Goal: Task Accomplishment & Management: Manage account settings

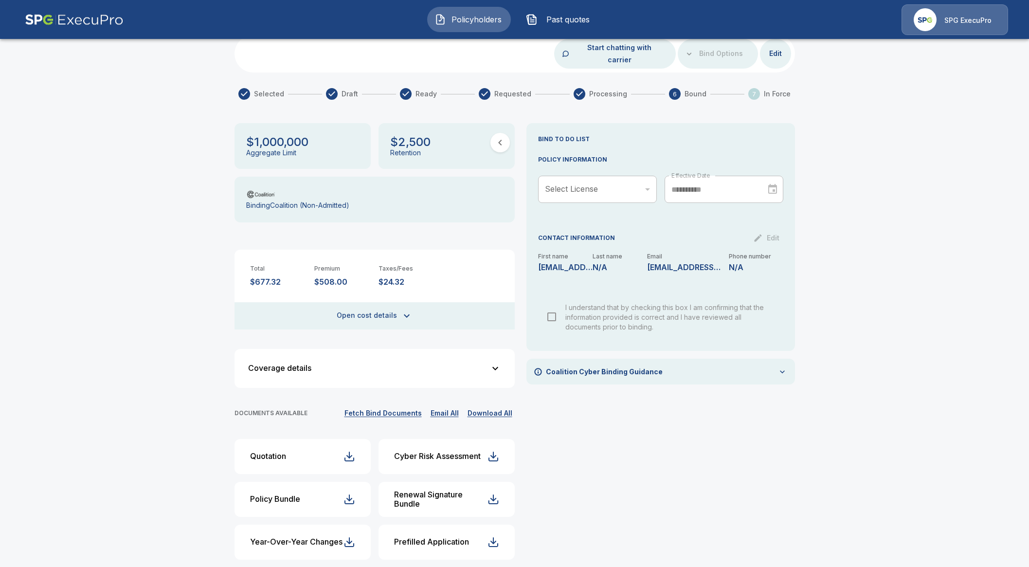
scroll to position [72, 0]
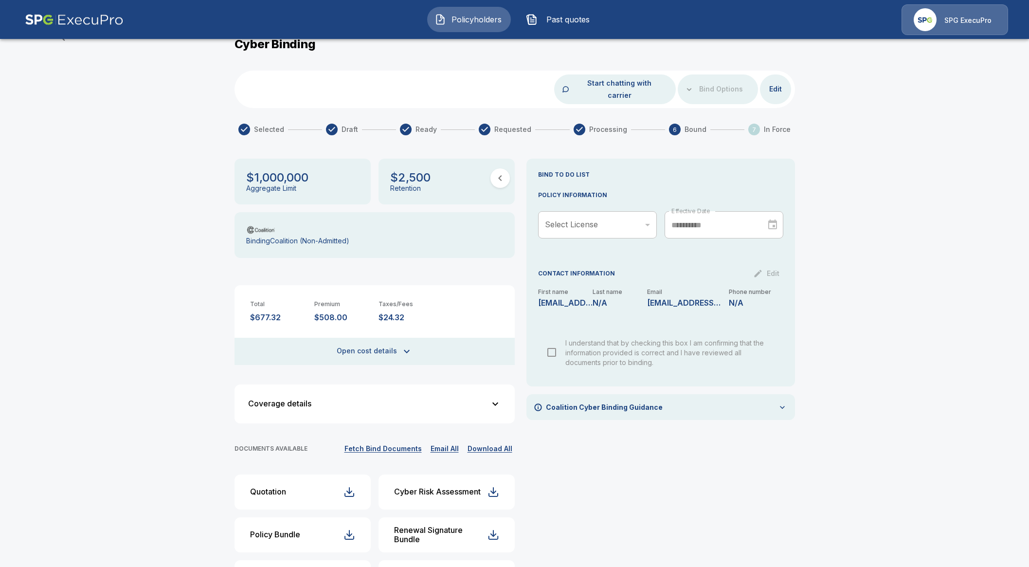
scroll to position [72, 0]
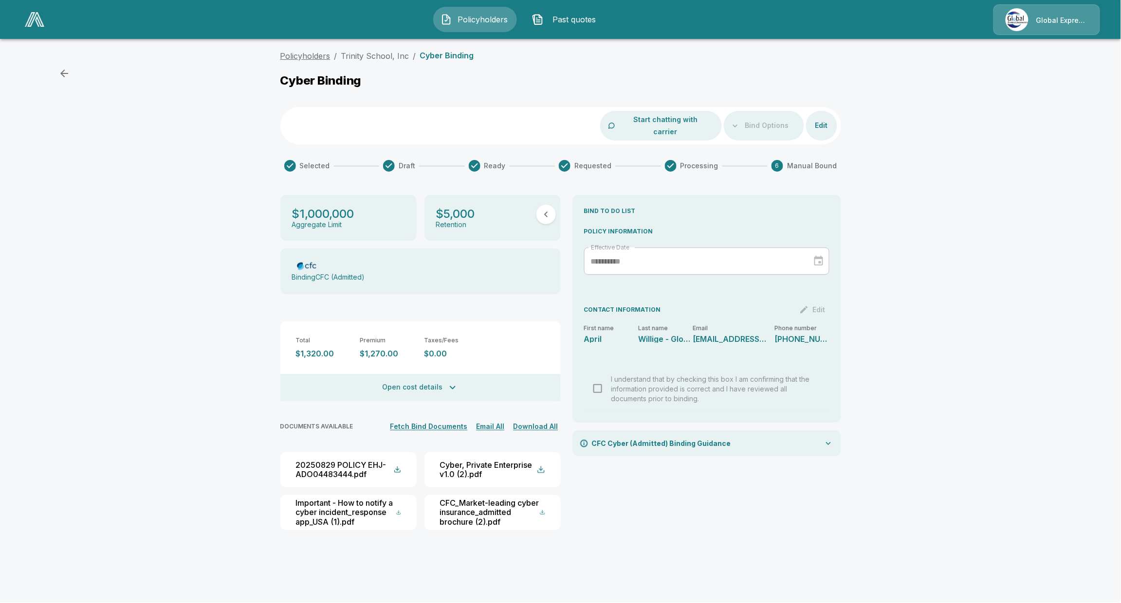
click at [312, 57] on link "Policyholders" at bounding box center [305, 56] width 50 height 10
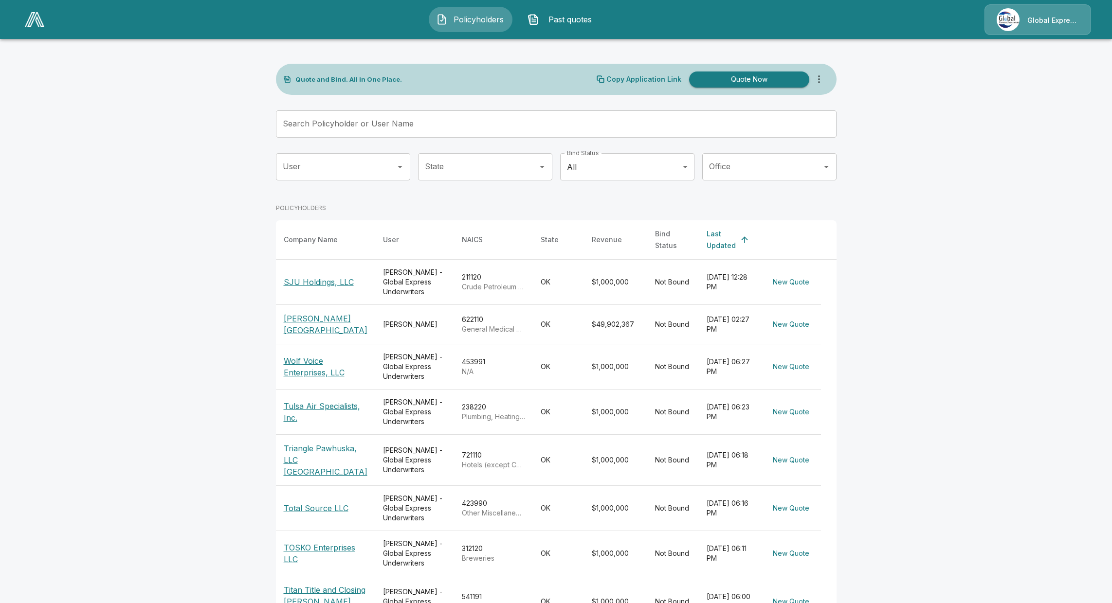
click at [38, 27] on link at bounding box center [34, 19] width 27 height 22
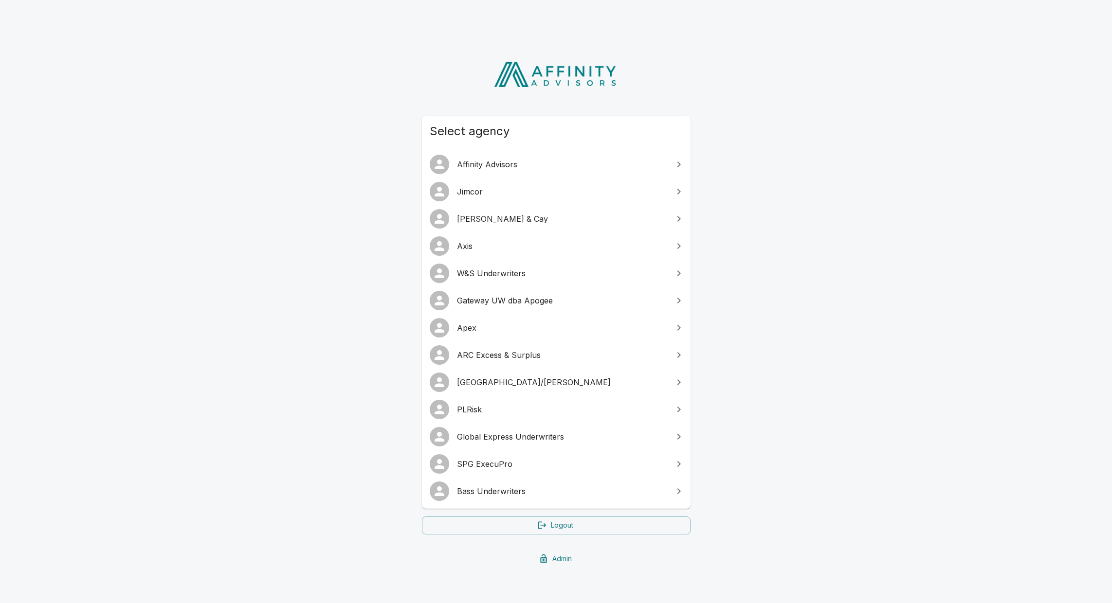
click at [524, 190] on span "Jimcor" at bounding box center [562, 192] width 210 height 12
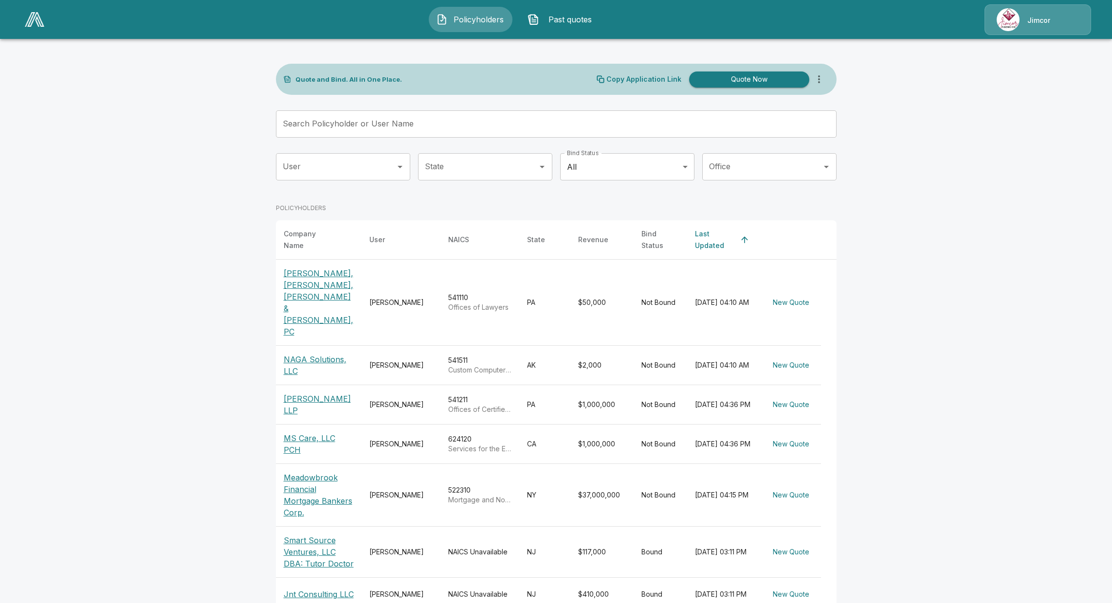
click at [822, 75] on icon "more" at bounding box center [819, 79] width 12 height 12
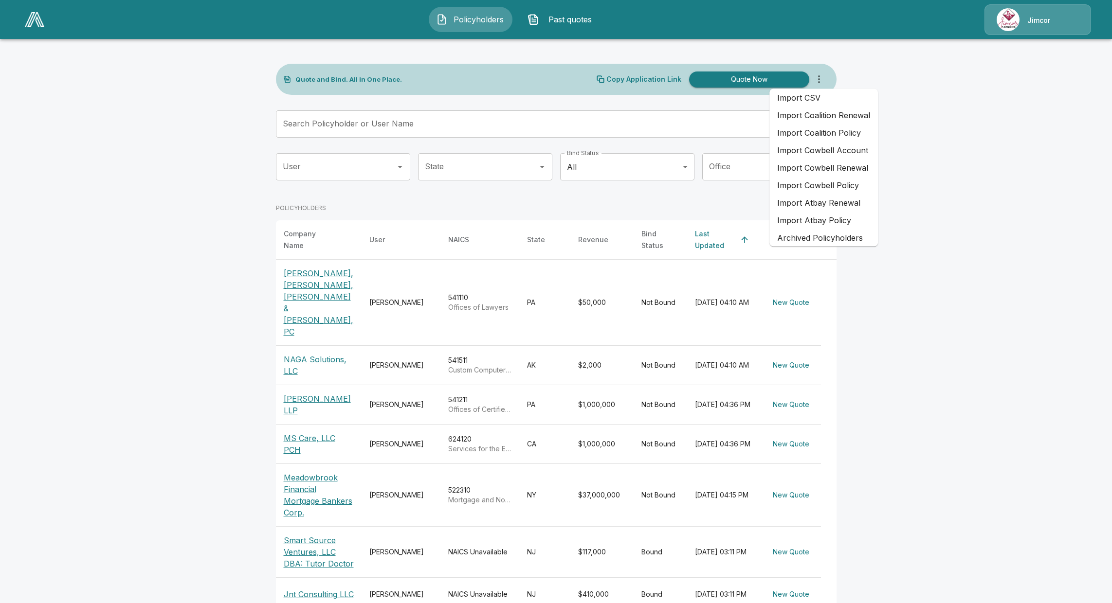
click at [833, 132] on li "Import Coalition Policy" at bounding box center [823, 133] width 109 height 18
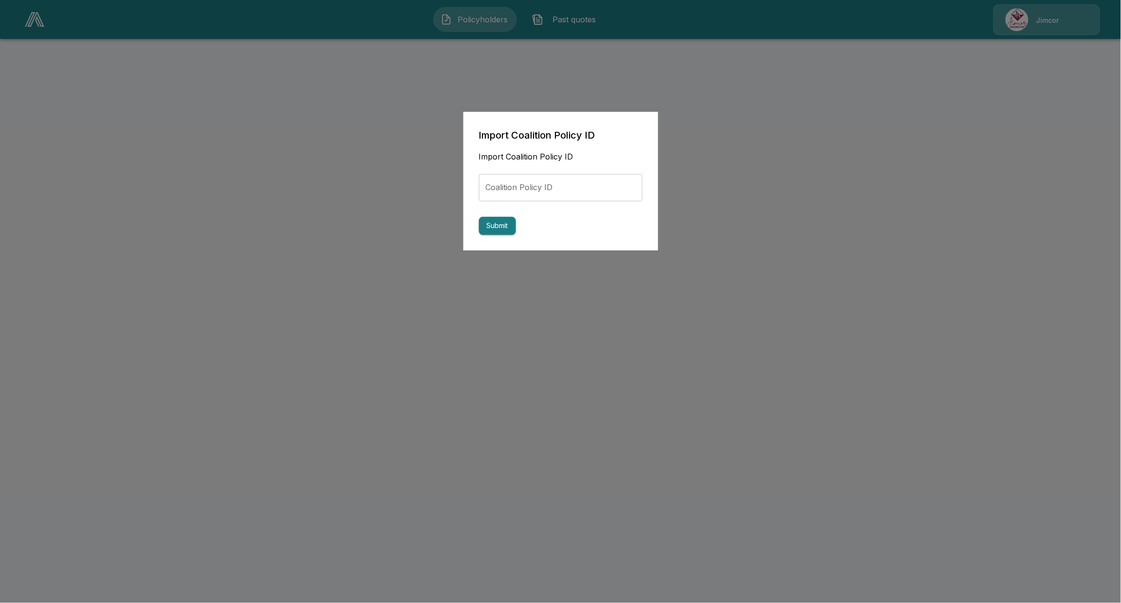
click at [572, 180] on input "Coalition Policy ID" at bounding box center [561, 187] width 164 height 27
paste input "**********"
type input "**********"
click at [492, 220] on button "Submit" at bounding box center [497, 226] width 37 height 18
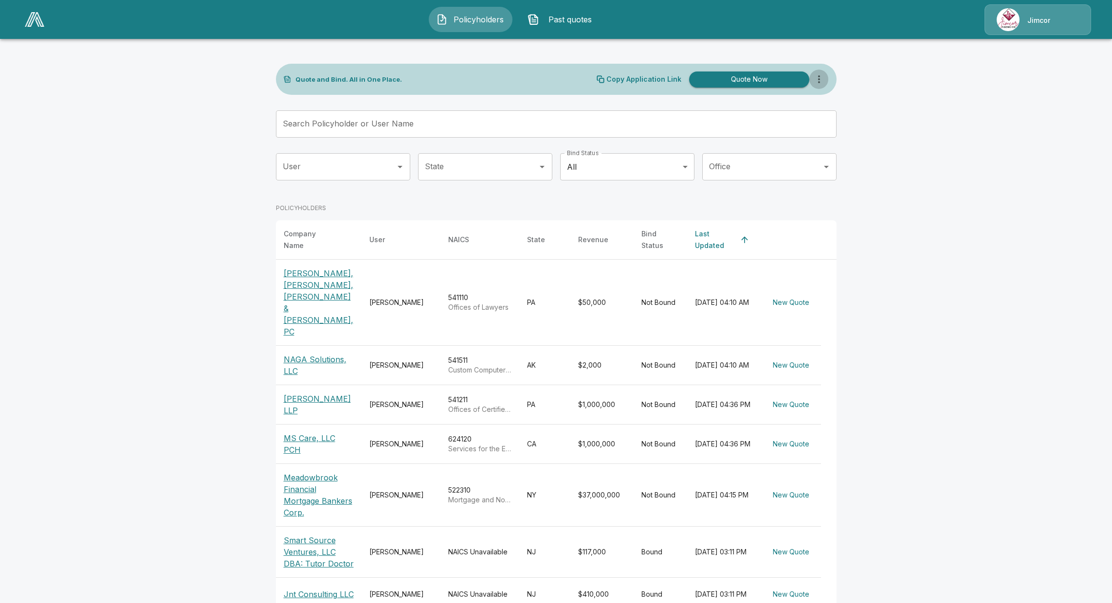
click at [821, 82] on icon "more" at bounding box center [819, 79] width 12 height 12
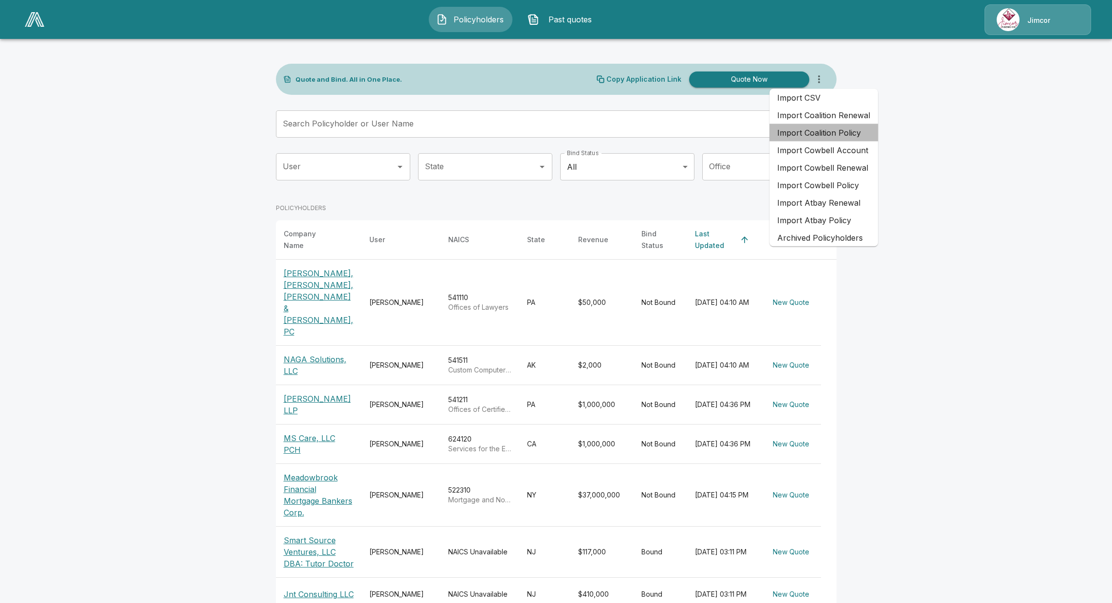
click at [833, 129] on li "Import Coalition Policy" at bounding box center [823, 133] width 109 height 18
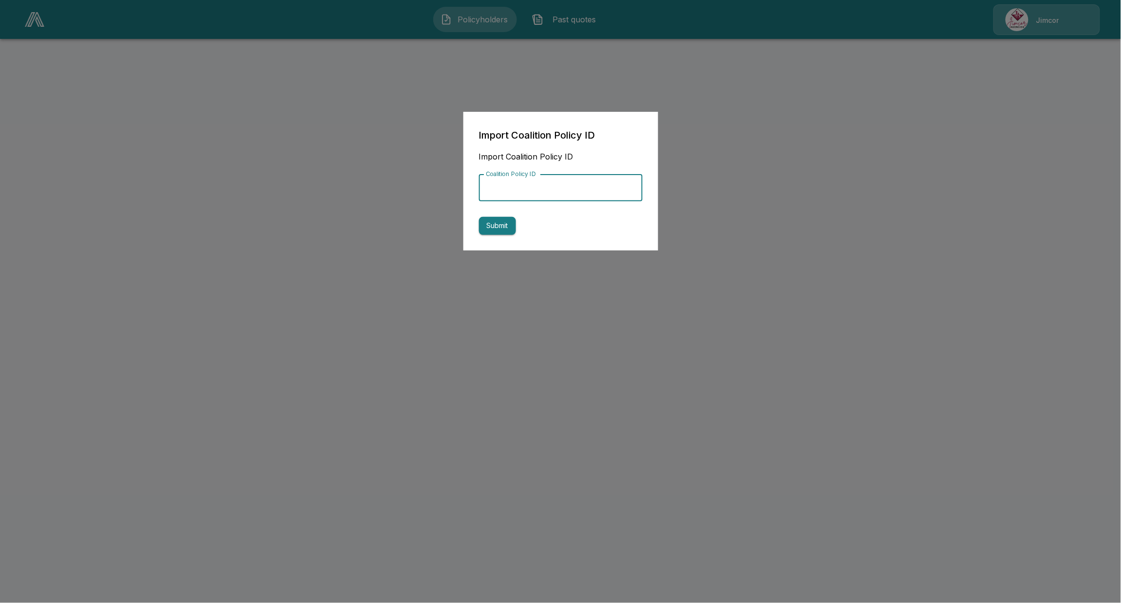
click at [605, 185] on input "Coalition Policy ID" at bounding box center [561, 187] width 164 height 27
paste input "**********"
type input "**********"
click at [502, 232] on button "Submit" at bounding box center [497, 226] width 37 height 18
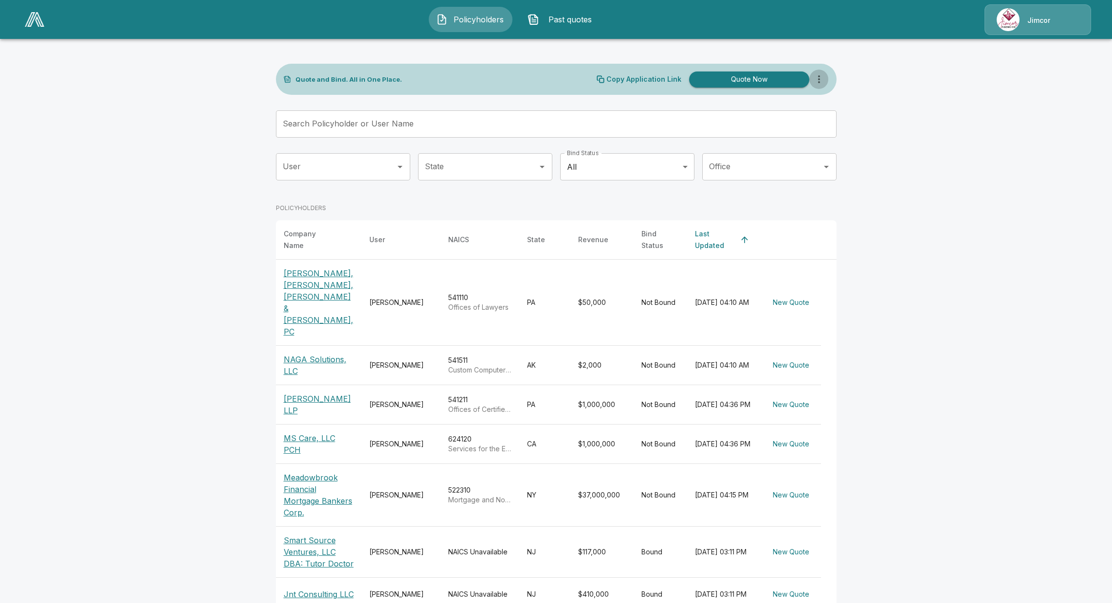
click at [820, 79] on icon "more" at bounding box center [819, 79] width 2 height 8
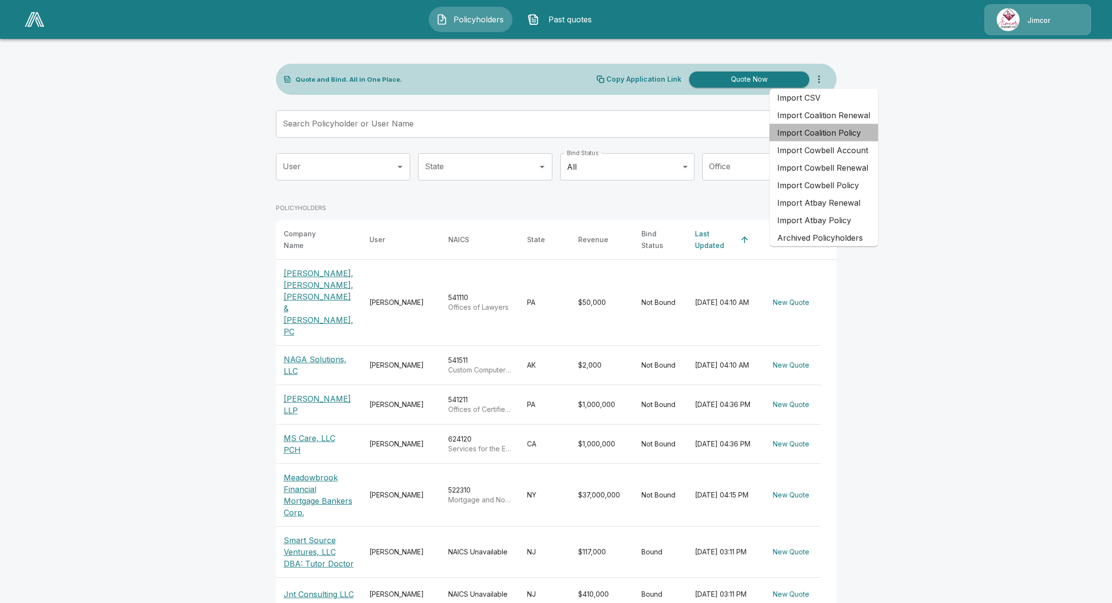
click at [830, 129] on li "Import Coalition Policy" at bounding box center [823, 133] width 109 height 18
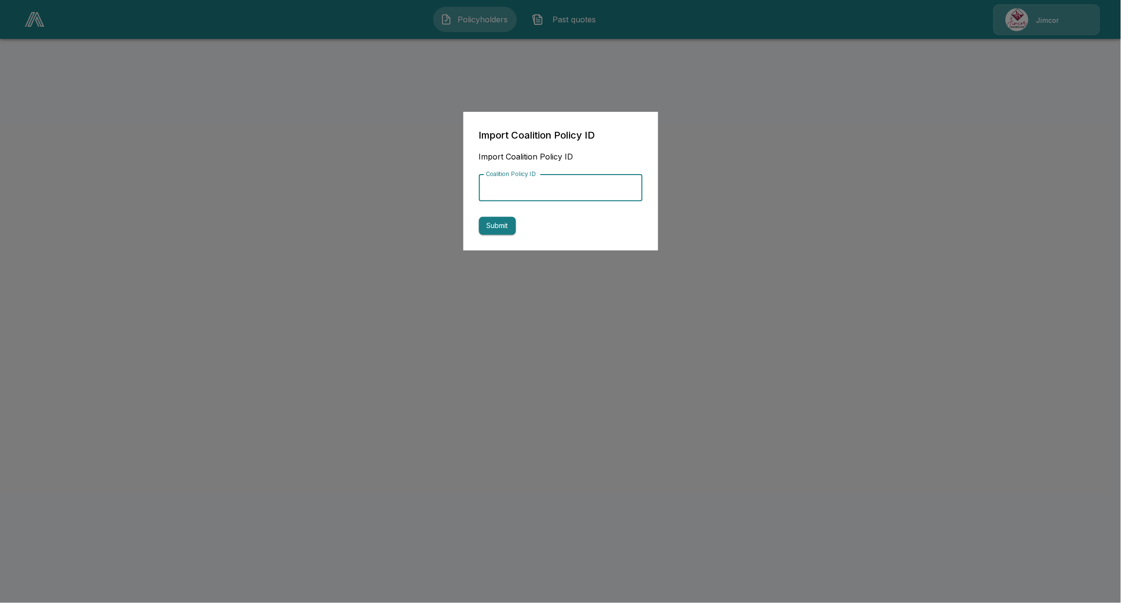
click at [583, 188] on input "Coalition Policy ID" at bounding box center [561, 187] width 164 height 27
paste input "**********"
type input "**********"
click at [505, 220] on button "Submit" at bounding box center [497, 226] width 37 height 18
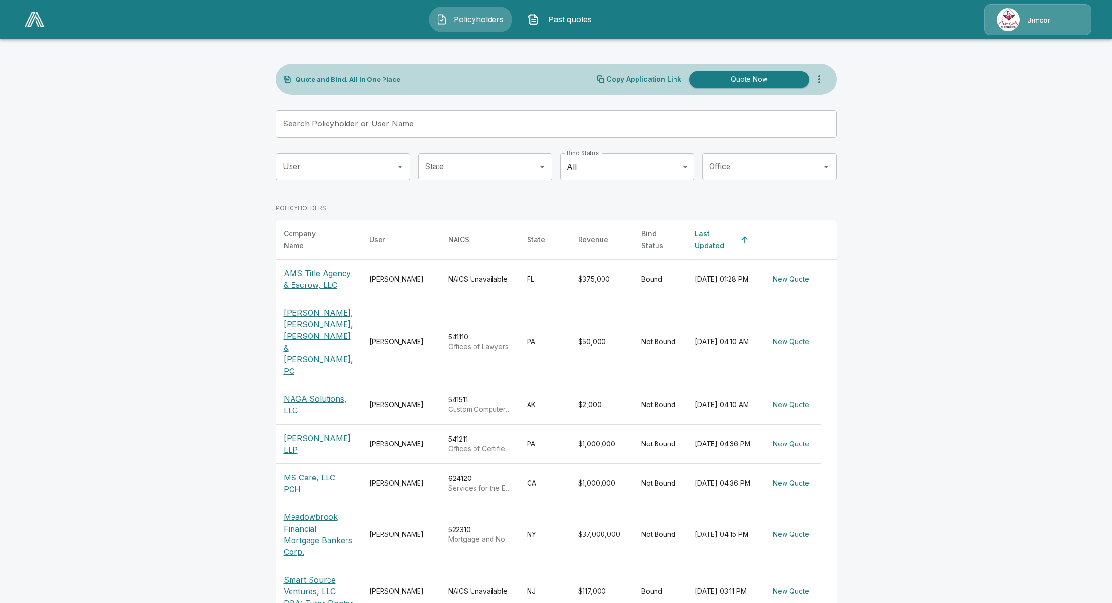
click at [825, 84] on icon "more" at bounding box center [819, 79] width 12 height 12
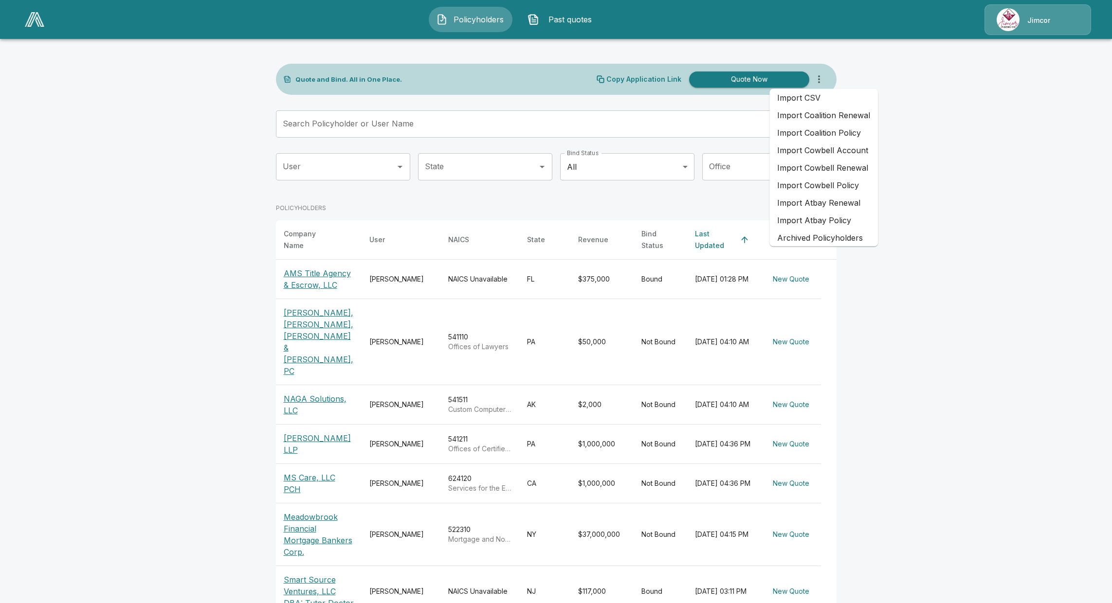
click at [934, 96] on main "Quote and Bind. All in One Place. Copy Application Link Quote Now Search Policy…" at bounding box center [556, 389] width 1112 height 779
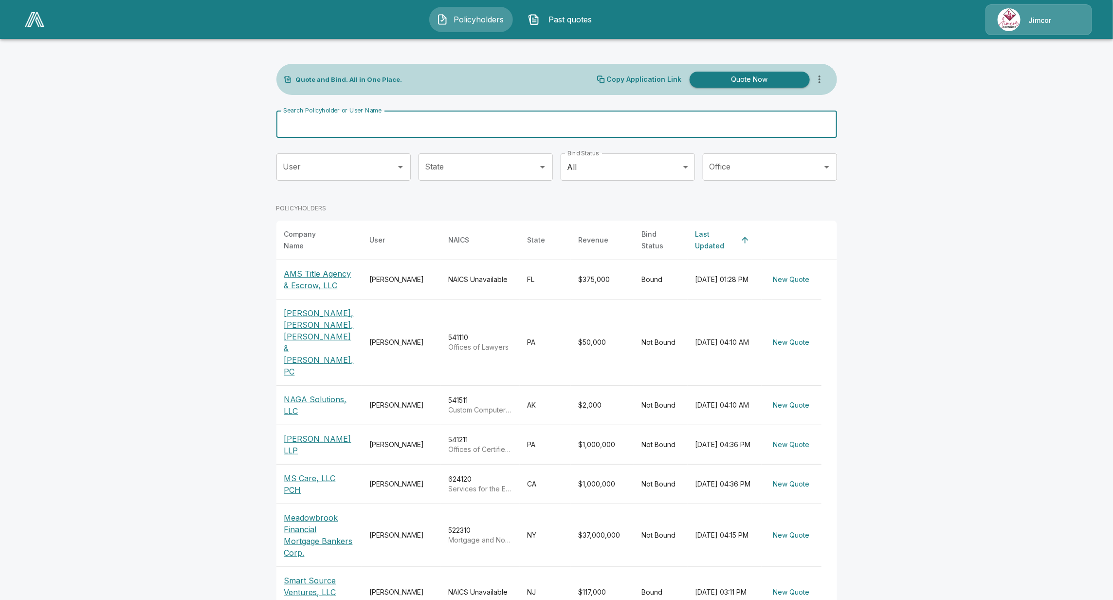
click at [446, 130] on input "Search Policyholder or User Name" at bounding box center [551, 123] width 550 height 27
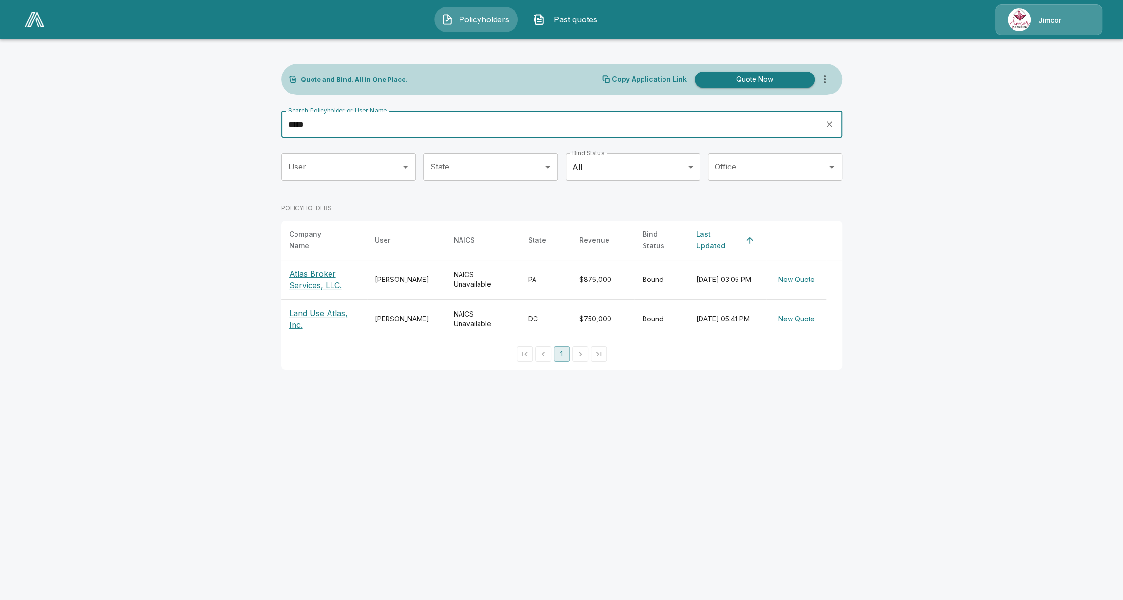
drag, startPoint x: 360, startPoint y: 120, endPoint x: 270, endPoint y: 126, distance: 90.2
click at [270, 126] on div "Quote and Bind. All in One Place. Copy Application Link Quote Now Search Policy…" at bounding box center [562, 208] width 584 height 345
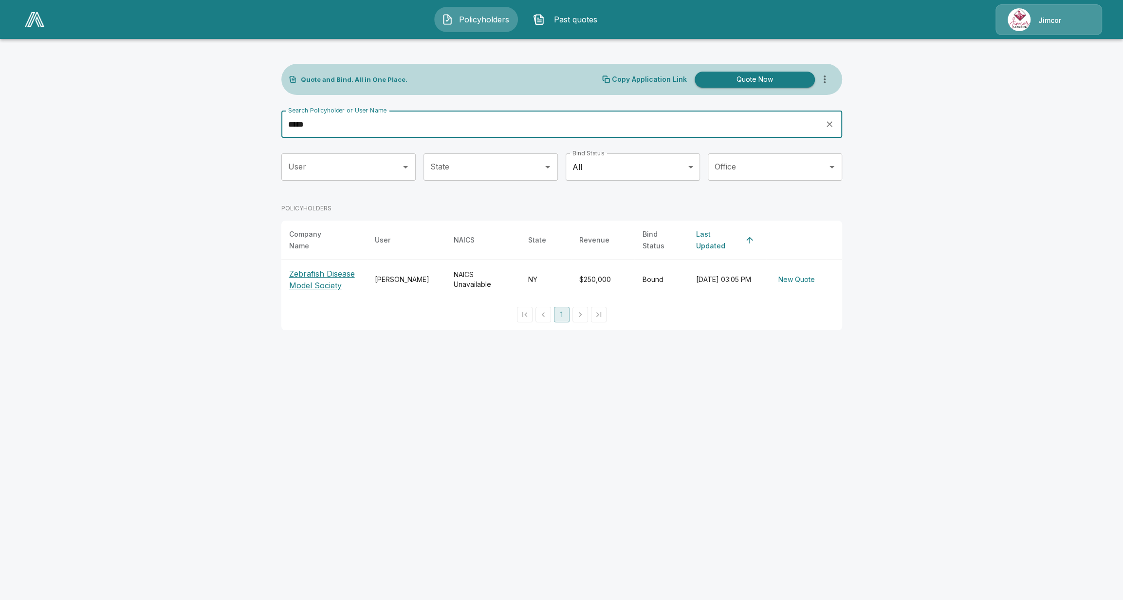
drag, startPoint x: 369, startPoint y: 131, endPoint x: 238, endPoint y: 130, distance: 130.4
click at [238, 130] on main "Quote and Bind. All in One Place. Copy Application Link Quote Now Search Policy…" at bounding box center [561, 171] width 1123 height 342
drag, startPoint x: 415, startPoint y: 127, endPoint x: 207, endPoint y: 122, distance: 207.8
click at [207, 122] on main "Quote and Bind. All in One Place. Copy Application Link Quote Now Search Policy…" at bounding box center [561, 171] width 1123 height 342
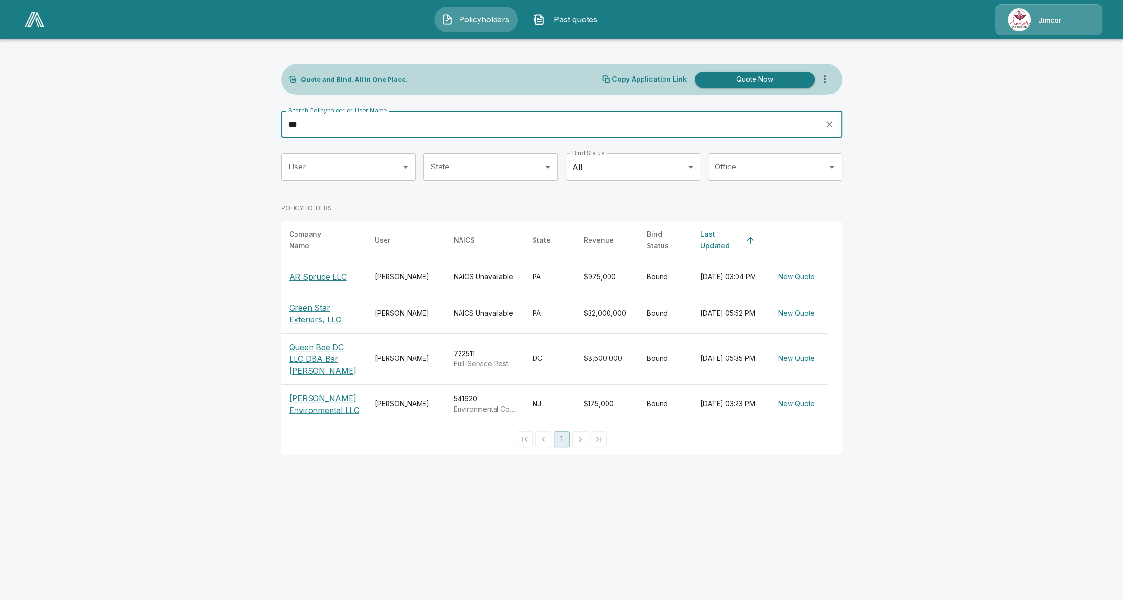
drag, startPoint x: 383, startPoint y: 129, endPoint x: 200, endPoint y: 125, distance: 183.0
click at [200, 125] on main "Quote and Bind. All in One Place. Copy Application Link Quote Now Search Policy…" at bounding box center [561, 233] width 1123 height 466
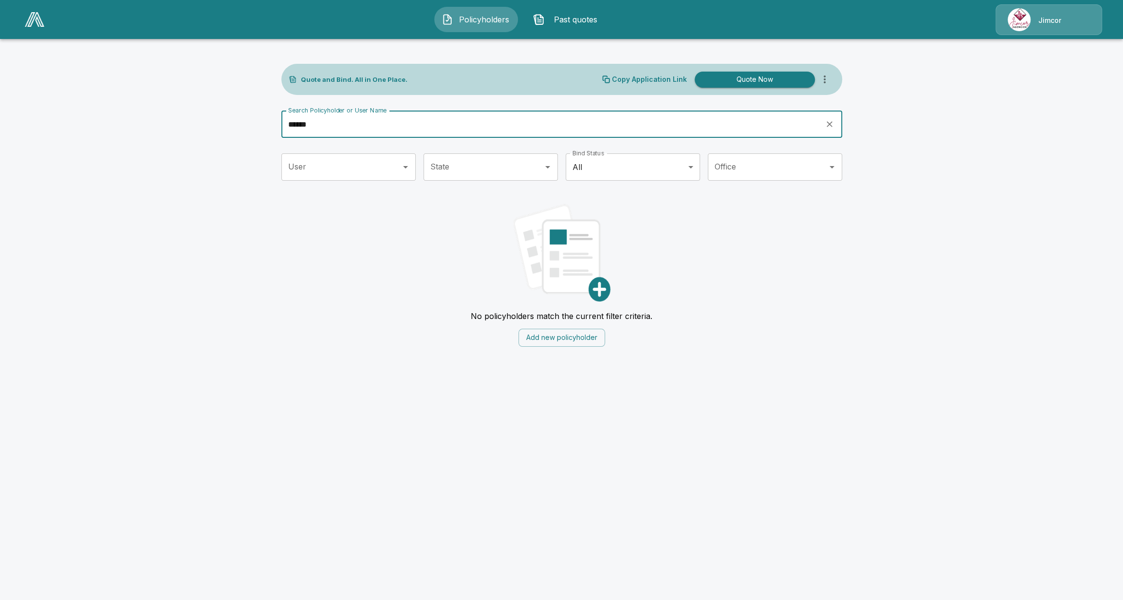
type input "******"
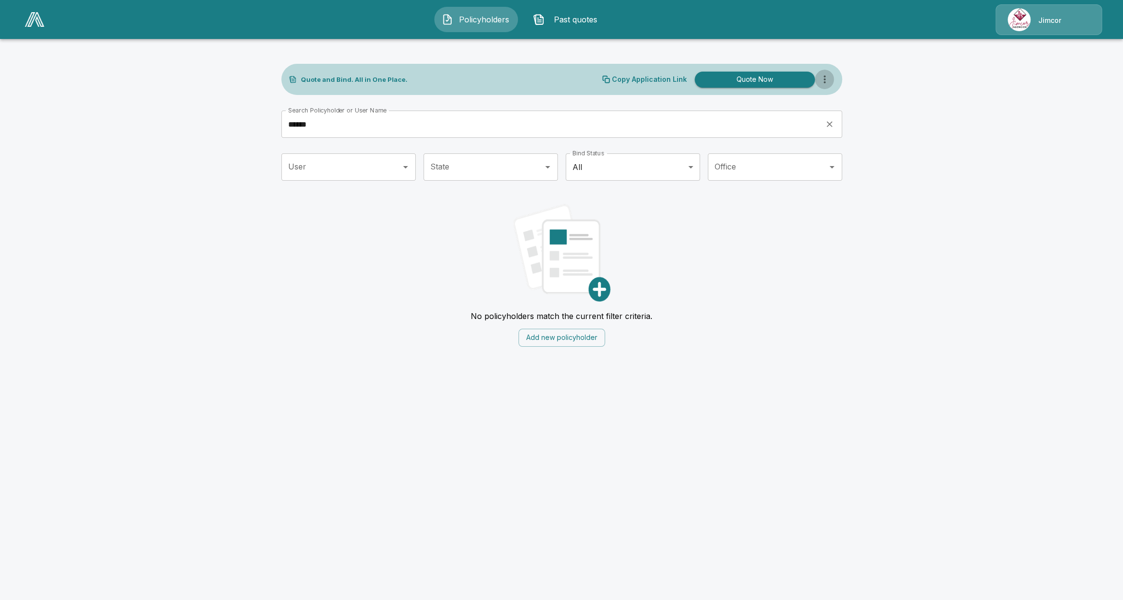
click at [825, 83] on icon "more" at bounding box center [825, 79] width 12 height 12
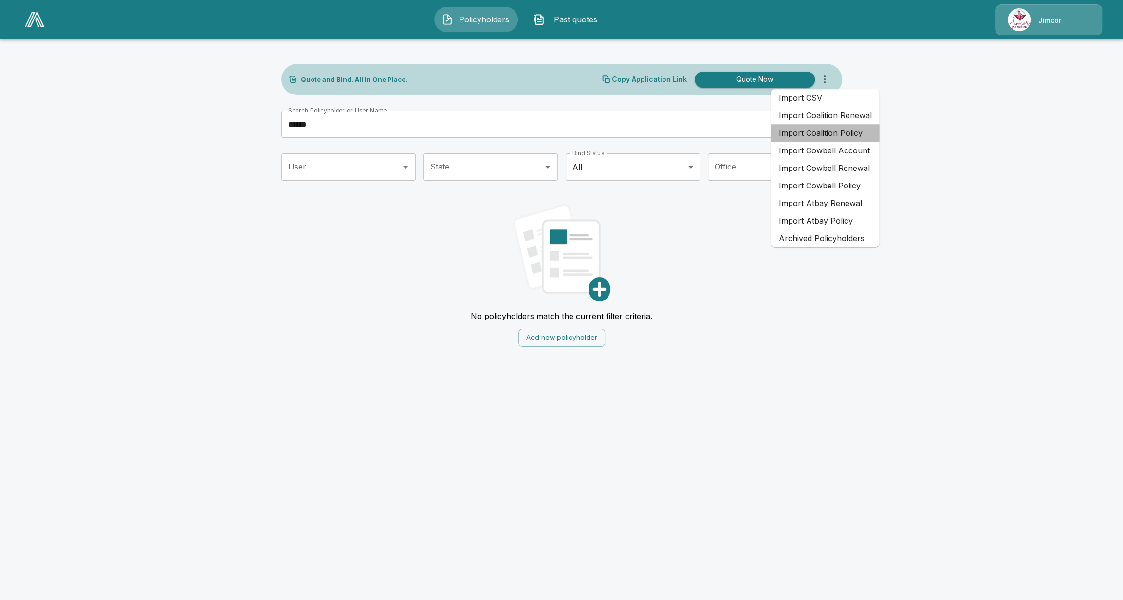
click at [839, 135] on li "Import Coalition Policy" at bounding box center [824, 133] width 109 height 18
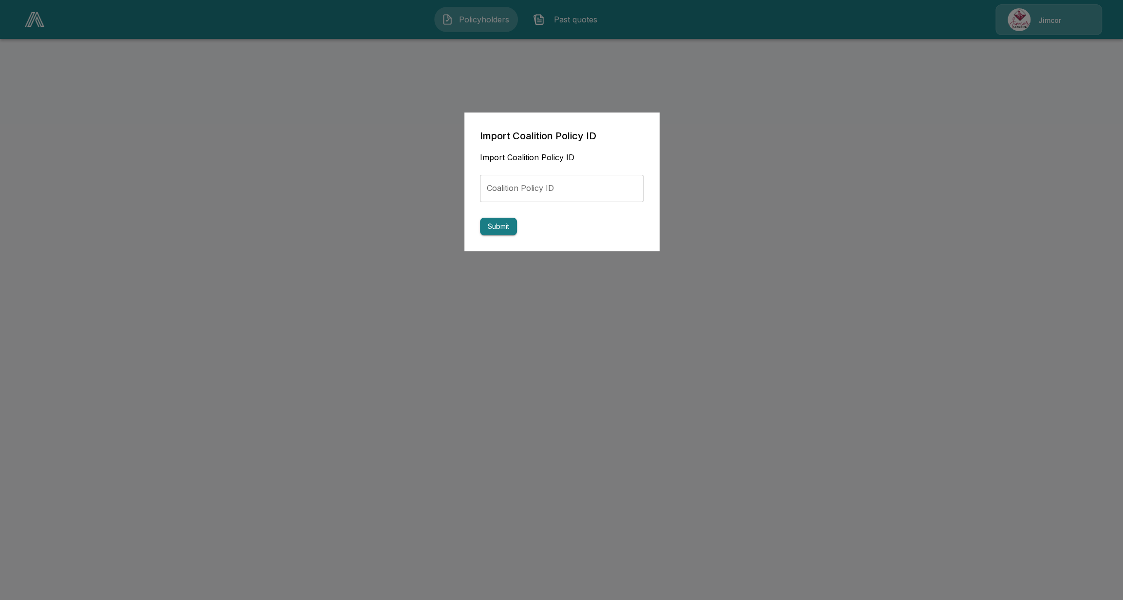
click at [572, 187] on input "Coalition Policy ID" at bounding box center [562, 188] width 164 height 27
paste input "**********"
type input "**********"
click at [508, 226] on button "Submit" at bounding box center [498, 227] width 37 height 18
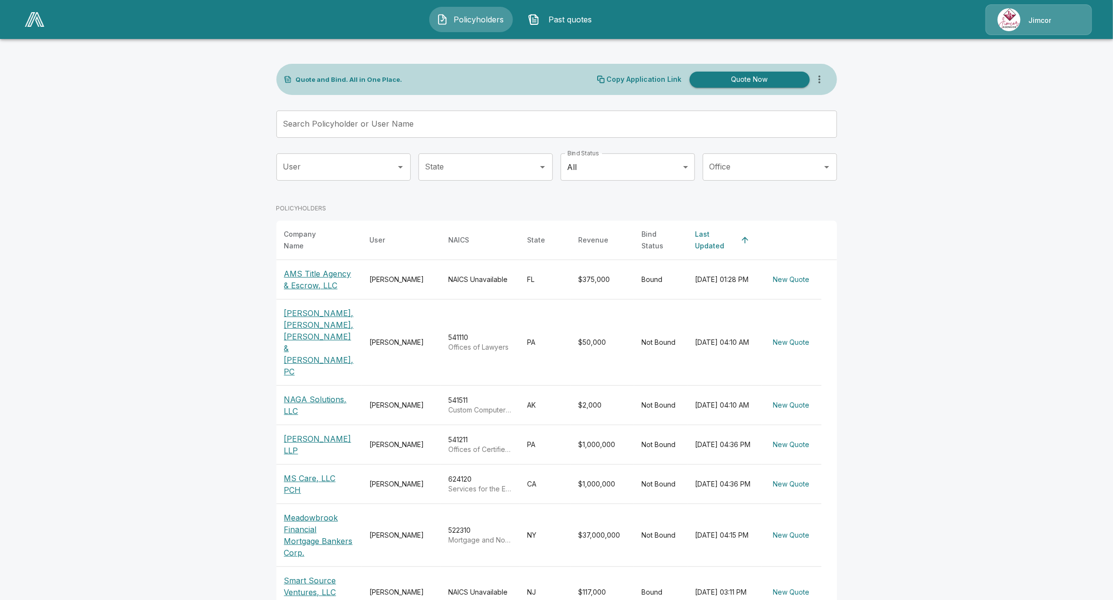
click at [320, 121] on input "Search Policyholder or User Name" at bounding box center [551, 123] width 550 height 27
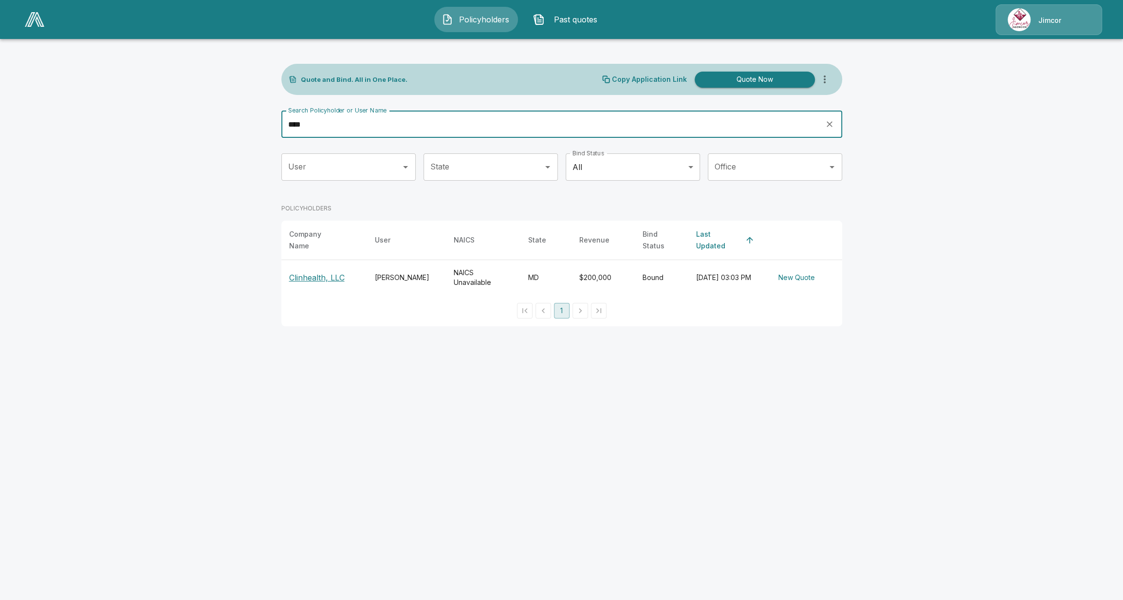
drag, startPoint x: 374, startPoint y: 121, endPoint x: 166, endPoint y: 129, distance: 207.9
click at [175, 126] on main "Quote and Bind. All in One Place. Copy Application Link Quote Now Search Policy…" at bounding box center [561, 169] width 1123 height 338
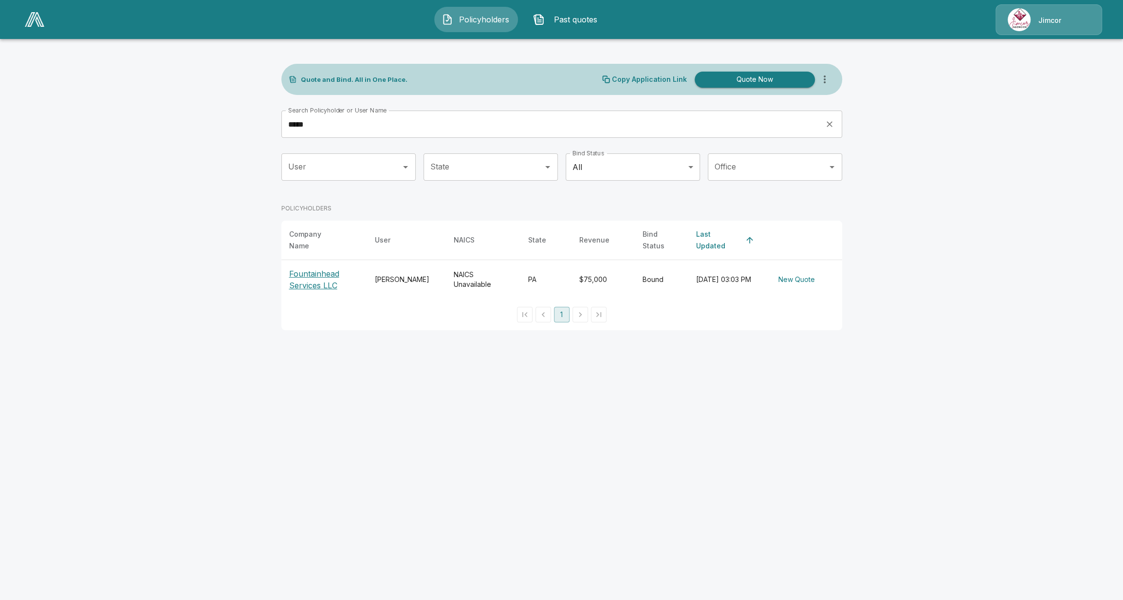
drag, startPoint x: 316, startPoint y: 115, endPoint x: 300, endPoint y: 123, distance: 17.6
click at [286, 120] on div "Search Policyholder or User Name ***** Search Policyholder or User Name" at bounding box center [561, 123] width 561 height 27
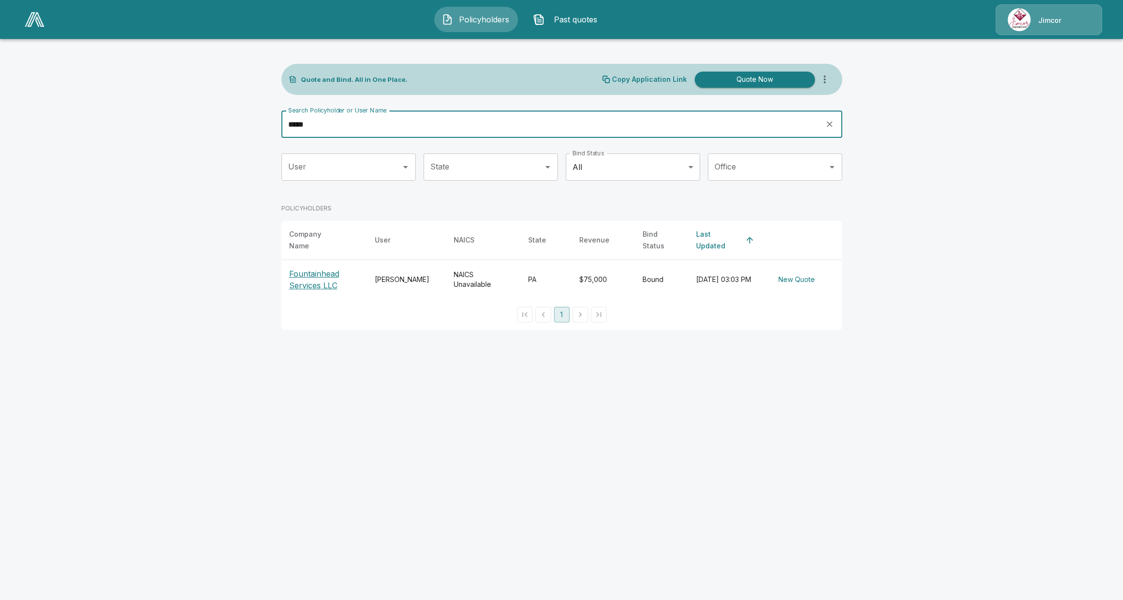
drag, startPoint x: 296, startPoint y: 124, endPoint x: 255, endPoint y: 128, distance: 42.1
click at [255, 128] on main "Quote and Bind. All in One Place. Copy Application Link Quote Now Search Policy…" at bounding box center [561, 171] width 1123 height 342
drag, startPoint x: 342, startPoint y: 128, endPoint x: 226, endPoint y: 128, distance: 115.3
click at [226, 128] on main "Quote and Bind. All in One Place. Copy Application Link Quote Now Search Policy…" at bounding box center [561, 182] width 1123 height 365
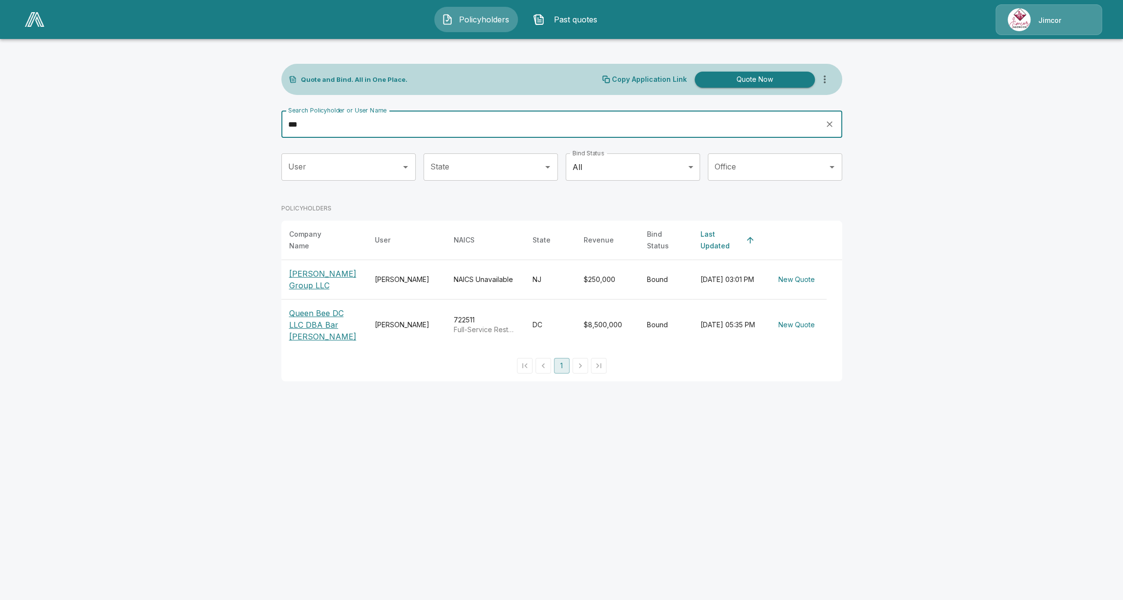
drag, startPoint x: 357, startPoint y: 123, endPoint x: 220, endPoint y: 123, distance: 136.8
click at [220, 123] on main "Quote and Bind. All in One Place. Copy Application Link Quote Now Search Policy…" at bounding box center [561, 196] width 1123 height 393
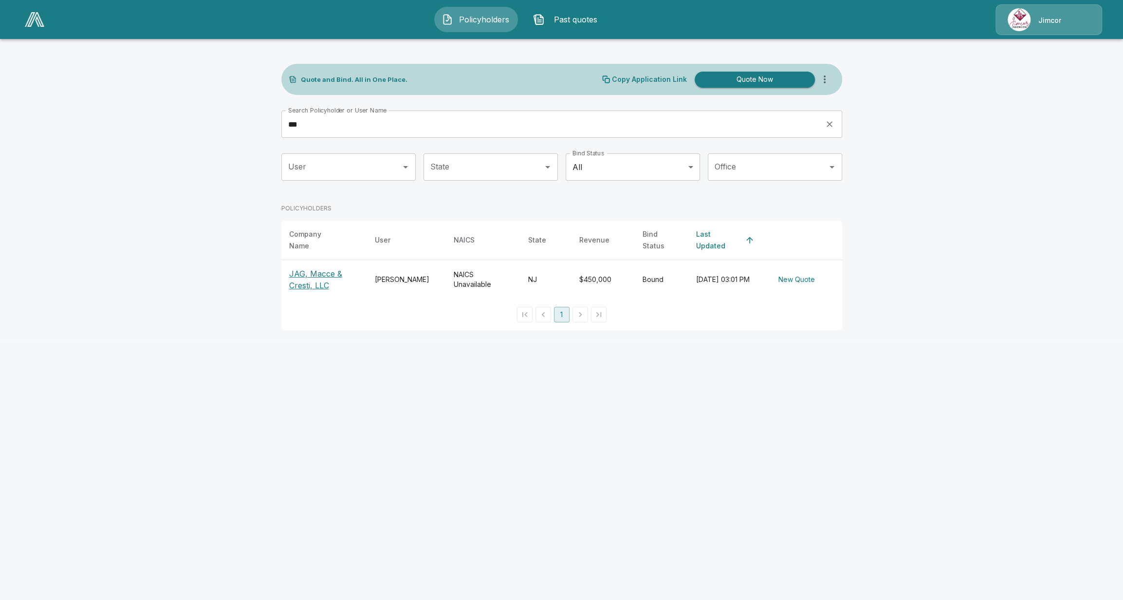
drag, startPoint x: 314, startPoint y: 113, endPoint x: 304, endPoint y: 114, distance: 10.8
click at [304, 114] on div "Search Policyholder or User Name *** Search Policyholder or User Name" at bounding box center [561, 123] width 561 height 27
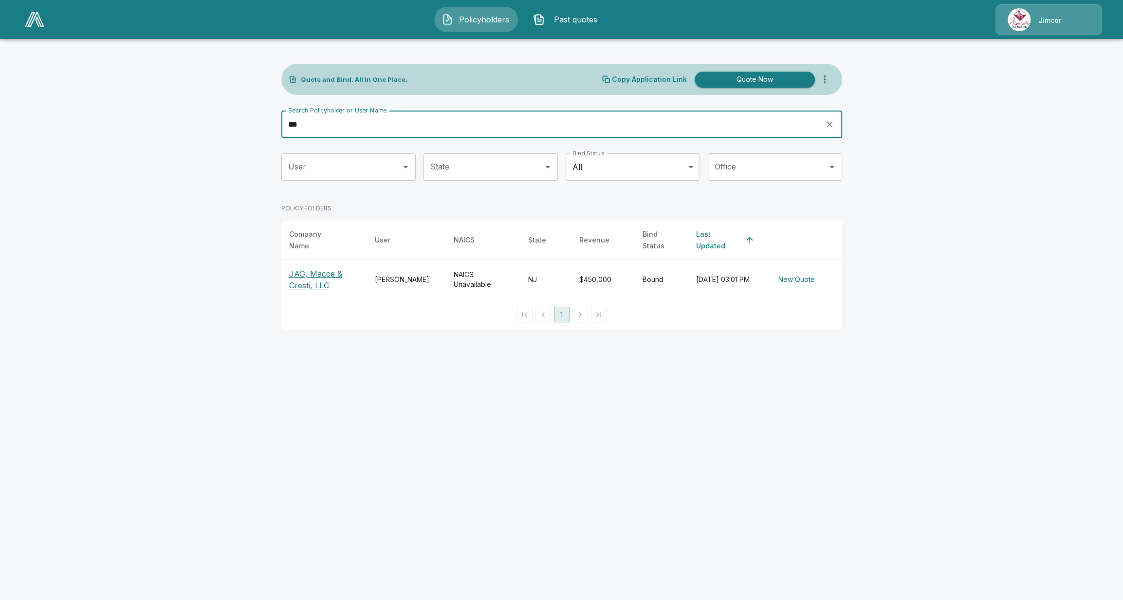
drag, startPoint x: 310, startPoint y: 124, endPoint x: 269, endPoint y: 128, distance: 40.6
click at [270, 128] on div "Quote and Bind. All in One Place. Copy Application Link Quote Now Search Policy…" at bounding box center [562, 188] width 584 height 305
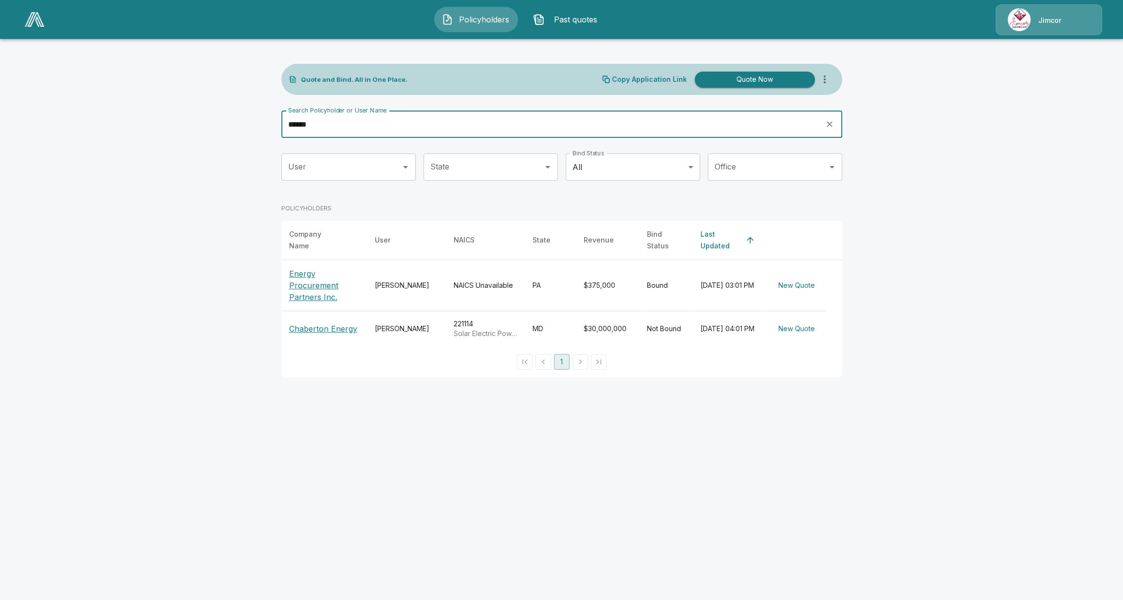
drag, startPoint x: 287, startPoint y: 127, endPoint x: 275, endPoint y: 128, distance: 12.3
click at [275, 128] on div "Quote and Bind. All in One Place. Copy Application Link Quote Now Search Policy…" at bounding box center [562, 212] width 584 height 352
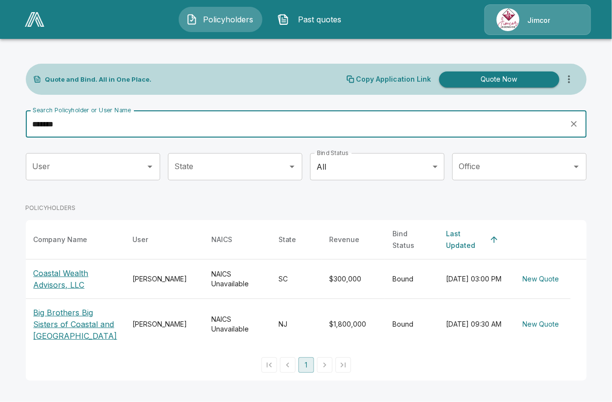
drag, startPoint x: 104, startPoint y: 119, endPoint x: 40, endPoint y: 121, distance: 64.3
click at [40, 121] on input "*******" at bounding box center [294, 123] width 537 height 27
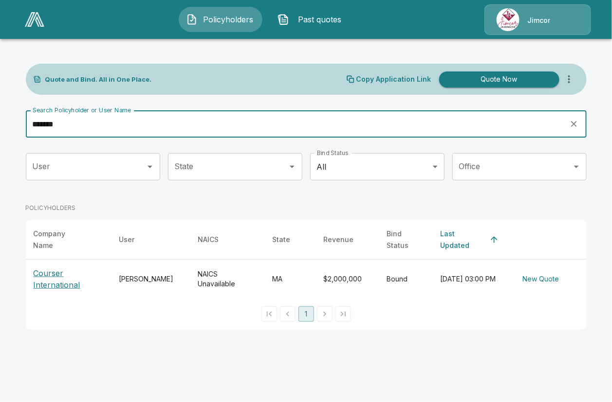
drag, startPoint x: 109, startPoint y: 124, endPoint x: -39, endPoint y: 120, distance: 148.0
click at [0, 120] on html "Policyholders Past quotes Jimcor Quote and Bind. All in One Place. Copy Applica…" at bounding box center [306, 171] width 612 height 342
drag, startPoint x: 69, startPoint y: 122, endPoint x: 2, endPoint y: 129, distance: 67.1
click at [2, 129] on main "Quote and Bind. All in One Place. Copy Application Link Quote Now Search Policy…" at bounding box center [306, 171] width 612 height 342
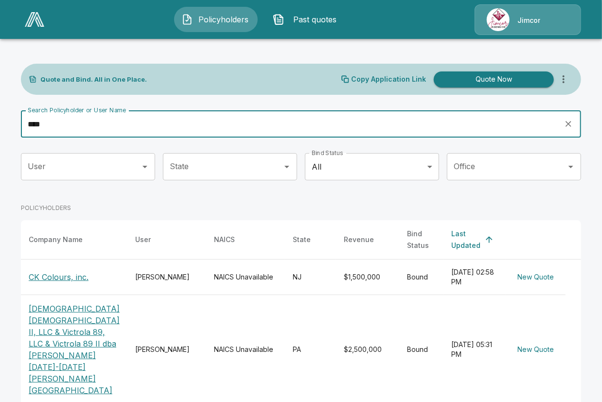
drag, startPoint x: 16, startPoint y: 116, endPoint x: -33, endPoint y: 113, distance: 49.3
click at [0, 113] on html "Policyholders Past quotes Jimcor Quote and Bind. All in One Place. Copy Applica…" at bounding box center [301, 261] width 602 height 522
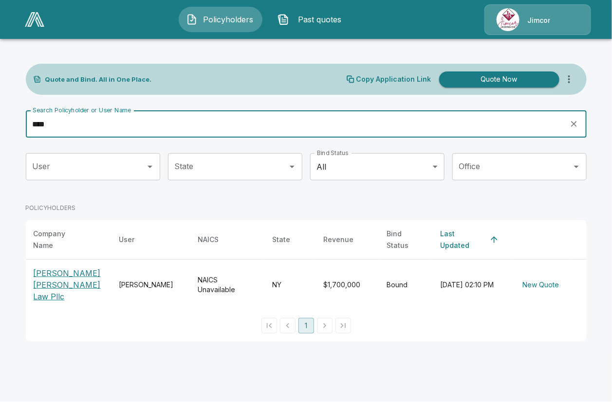
click at [373, 127] on input "****" at bounding box center [294, 123] width 537 height 27
type input "*"
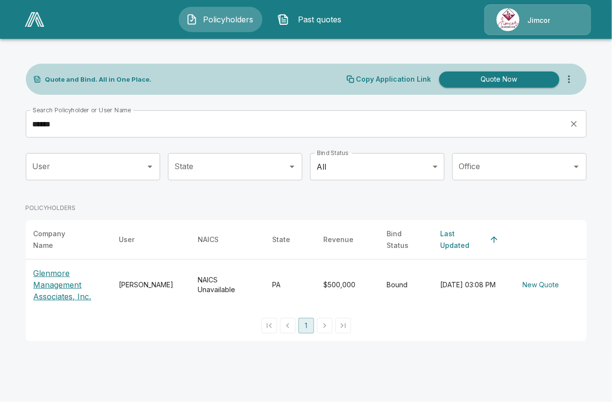
click at [344, 353] on html "Policyholders Past quotes Jimcor Quote and Bind. All in One Place. Copy Applica…" at bounding box center [306, 176] width 612 height 353
drag, startPoint x: 279, startPoint y: 138, endPoint x: 280, endPoint y: 129, distance: 8.3
click at [280, 129] on div "Search Policyholder or User Name ****** Search Policyholder or User Name" at bounding box center [306, 127] width 561 height 35
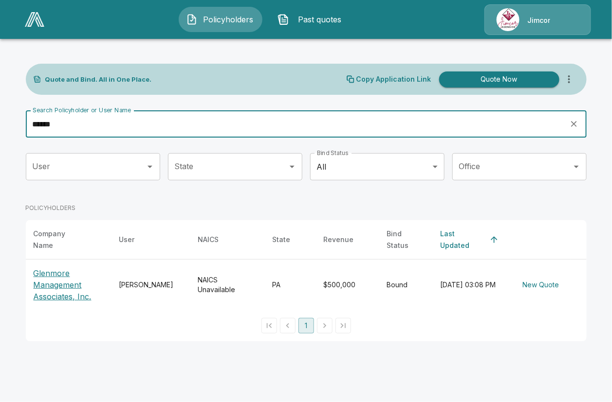
drag, startPoint x: 273, startPoint y: 125, endPoint x: -51, endPoint y: 128, distance: 323.6
click at [0, 128] on html "Policyholders Past quotes Jimcor Quote and Bind. All in One Place. Copy Applica…" at bounding box center [306, 176] width 612 height 353
drag, startPoint x: 319, startPoint y: 116, endPoint x: 12, endPoint y: 123, distance: 306.7
click at [12, 123] on main "Quote and Bind. All in One Place. Copy Application Link Quote Now Search Policy…" at bounding box center [306, 176] width 612 height 353
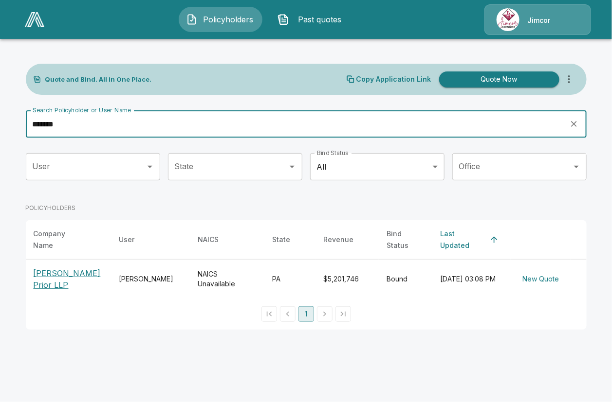
drag, startPoint x: 334, startPoint y: 118, endPoint x: 25, endPoint y: 123, distance: 309.1
click at [26, 123] on input "*******" at bounding box center [294, 123] width 537 height 27
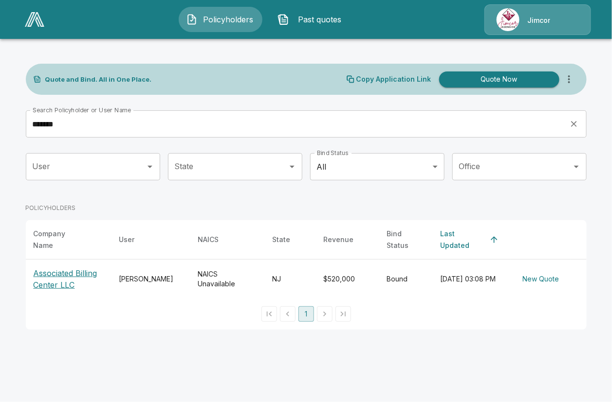
drag, startPoint x: 390, startPoint y: 354, endPoint x: 273, endPoint y: 250, distance: 156.8
click at [389, 342] on html "Policyholders Past quotes Jimcor Quote and Bind. All in One Place. Copy Applica…" at bounding box center [306, 171] width 612 height 342
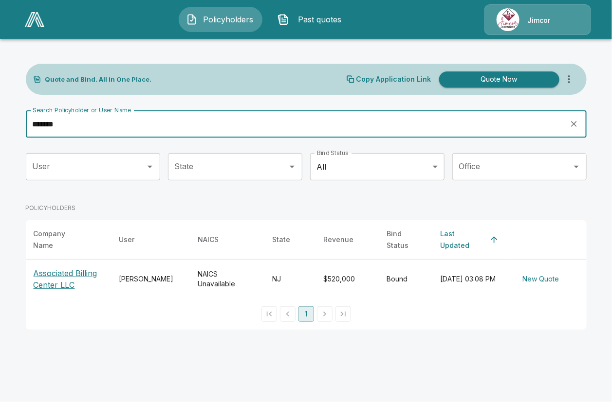
drag, startPoint x: 212, startPoint y: 119, endPoint x: -54, endPoint y: 111, distance: 265.8
click at [0, 111] on html "Policyholders Past quotes Jimcor Quote and Bind. All in One Place. Copy Applica…" at bounding box center [306, 171] width 612 height 342
drag, startPoint x: 267, startPoint y: 127, endPoint x: -48, endPoint y: 114, distance: 315.1
click at [0, 114] on html "Policyholders Past quotes Jimcor Quote and Bind. All in One Place. Copy Applica…" at bounding box center [306, 171] width 612 height 342
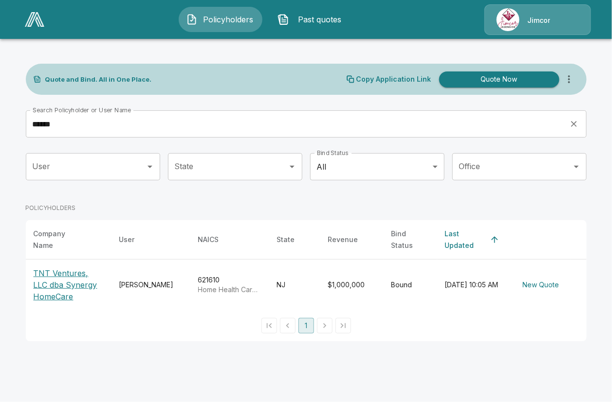
click at [349, 353] on html "Policyholders Past quotes Jimcor Quote and Bind. All in One Place. Copy Applica…" at bounding box center [306, 176] width 612 height 353
click at [187, 135] on input "******" at bounding box center [294, 123] width 537 height 27
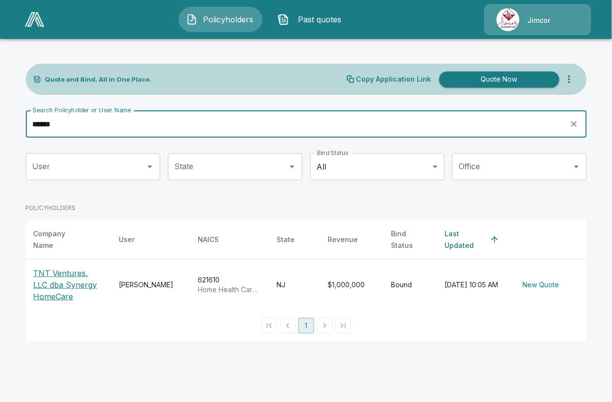
drag, startPoint x: 187, startPoint y: 135, endPoint x: -27, endPoint y: 126, distance: 214.8
click at [0, 126] on html "Policyholders Past quotes Jimcor Quote and Bind. All in One Place. Copy Applica…" at bounding box center [306, 176] width 612 height 353
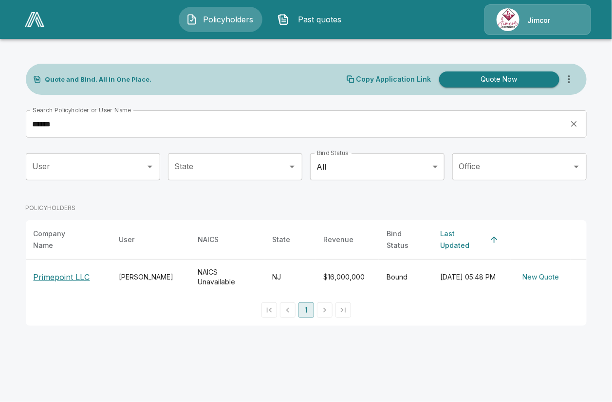
drag, startPoint x: 331, startPoint y: 349, endPoint x: 305, endPoint y: 265, distance: 88.2
click at [328, 338] on html "Policyholders Past quotes Jimcor Quote and Bind. All in One Place. Copy Applica…" at bounding box center [306, 169] width 612 height 338
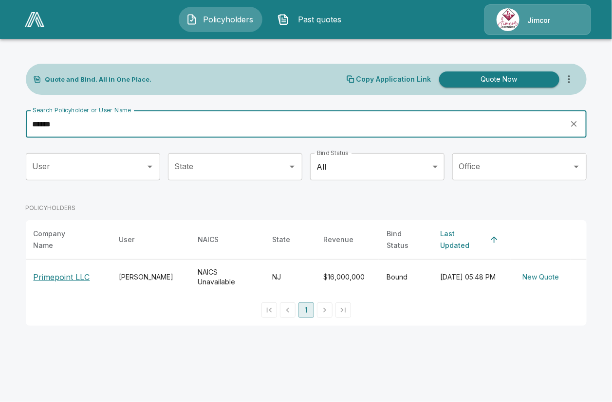
drag, startPoint x: 277, startPoint y: 126, endPoint x: -60, endPoint y: 119, distance: 336.8
click at [0, 119] on html "Policyholders Past quotes Jimcor Quote and Bind. All in One Place. Copy Applica…" at bounding box center [306, 169] width 612 height 338
click at [302, 116] on input "********" at bounding box center [294, 123] width 537 height 27
drag, startPoint x: 302, startPoint y: 116, endPoint x: -23, endPoint y: 135, distance: 325.2
click at [0, 135] on html "Policyholders Past quotes Jimcor Quote and Bind. All in One Place. Copy Applica…" at bounding box center [306, 171] width 612 height 342
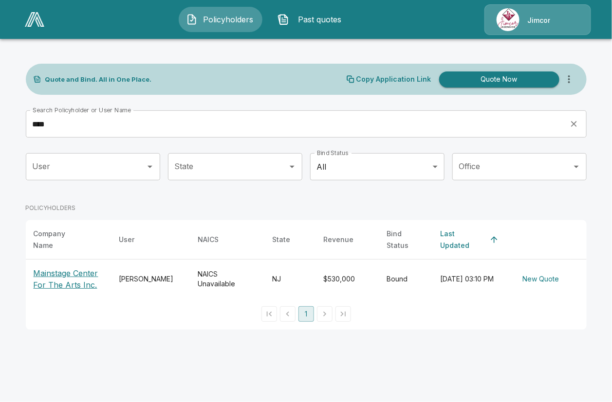
click at [310, 342] on html "Policyholders Past quotes Jimcor Quote and Bind. All in One Place. Copy Applica…" at bounding box center [306, 171] width 612 height 342
drag, startPoint x: 256, startPoint y: 372, endPoint x: 247, endPoint y: 374, distance: 9.1
click at [257, 342] on html "Policyholders Past quotes Jimcor Quote and Bind. All in One Place. Copy Applica…" at bounding box center [306, 171] width 612 height 342
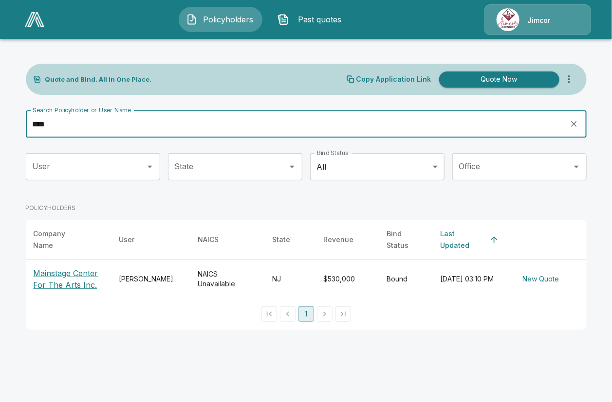
drag, startPoint x: 84, startPoint y: 129, endPoint x: -44, endPoint y: 132, distance: 128.0
click at [0, 132] on html "Policyholders Past quotes Jimcor Quote and Bind. All in One Place. Copy Applica…" at bounding box center [306, 171] width 612 height 342
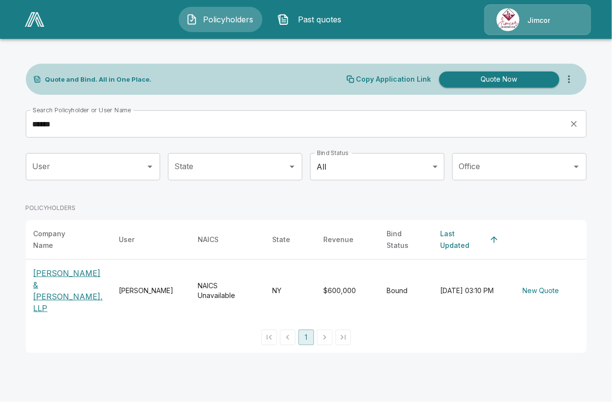
drag, startPoint x: 321, startPoint y: 366, endPoint x: 314, endPoint y: 370, distance: 8.3
click at [321, 365] on html "Policyholders Past quotes Jimcor Quote and Bind. All in One Place. Copy Applica…" at bounding box center [306, 182] width 612 height 365
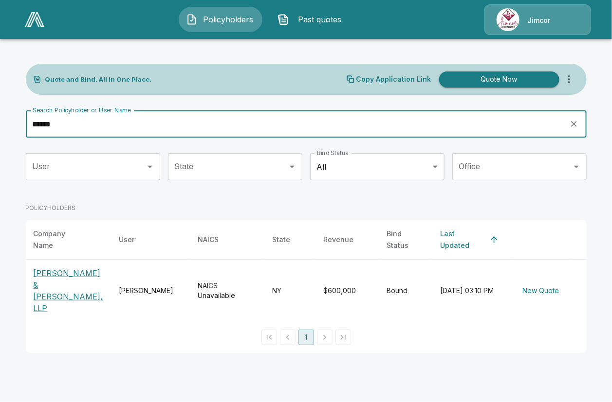
drag, startPoint x: 144, startPoint y: 126, endPoint x: -69, endPoint y: 132, distance: 213.3
click at [0, 132] on html "Policyholders Past quotes Jimcor Quote and Bind. All in One Place. Copy Applica…" at bounding box center [306, 182] width 612 height 365
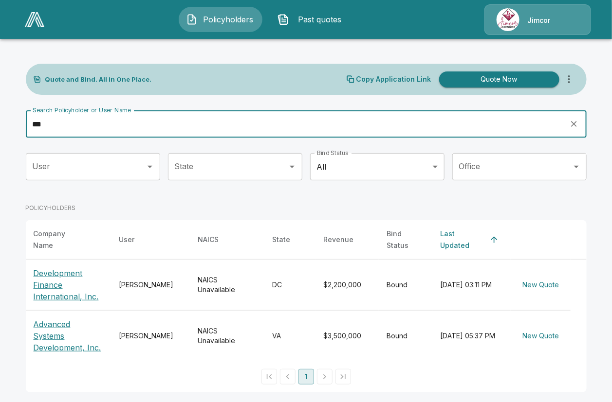
drag, startPoint x: 289, startPoint y: 136, endPoint x: -51, endPoint y: 128, distance: 339.8
click at [0, 128] on html "Policyholders Past quotes Jimcor Quote and Bind. All in One Place. Copy Applica…" at bounding box center [306, 202] width 612 height 404
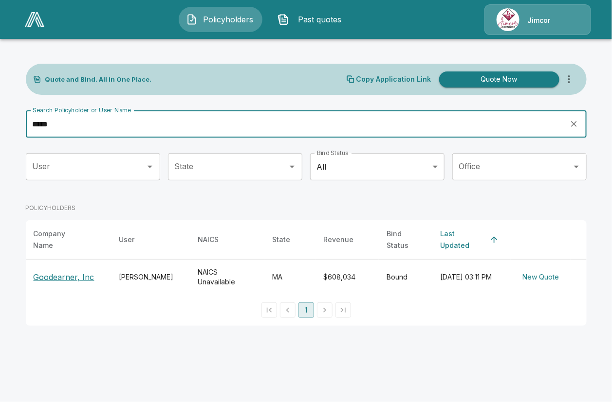
drag, startPoint x: 309, startPoint y: 123, endPoint x: -99, endPoint y: 147, distance: 408.6
click at [0, 147] on html "Policyholders Past quotes Jimcor Quote and Bind. All in One Place. Copy Applica…" at bounding box center [306, 169] width 612 height 338
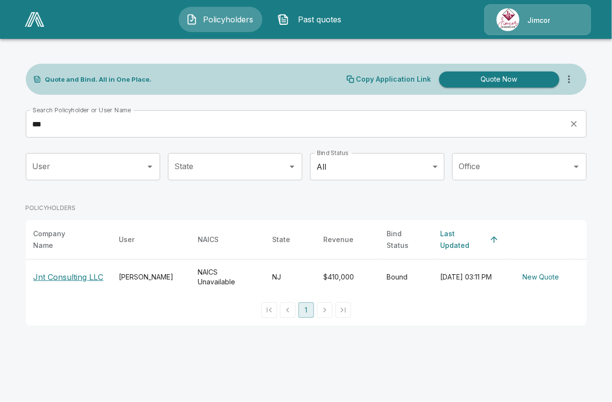
drag, startPoint x: 284, startPoint y: 381, endPoint x: 270, endPoint y: 372, distance: 16.6
click at [282, 338] on html "Policyholders Past quotes Jimcor Quote and Bind. All in One Place. Copy Applica…" at bounding box center [306, 169] width 612 height 338
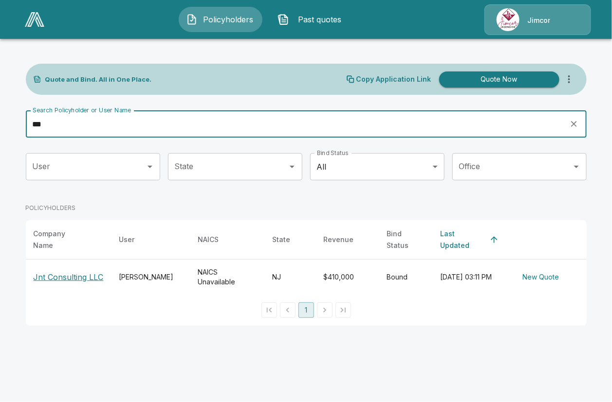
drag, startPoint x: 142, startPoint y: 124, endPoint x: -79, endPoint y: 129, distance: 221.5
click at [0, 129] on html "Policyholders Past quotes Jimcor Quote and Bind. All in One Place. Copy Applica…" at bounding box center [306, 169] width 612 height 338
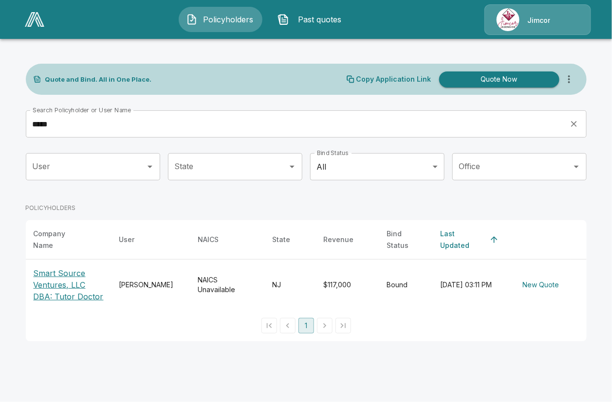
click at [258, 353] on html "Policyholders Past quotes Jimcor Quote and Bind. All in One Place. Copy Applica…" at bounding box center [306, 176] width 612 height 353
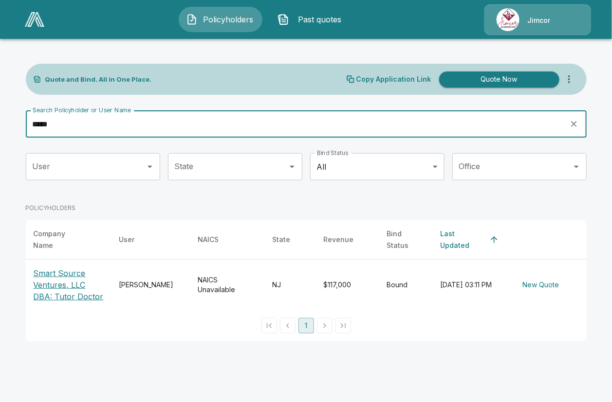
drag, startPoint x: 273, startPoint y: 123, endPoint x: -44, endPoint y: 134, distance: 316.5
click at [0, 134] on html "Policyholders Past quotes Jimcor Quote and Bind. All in One Place. Copy Applica…" at bounding box center [306, 176] width 612 height 353
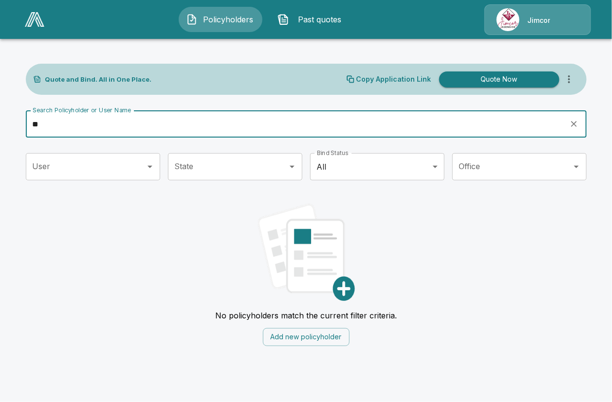
type input "*"
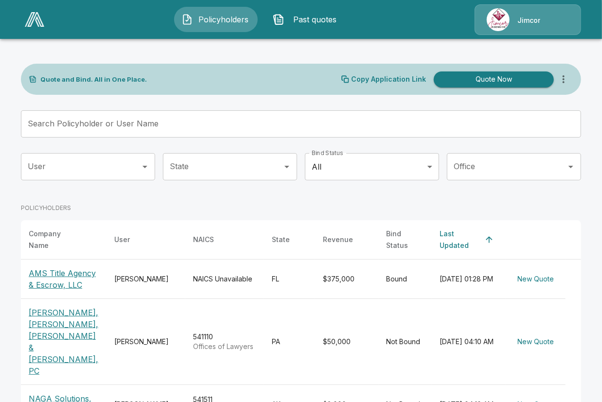
click at [570, 82] on icon "more" at bounding box center [564, 79] width 12 height 12
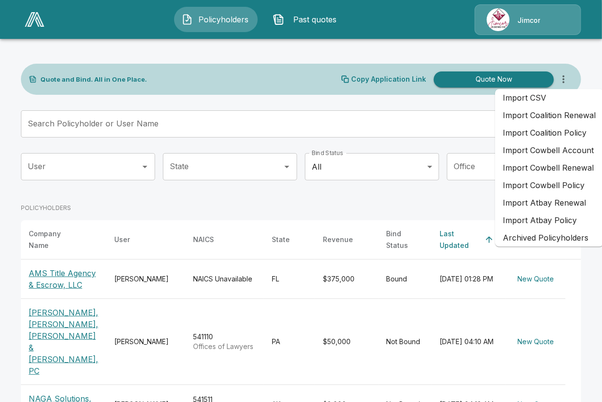
click at [542, 134] on li "Import Coalition Policy" at bounding box center [549, 133] width 109 height 18
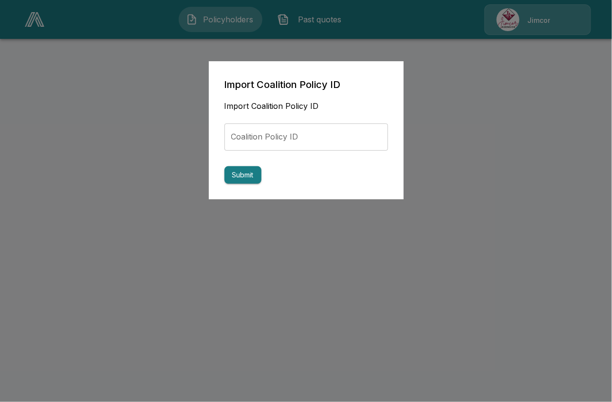
click at [320, 138] on input "Coalition Policy ID" at bounding box center [306, 137] width 164 height 27
paste input "**********"
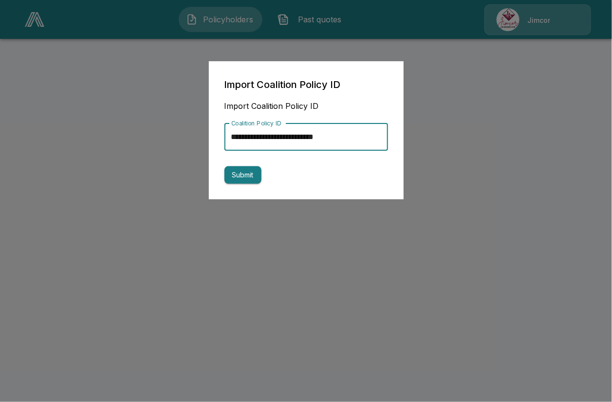
type input "**********"
click at [242, 178] on button "Submit" at bounding box center [242, 175] width 37 height 18
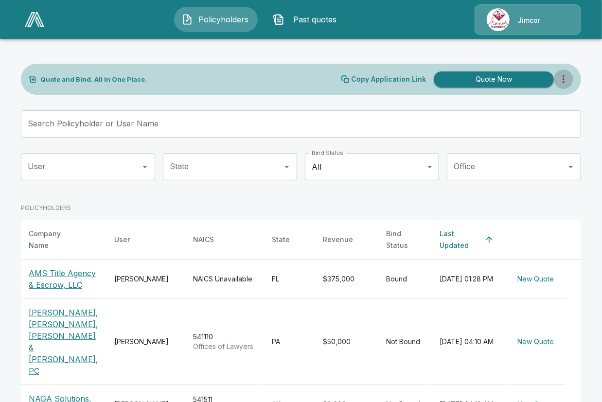
click at [565, 82] on icon "more" at bounding box center [564, 79] width 2 height 8
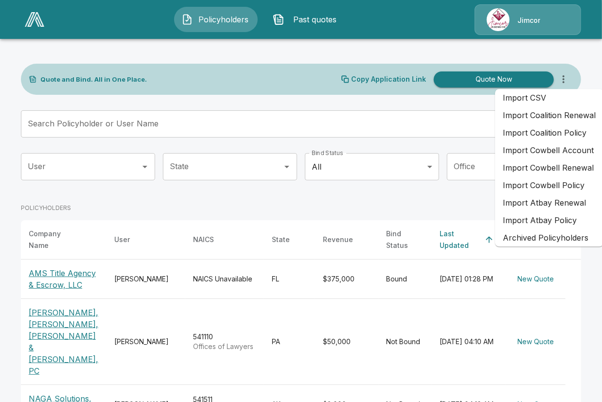
click at [551, 132] on li "Import Coalition Policy" at bounding box center [549, 133] width 109 height 18
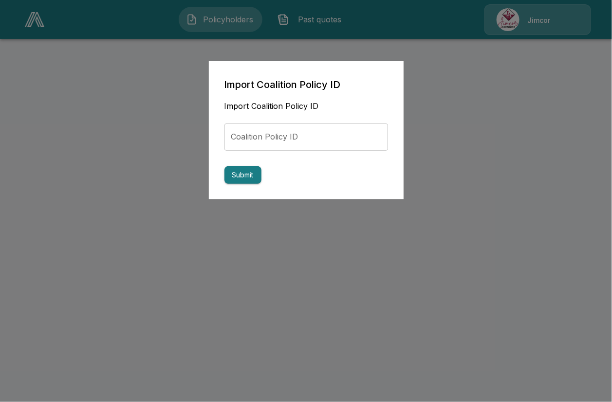
click at [285, 138] on input "Coalition Policy ID" at bounding box center [306, 137] width 164 height 27
paste input "**********"
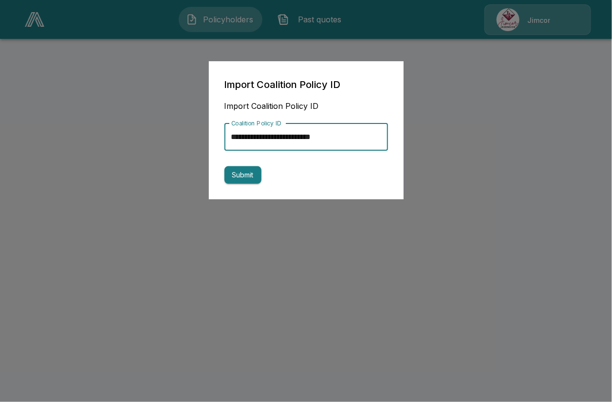
type input "**********"
click at [253, 181] on button "Submit" at bounding box center [242, 175] width 37 height 18
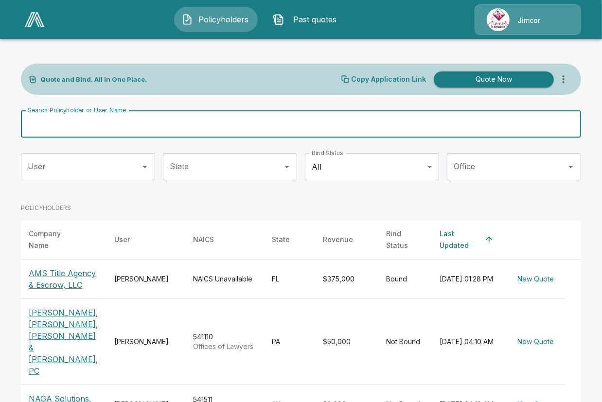
drag, startPoint x: 285, startPoint y: 124, endPoint x: 64, endPoint y: 125, distance: 220.9
click at [64, 125] on input "Search Policyholder or User Name" at bounding box center [296, 123] width 550 height 27
type input "****"
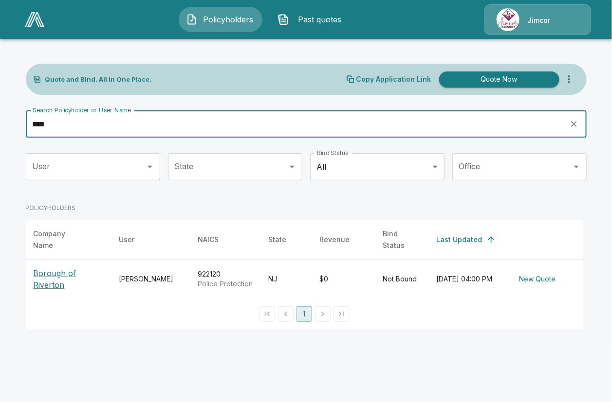
drag, startPoint x: 28, startPoint y: 125, endPoint x: 9, endPoint y: 124, distance: 19.0
click at [9, 124] on main "Quote and Bind. All in One Place. Copy Application Link Quote Now Search Policy…" at bounding box center [306, 171] width 612 height 342
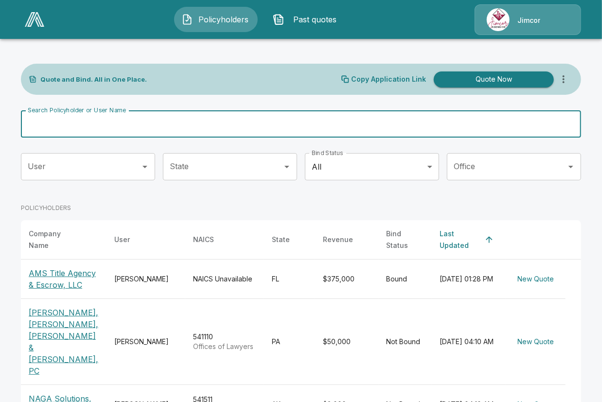
click at [293, 126] on input "Search Policyholder or User Name" at bounding box center [296, 123] width 550 height 27
type input "*****"
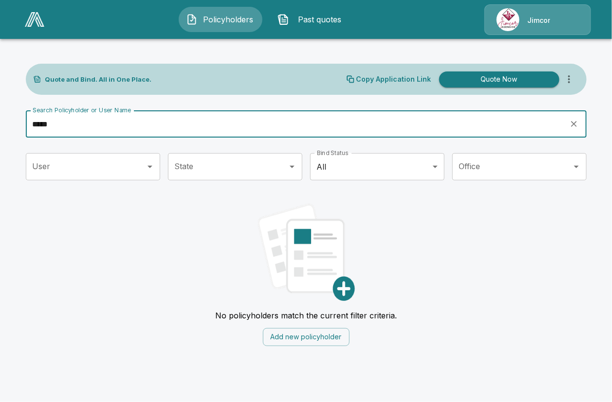
drag, startPoint x: 229, startPoint y: 132, endPoint x: -41, endPoint y: 135, distance: 270.6
click at [0, 135] on html "Policyholders Past quotes Jimcor Quote and Bind. All in One Place. Copy Applica…" at bounding box center [306, 179] width 612 height 358
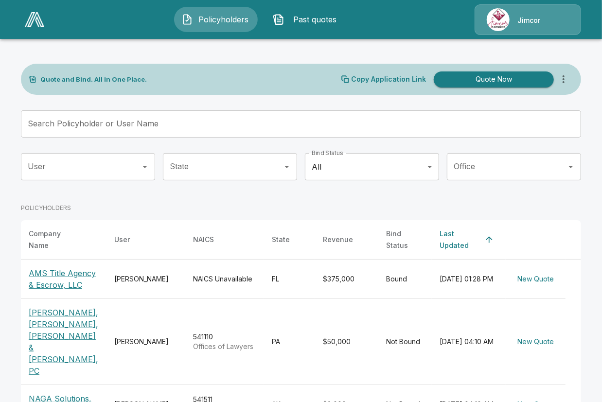
drag, startPoint x: 292, startPoint y: 106, endPoint x: 284, endPoint y: 112, distance: 10.7
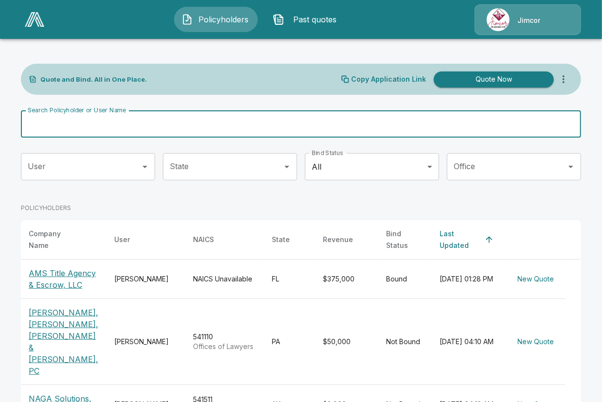
drag, startPoint x: 253, startPoint y: 119, endPoint x: -34, endPoint y: 134, distance: 287.5
click at [0, 134] on html "Policyholders Past quotes Jimcor Quote and Bind. All in One Place. Copy Applica…" at bounding box center [301, 389] width 602 height 779
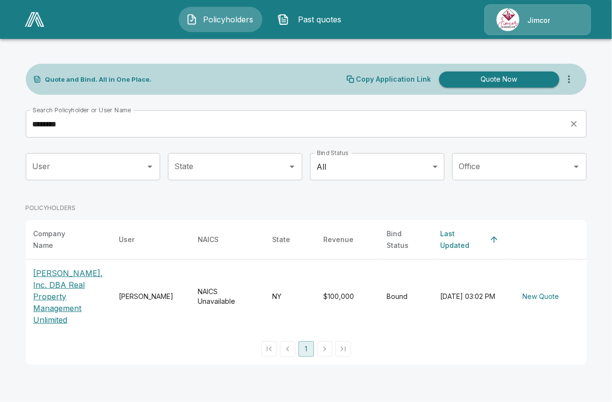
click at [374, 374] on html "Policyholders Past quotes Jimcor Quote and Bind. All in One Place. Copy Applica…" at bounding box center [306, 188] width 612 height 377
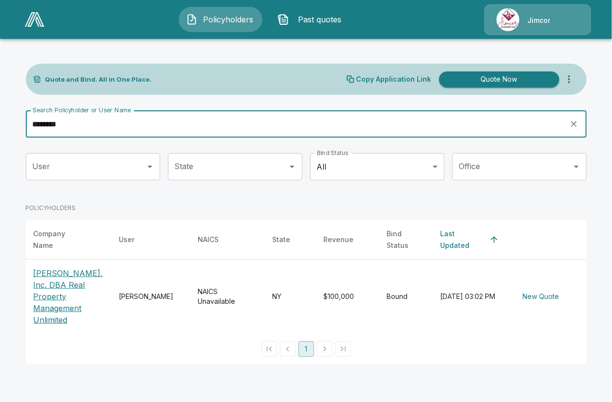
drag, startPoint x: 106, startPoint y: 122, endPoint x: -6, endPoint y: 125, distance: 111.5
click at [0, 125] on html "Policyholders Past quotes Jimcor Quote and Bind. All in One Place. Copy Applica…" at bounding box center [306, 188] width 612 height 377
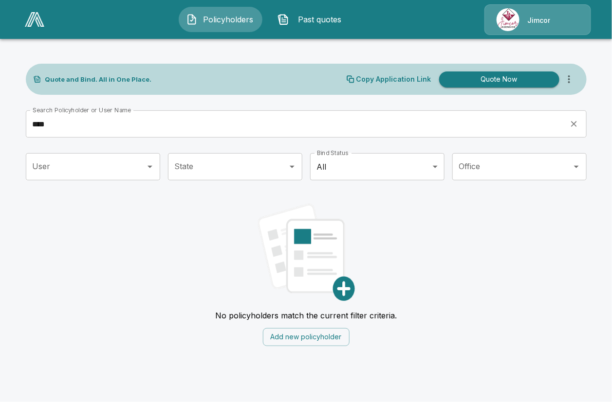
click at [328, 129] on input "****" at bounding box center [294, 123] width 537 height 27
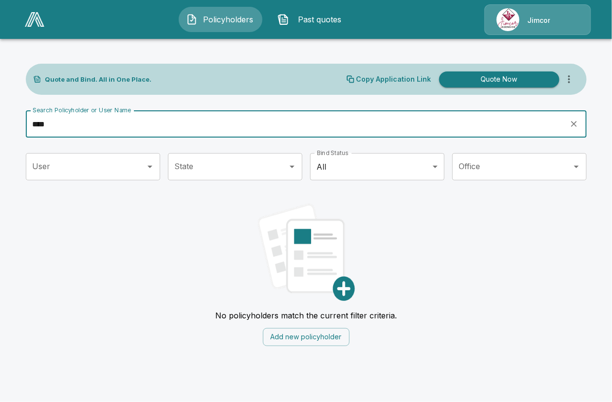
drag, startPoint x: 129, startPoint y: 126, endPoint x: -63, endPoint y: 132, distance: 192.3
click at [0, 132] on html "Policyholders Past quotes Jimcor Quote and Bind. All in One Place. Copy Applica…" at bounding box center [306, 179] width 612 height 358
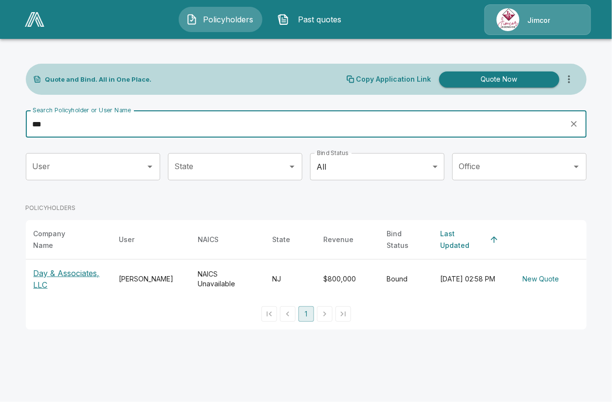
drag, startPoint x: 324, startPoint y: 359, endPoint x: 197, endPoint y: 226, distance: 183.8
click at [324, 342] on html "Policyholders Past quotes Jimcor Quote and Bind. All in One Place. Copy Applica…" at bounding box center [306, 171] width 612 height 342
drag, startPoint x: 156, startPoint y: 127, endPoint x: -74, endPoint y: 129, distance: 230.2
click at [0, 129] on html "Policyholders Past quotes Jimcor Quote and Bind. All in One Place. Copy Applica…" at bounding box center [306, 171] width 612 height 342
type input "*"
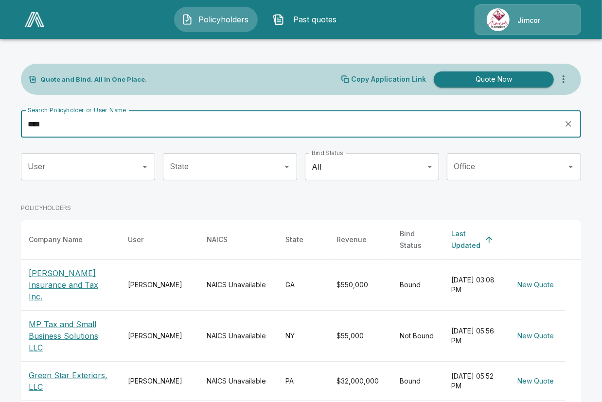
type input "*****"
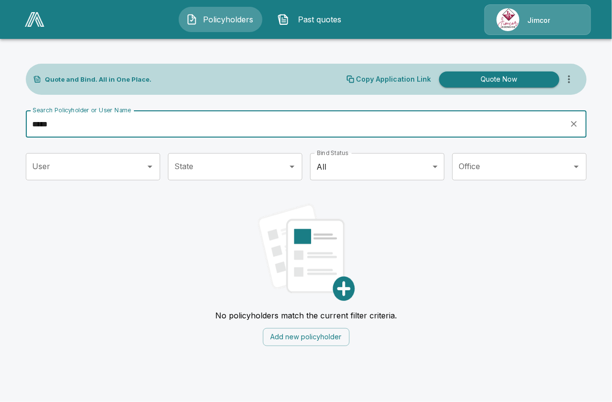
drag, startPoint x: 121, startPoint y: 117, endPoint x: 10, endPoint y: 123, distance: 111.1
click at [10, 123] on main "Quote and Bind. All in One Place. Copy Application Link Quote Now Search Policy…" at bounding box center [306, 179] width 612 height 358
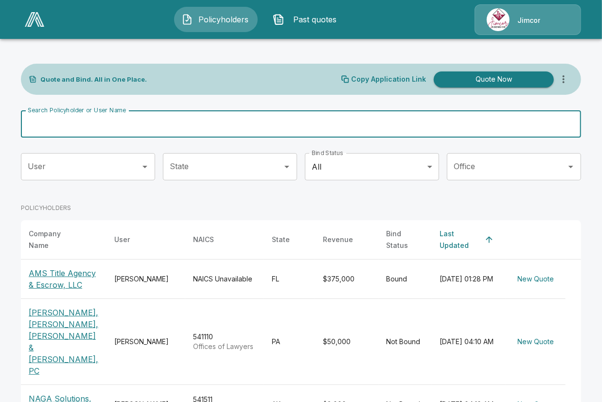
click at [298, 134] on input "Search Policyholder or User Name" at bounding box center [296, 123] width 550 height 27
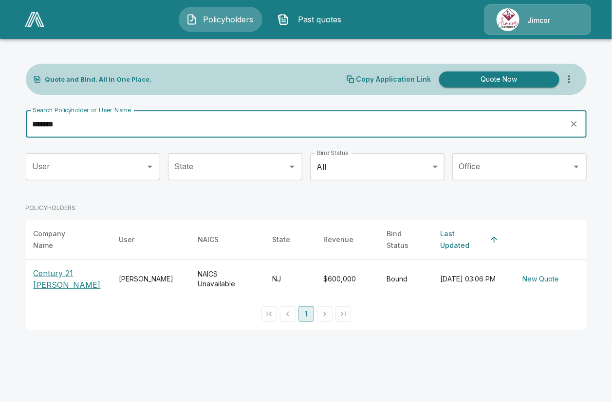
type input "*******"
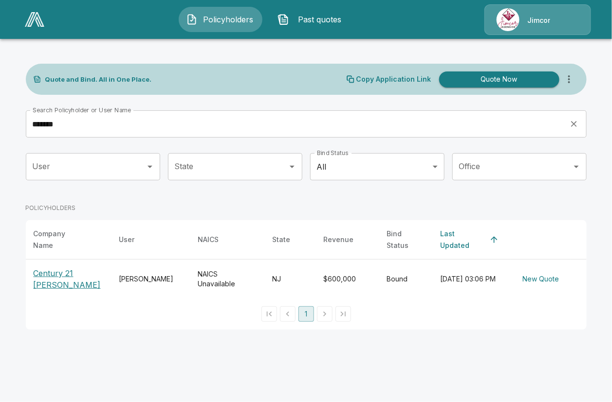
click at [61, 260] on th "Century 21 [PERSON_NAME]" at bounding box center [69, 279] width 86 height 39
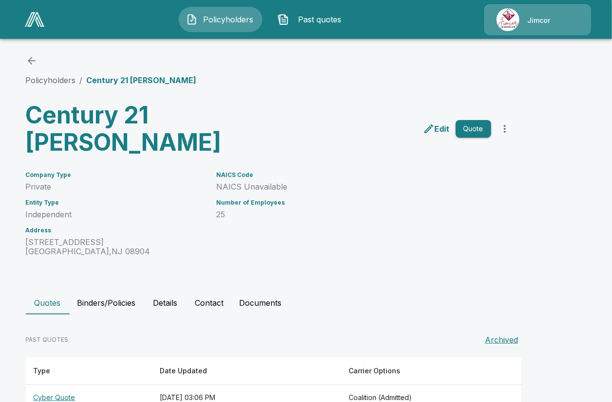
click at [62, 385] on th "Cyber Quote" at bounding box center [89, 398] width 126 height 26
click at [116, 292] on button "Binders/Policies" at bounding box center [107, 303] width 74 height 23
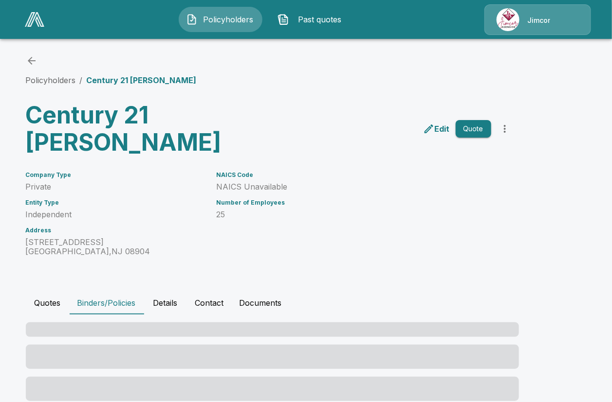
click at [155, 292] on button "Details" at bounding box center [166, 303] width 44 height 23
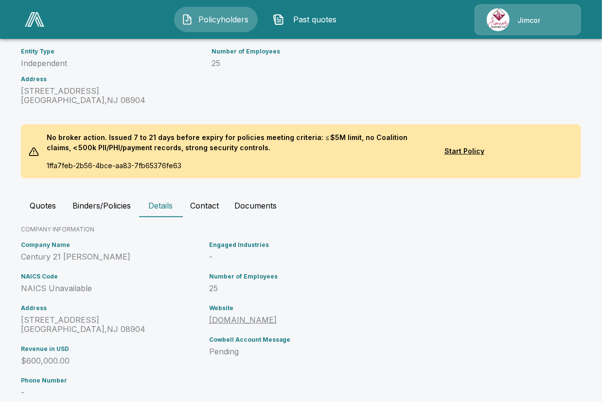
click at [213, 194] on button "Contact" at bounding box center [204, 205] width 44 height 23
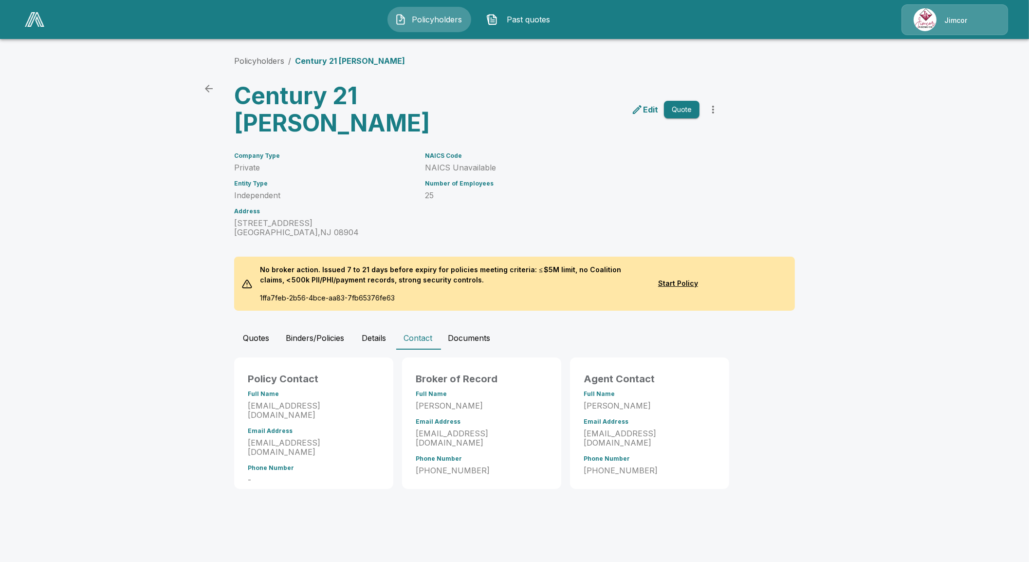
click at [35, 19] on img at bounding box center [34, 19] width 19 height 15
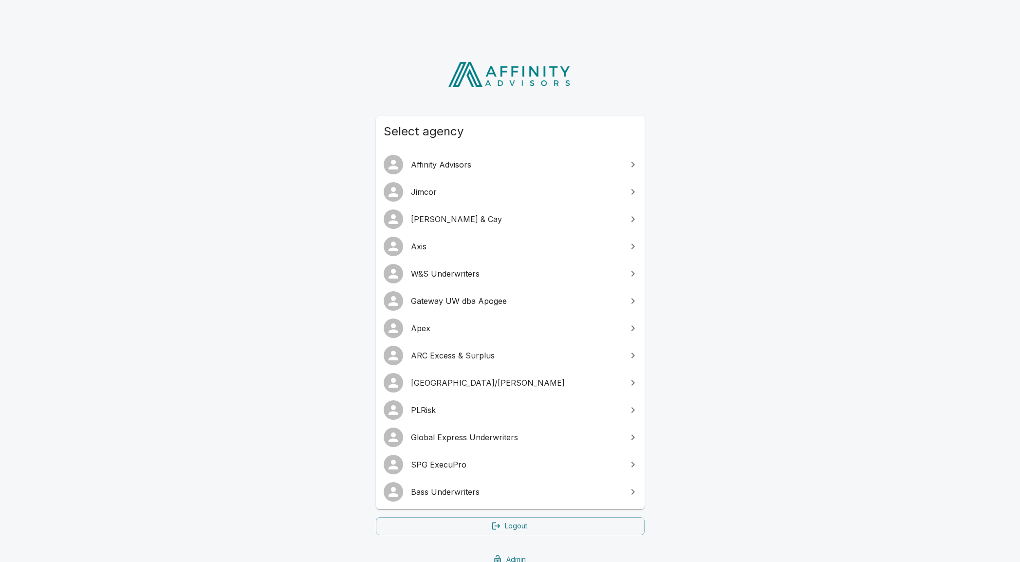
click at [441, 268] on span "W&S Underwriters" at bounding box center [516, 274] width 210 height 12
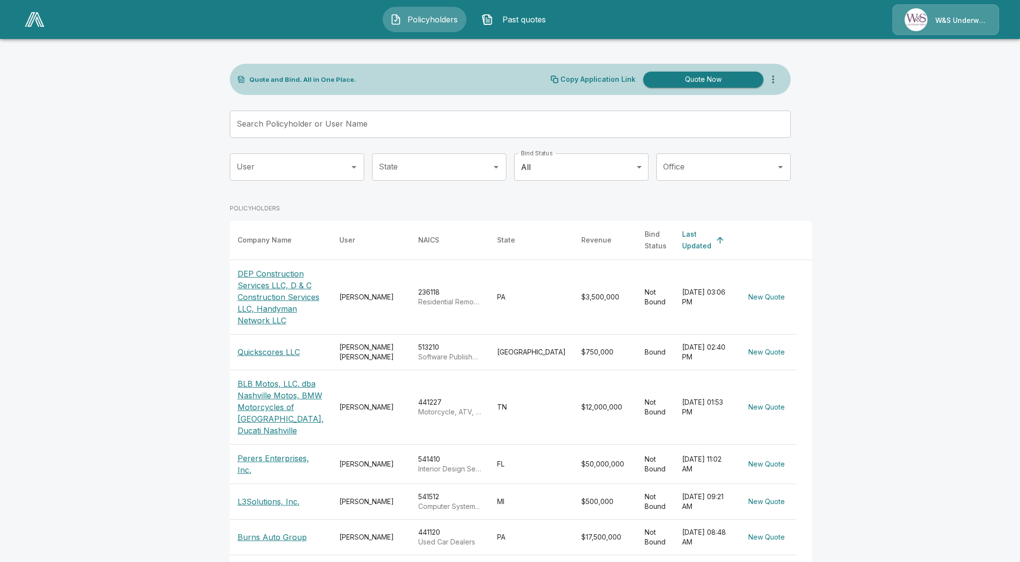
click at [374, 118] on input "Search Policyholder or User Name" at bounding box center [505, 123] width 550 height 27
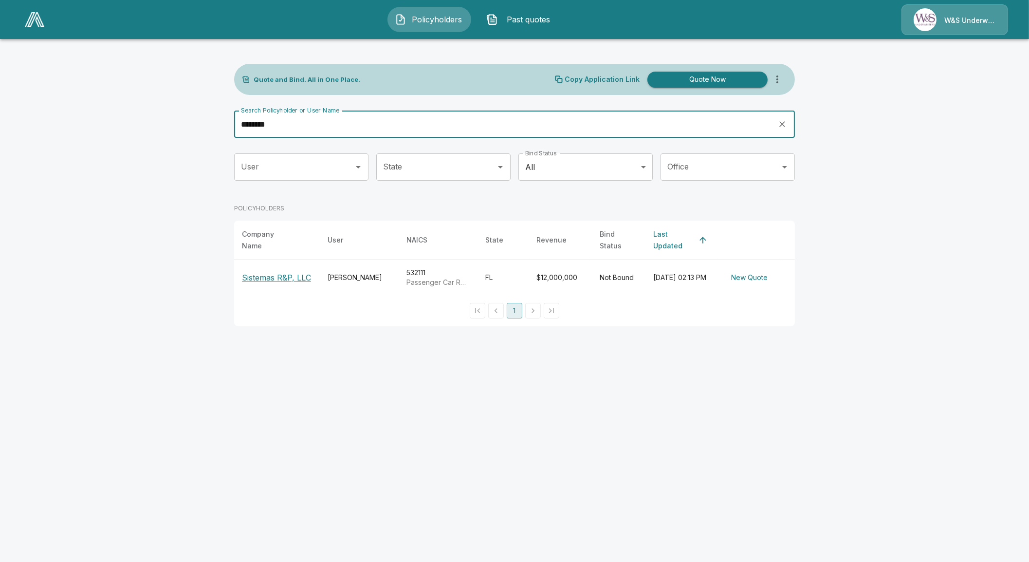
type input "********"
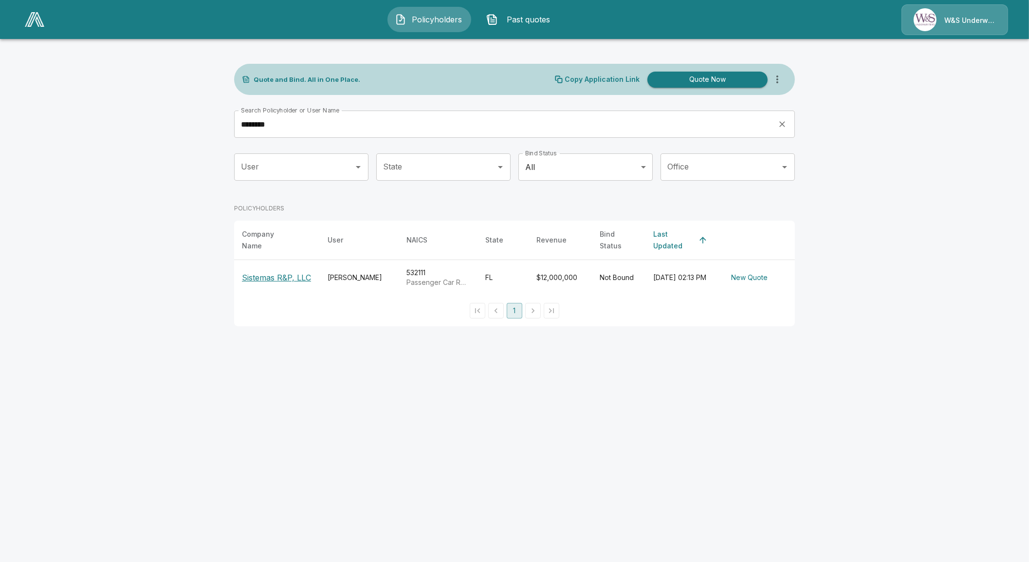
click at [287, 276] on p "Sistemas R&P, LLC" at bounding box center [276, 278] width 69 height 12
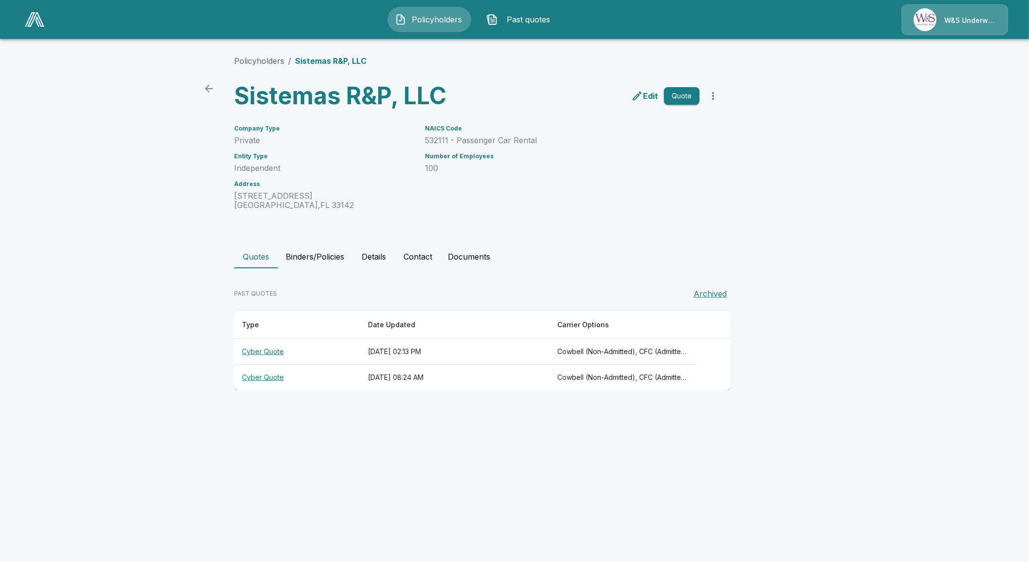
click at [271, 354] on th "Cyber Quote" at bounding box center [297, 352] width 126 height 26
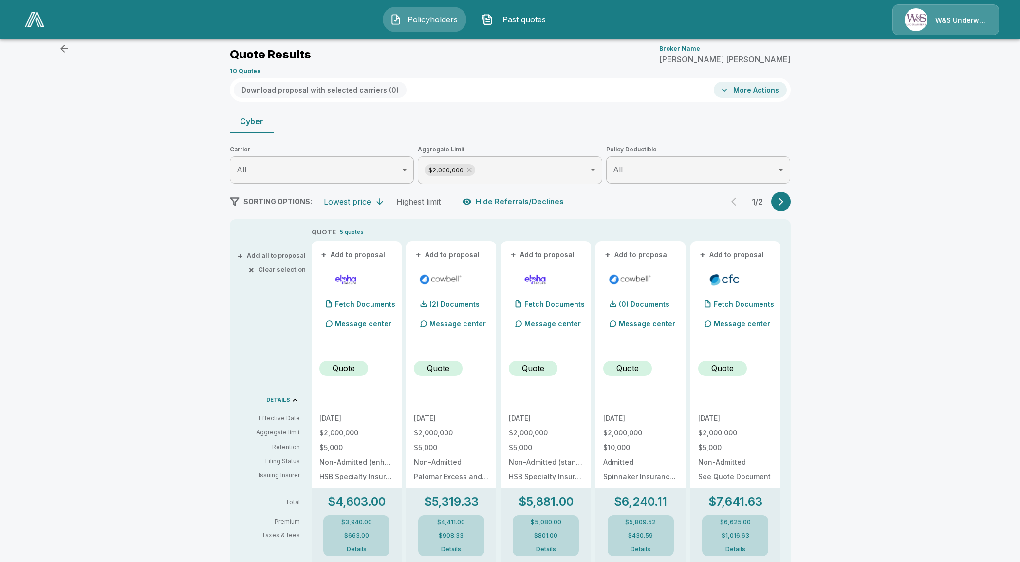
scroll to position [60, 0]
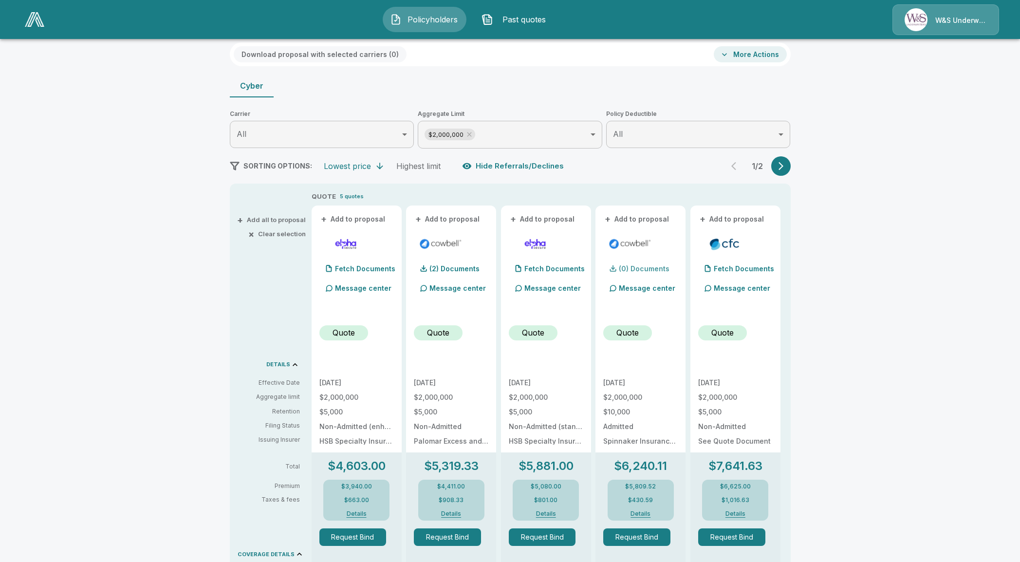
click at [655, 268] on p "(0) Documents" at bounding box center [644, 268] width 51 height 7
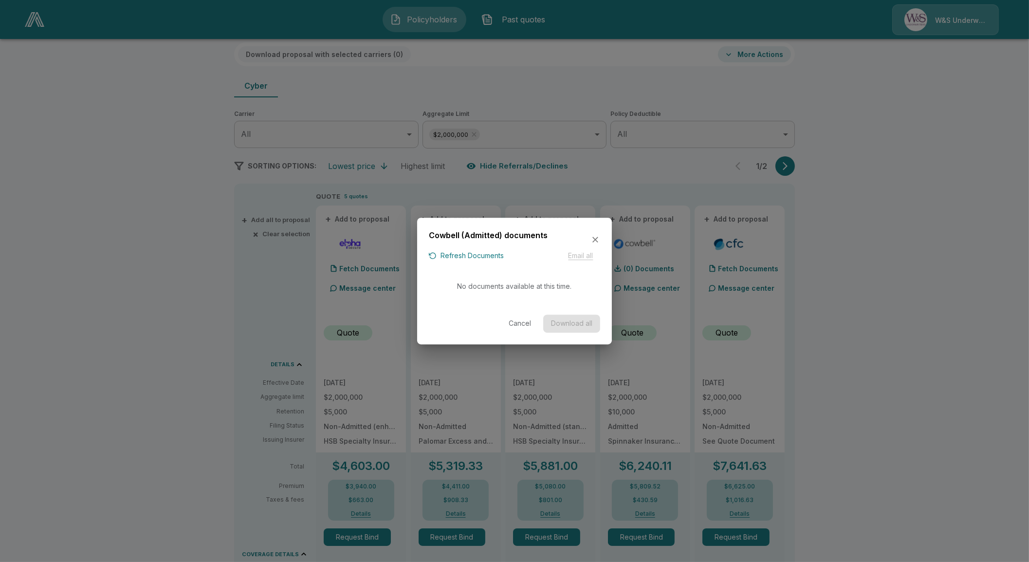
drag, startPoint x: 470, startPoint y: 245, endPoint x: 473, endPoint y: 253, distance: 8.3
click at [471, 251] on div "Cowbell (Admitted) documents Refresh Documents Email all No documents available…" at bounding box center [514, 281] width 195 height 127
click at [474, 254] on button "Refresh Documents" at bounding box center [466, 256] width 75 height 12
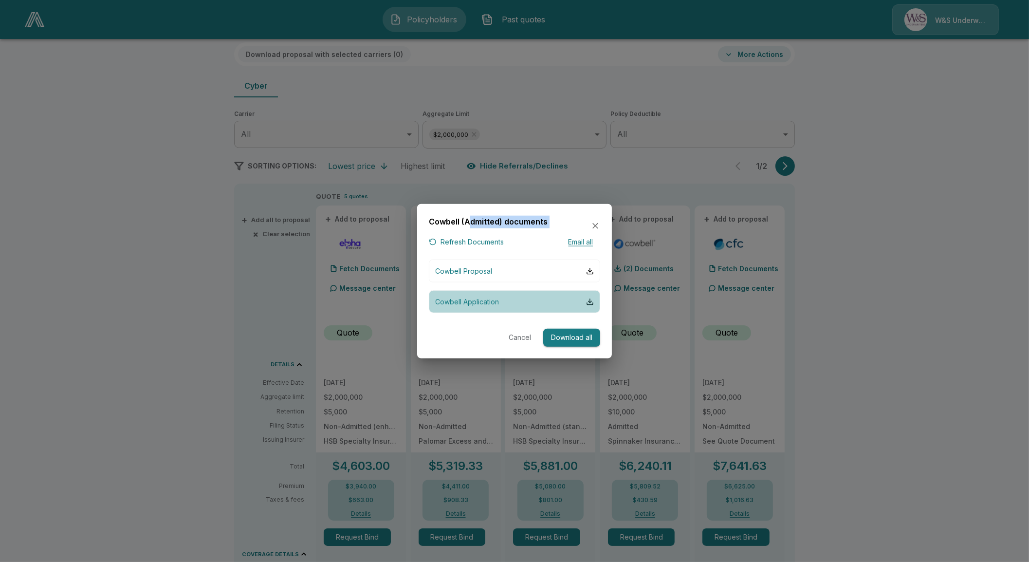
click at [475, 302] on p "Cowbell Application" at bounding box center [467, 301] width 64 height 10
click at [820, 410] on div at bounding box center [514, 281] width 1029 height 562
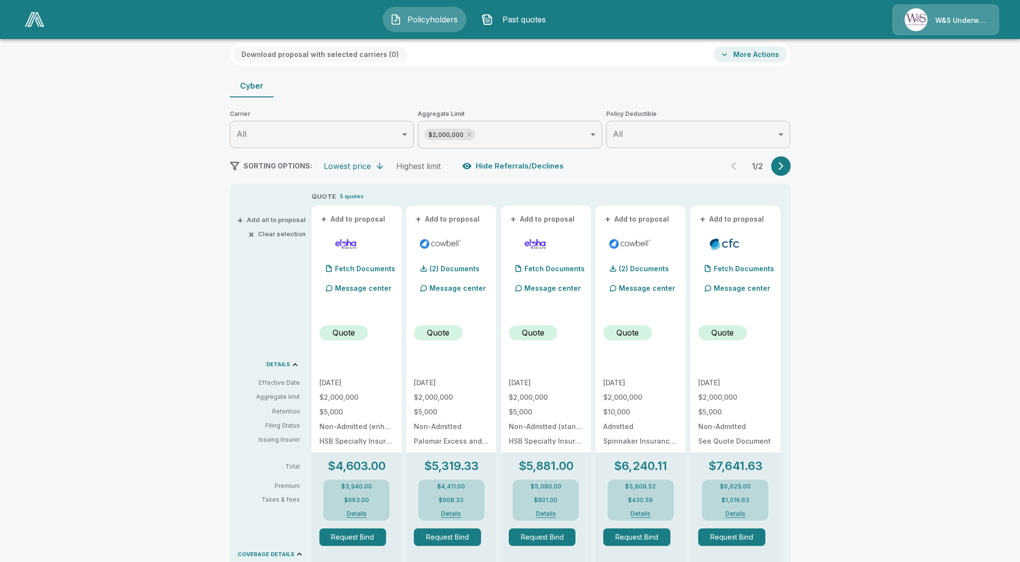
click at [785, 163] on icon "button" at bounding box center [781, 166] width 10 height 10
click at [737, 162] on icon "button" at bounding box center [736, 166] width 10 height 10
click at [737, 162] on div "1 / 2" at bounding box center [757, 165] width 66 height 19
click at [457, 265] on p "(2) Documents" at bounding box center [454, 268] width 50 height 7
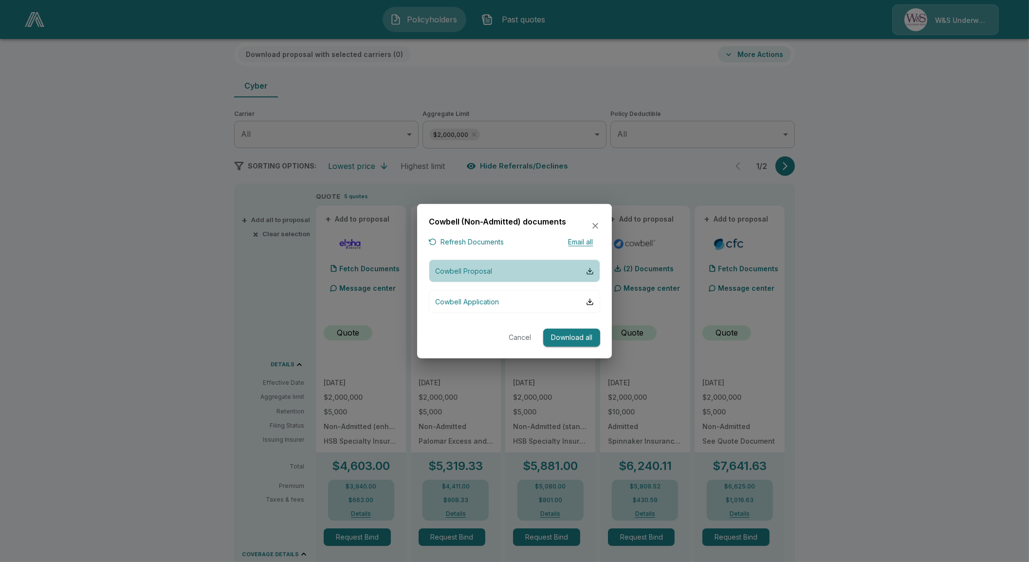
click at [502, 276] on button "Cowbell Proposal" at bounding box center [514, 270] width 171 height 23
click at [492, 301] on p "Cowbell Application" at bounding box center [467, 301] width 64 height 10
click at [593, 224] on icon "button" at bounding box center [595, 226] width 10 height 10
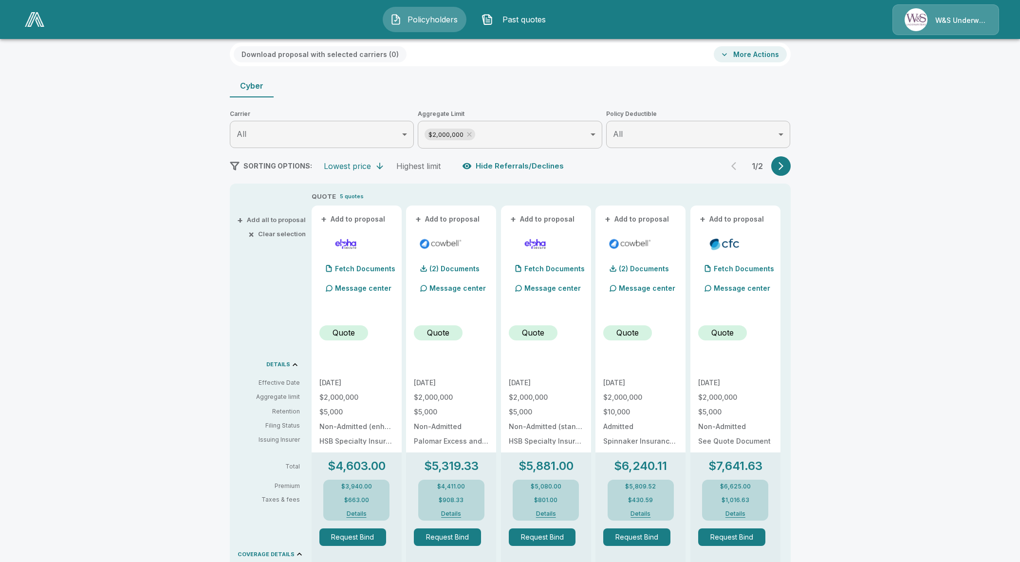
click at [294, 366] on icon at bounding box center [295, 365] width 10 height 10
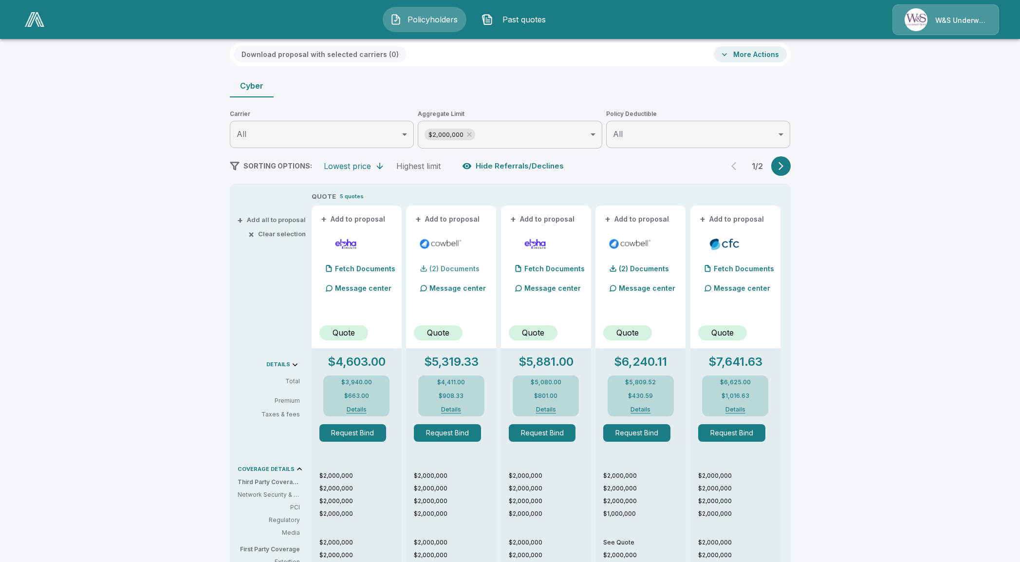
click at [470, 269] on p "(2) Documents" at bounding box center [454, 268] width 50 height 7
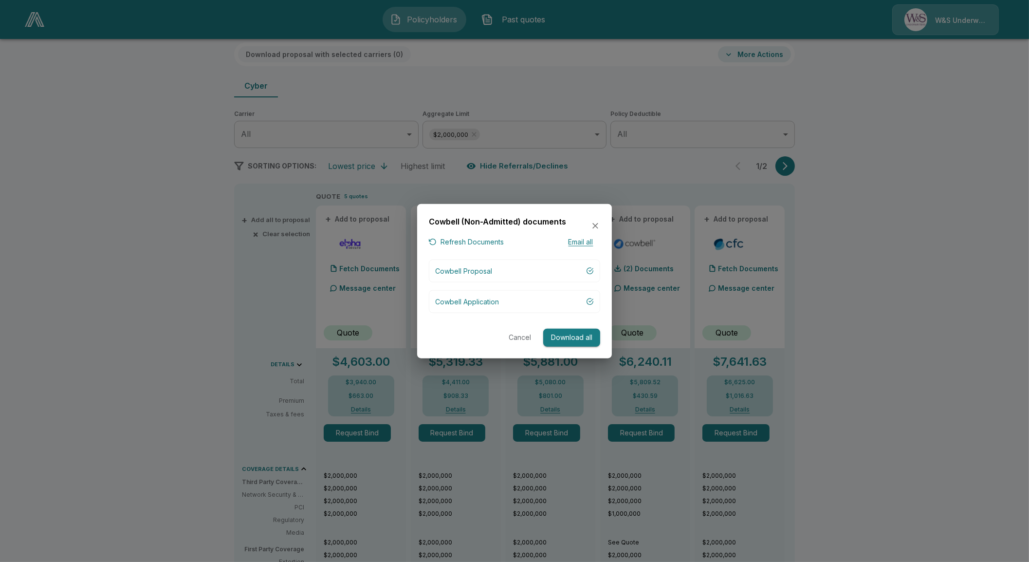
click at [472, 244] on button "Refresh Documents" at bounding box center [466, 242] width 75 height 12
click at [460, 300] on p "Cowbell Application" at bounding box center [467, 301] width 64 height 10
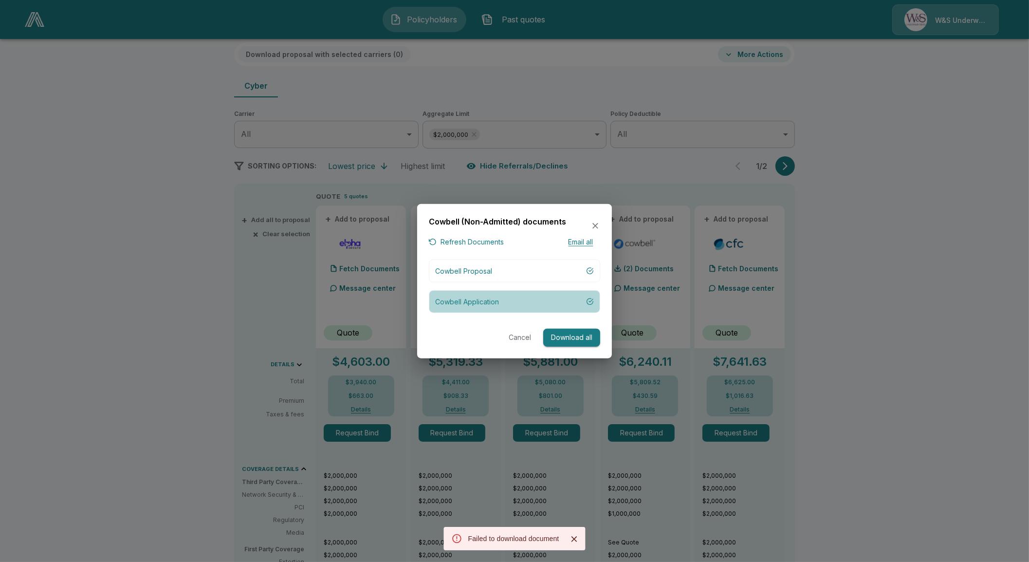
click at [482, 299] on p "Cowbell Application" at bounding box center [467, 301] width 64 height 10
click at [478, 237] on button "Refresh Documents" at bounding box center [466, 242] width 75 height 12
click at [479, 306] on p "Cowbell Application" at bounding box center [467, 301] width 64 height 10
click at [591, 225] on icon "button" at bounding box center [595, 226] width 10 height 10
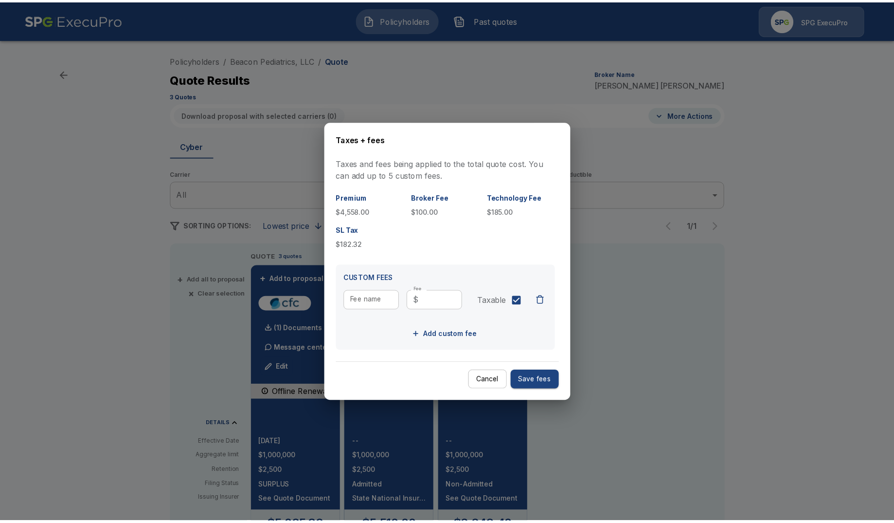
scroll to position [182, 0]
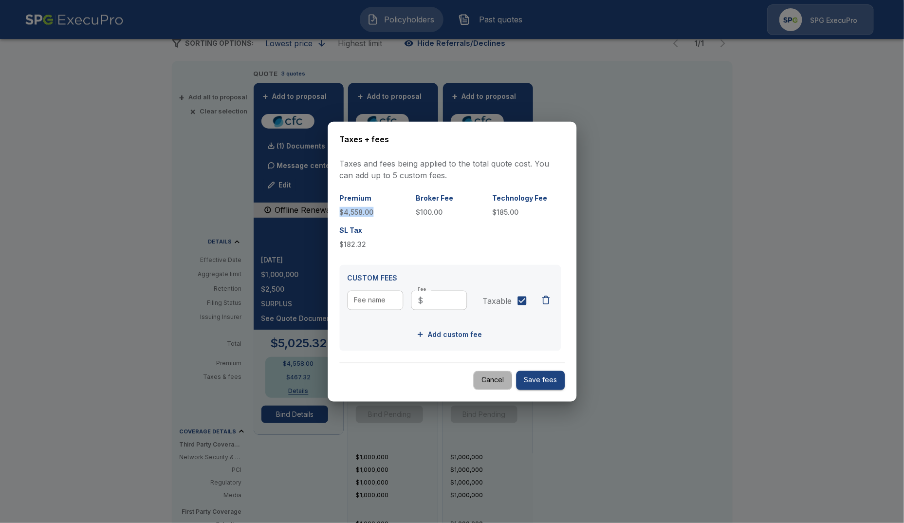
click at [489, 377] on button "Cancel" at bounding box center [492, 380] width 39 height 19
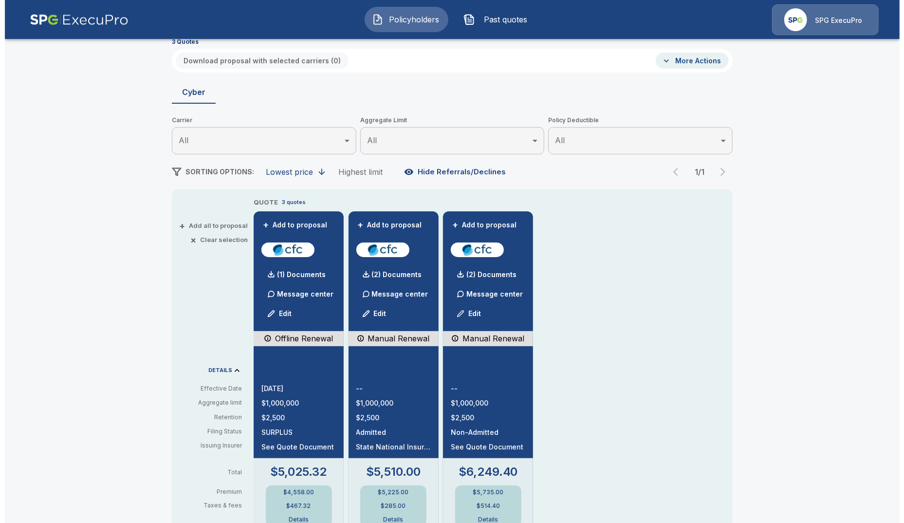
scroll to position [0, 0]
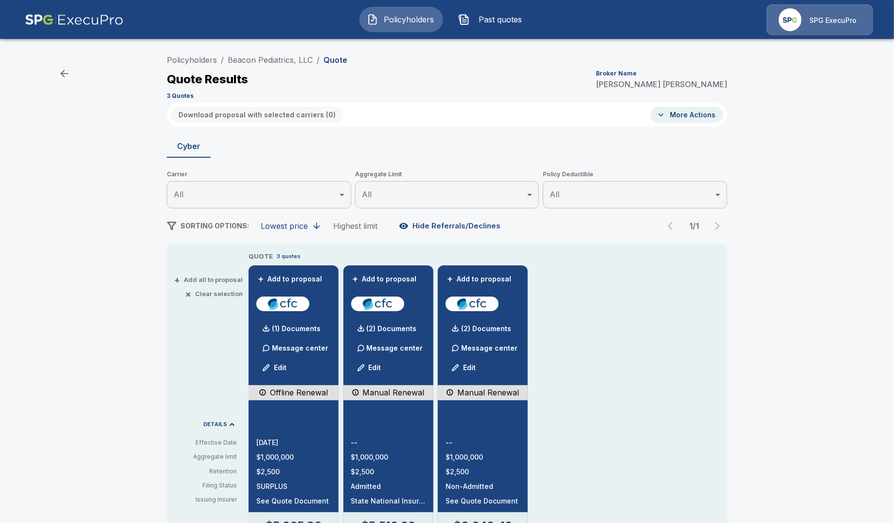
click at [406, 30] on button "Policyholders" at bounding box center [402, 19] width 84 height 25
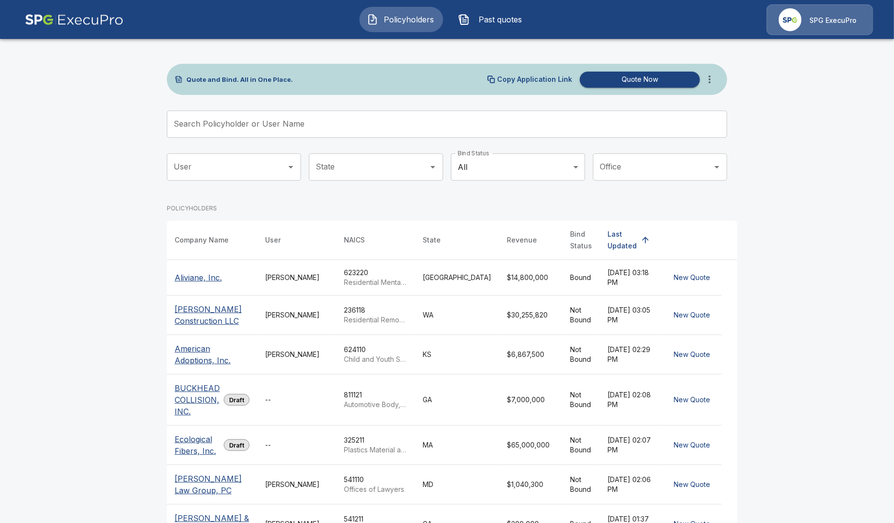
click at [543, 123] on input "Search Policyholder or User Name" at bounding box center [442, 123] width 550 height 27
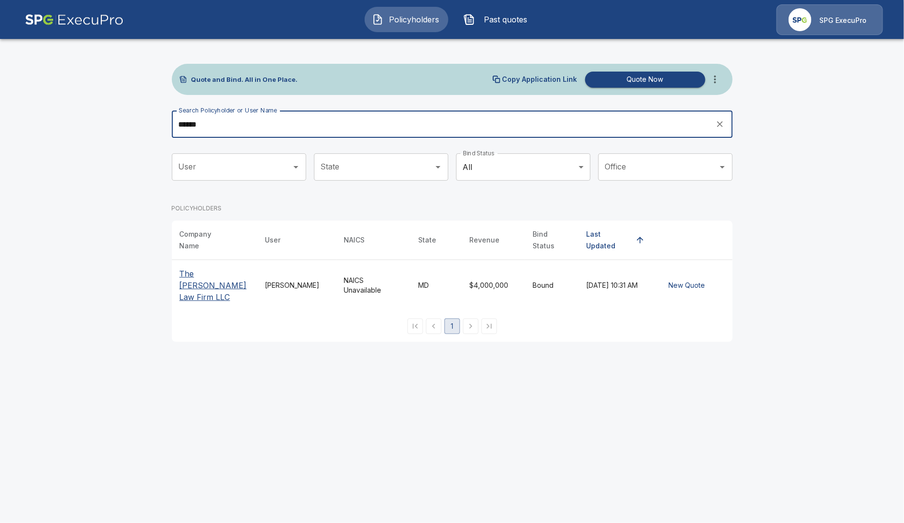
type input "******"
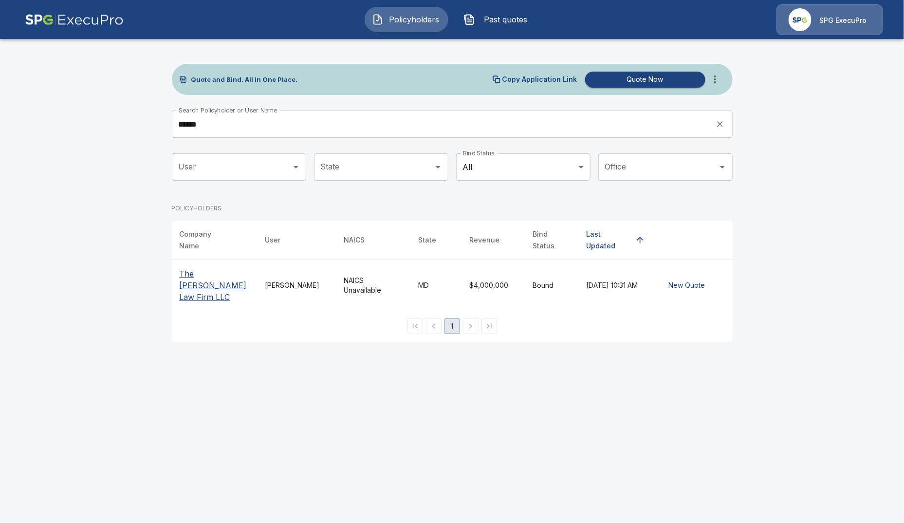
click at [207, 272] on p "The [PERSON_NAME] Law Firm LLC" at bounding box center [215, 285] width 70 height 35
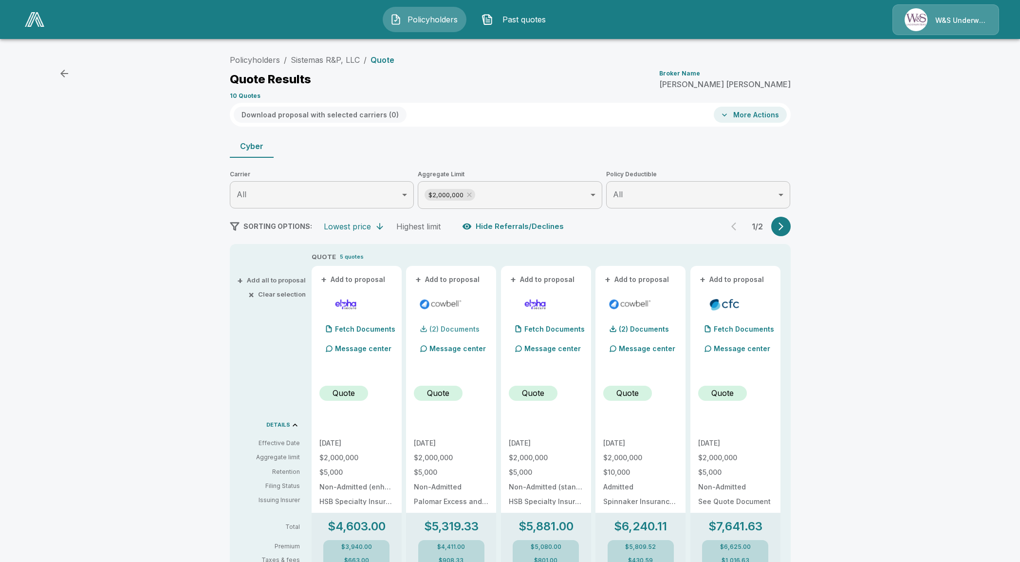
click at [456, 332] on div "(2) Documents" at bounding box center [447, 328] width 66 height 19
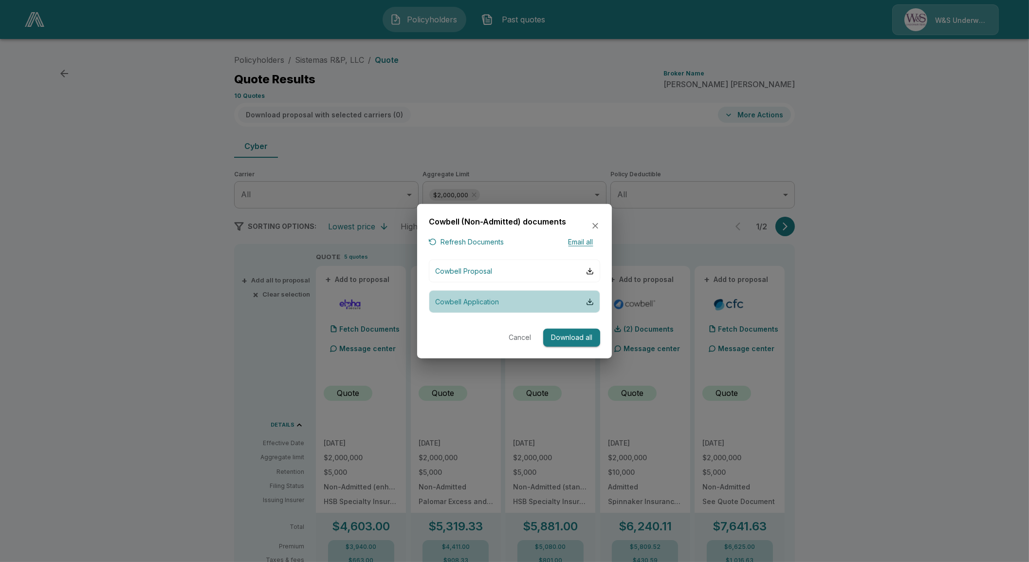
click at [474, 312] on button "Cowbell Application" at bounding box center [514, 301] width 171 height 23
click at [592, 228] on icon "button" at bounding box center [595, 226] width 10 height 10
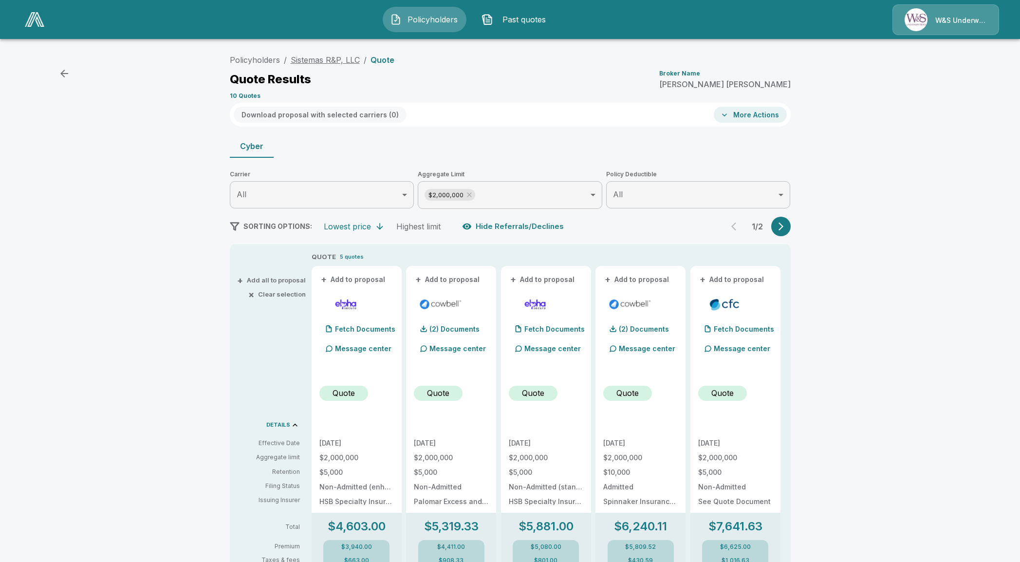
click at [317, 60] on link "Sistemas R&P, LLC" at bounding box center [325, 60] width 69 height 10
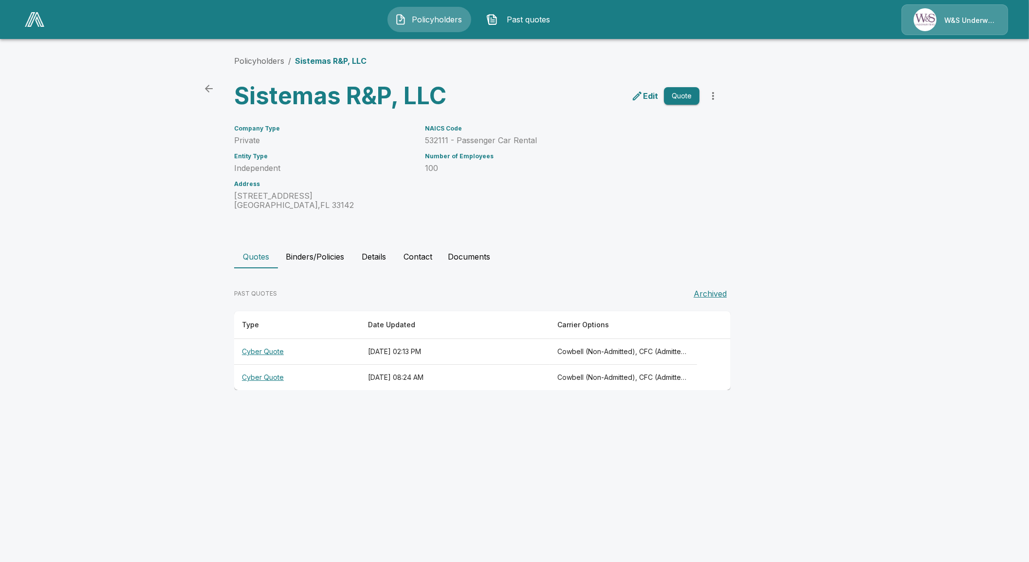
click at [267, 351] on th "Cyber Quote" at bounding box center [297, 352] width 126 height 26
drag, startPoint x: 524, startPoint y: 140, endPoint x: 424, endPoint y: 140, distance: 99.8
click at [424, 140] on div "NAICS Code 532111 - Passenger Car Rental Number of Employees 100" at bounding box center [556, 161] width 286 height 96
click at [258, 357] on th "Cyber Quote" at bounding box center [297, 352] width 126 height 26
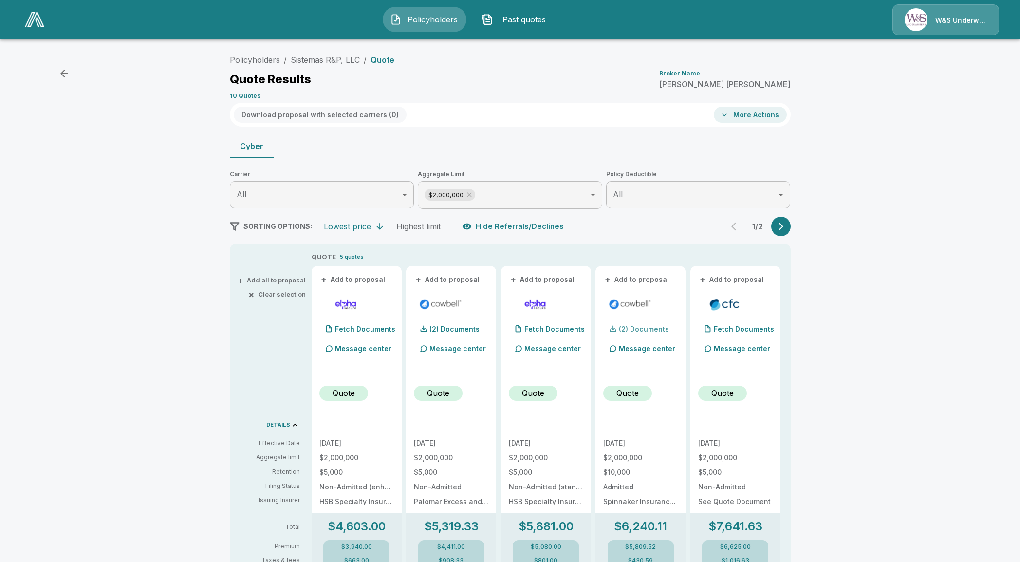
click at [630, 333] on div "(2) Documents" at bounding box center [636, 328] width 66 height 19
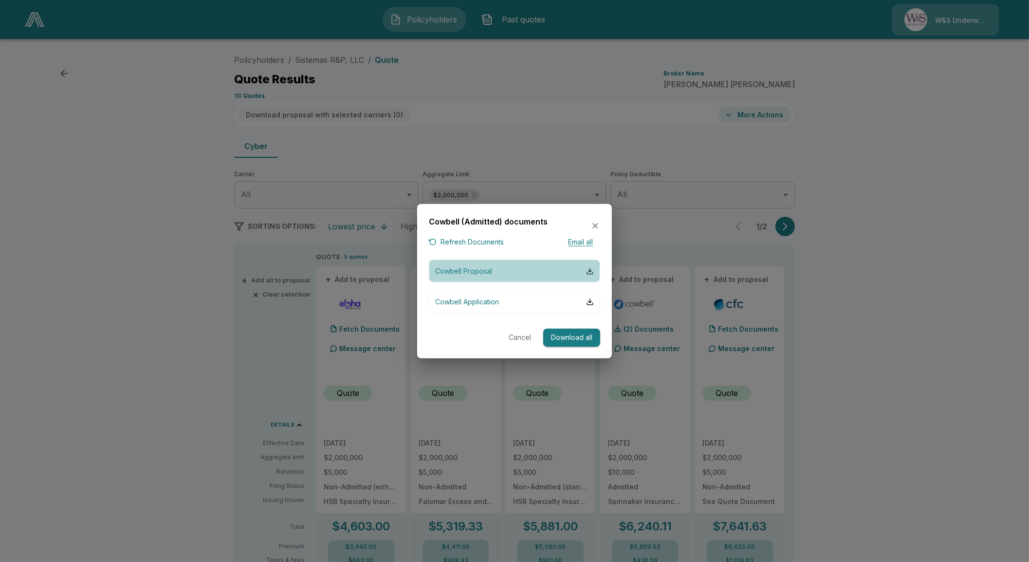
click at [516, 274] on button "Cowbell Proposal" at bounding box center [514, 270] width 171 height 23
click at [535, 302] on button "Cowbell Application" at bounding box center [514, 301] width 171 height 23
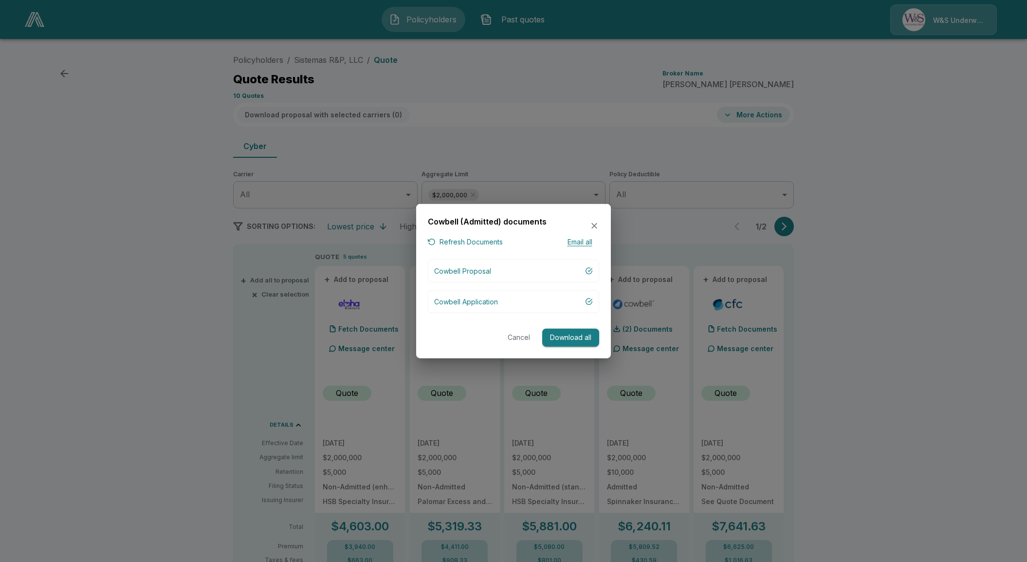
click at [145, 180] on div at bounding box center [513, 281] width 1027 height 562
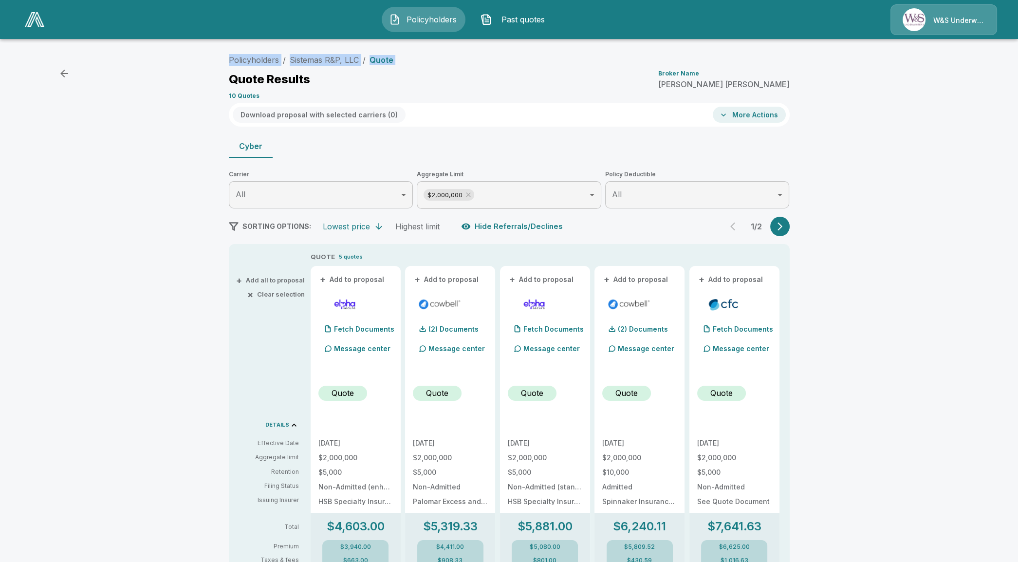
click at [73, 77] on div "Policyholders / Sistemas R&P, LLC / Quote Quote Results Broker Name Mike Keese …" at bounding box center [509, 509] width 1018 height 926
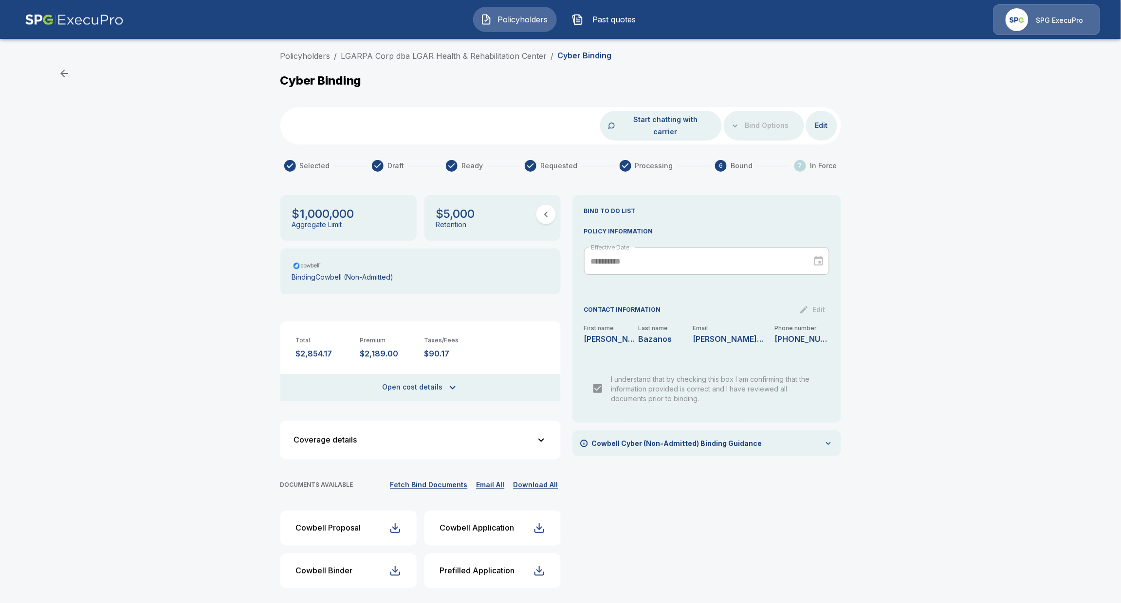
click at [180, 473] on div "Policyholders / LGARPA Corp dba LGAR Health & Rehabilitation Center / Cyber Bin…" at bounding box center [560, 327] width 1121 height 562
click at [678, 512] on div "**********" at bounding box center [706, 395] width 269 height 401
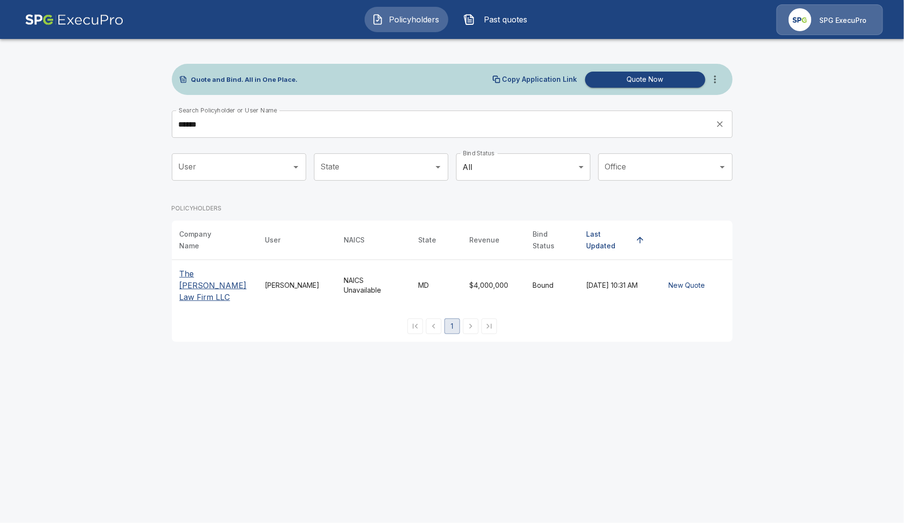
drag, startPoint x: 202, startPoint y: 270, endPoint x: 205, endPoint y: 275, distance: 6.5
click at [202, 270] on p "The [PERSON_NAME] Law Firm LLC" at bounding box center [215, 285] width 70 height 35
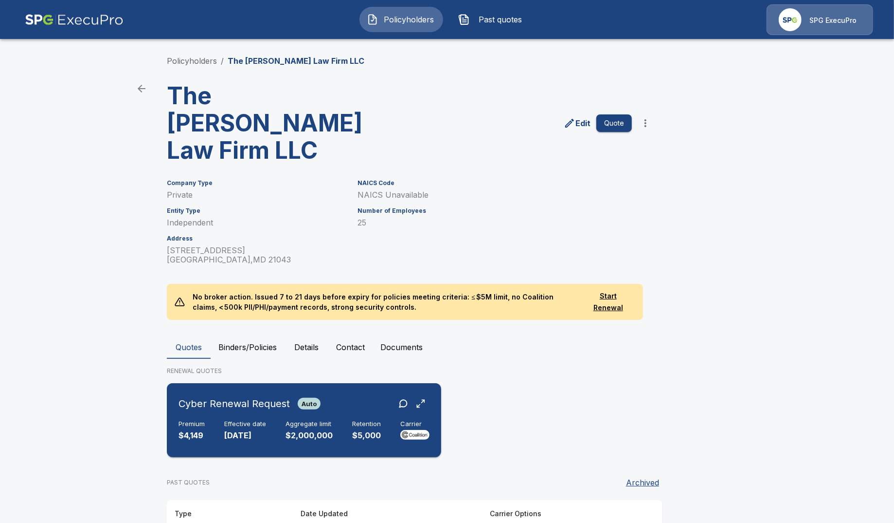
click at [246, 388] on div "Cyber Renewal Request Auto Premium $4,149 Effective date [DATE] Aggregate limit…" at bounding box center [304, 420] width 267 height 66
click at [243, 285] on div "Policyholders / The [PERSON_NAME] Law Firm LLC The [PERSON_NAME] Law Firm LLC E…" at bounding box center [447, 329] width 584 height 586
click at [245, 420] on h6 "Effective date" at bounding box center [245, 424] width 42 height 8
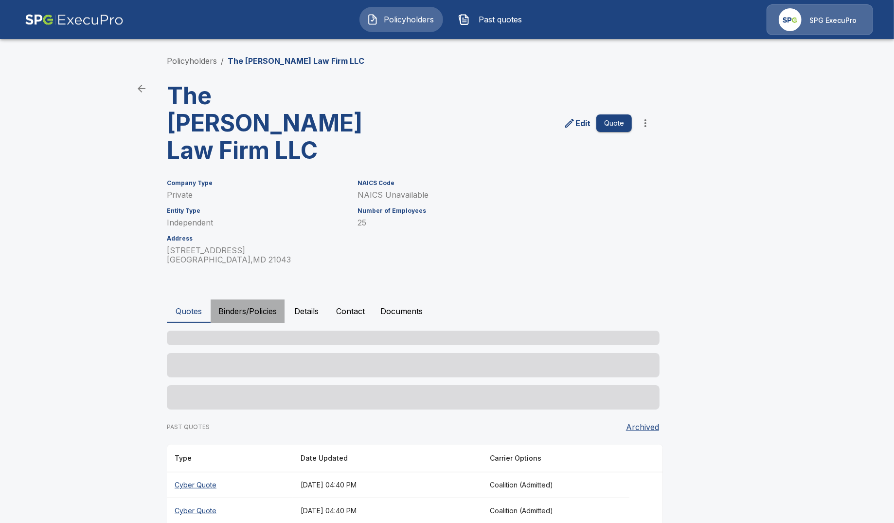
click at [270, 299] on button "Binders/Policies" at bounding box center [248, 310] width 74 height 23
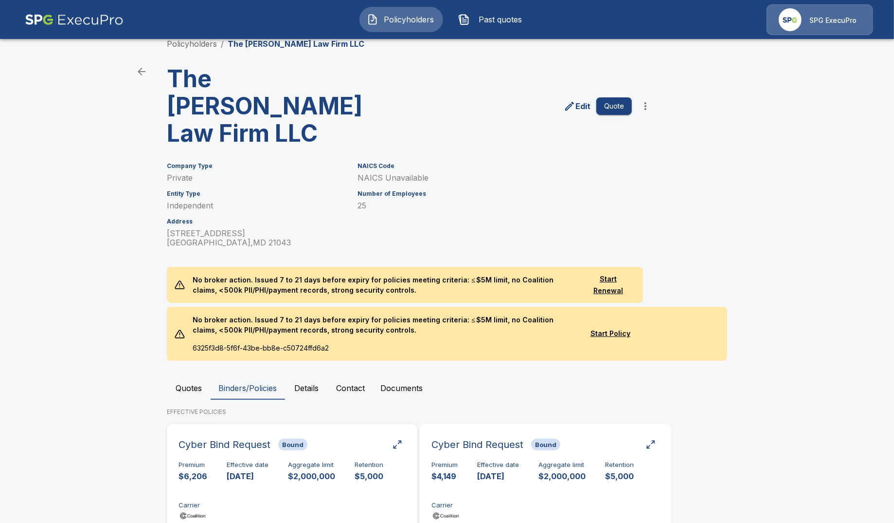
scroll to position [31, 0]
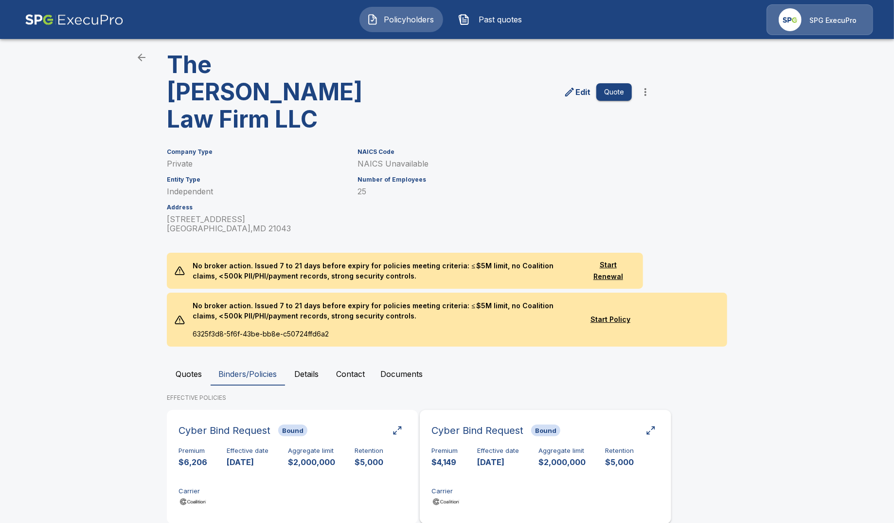
click at [533, 447] on div "Premium $4,149 Effective date 10/7/2025 Aggregate limit $2,000,000 Retention $5…" at bounding box center [546, 477] width 228 height 61
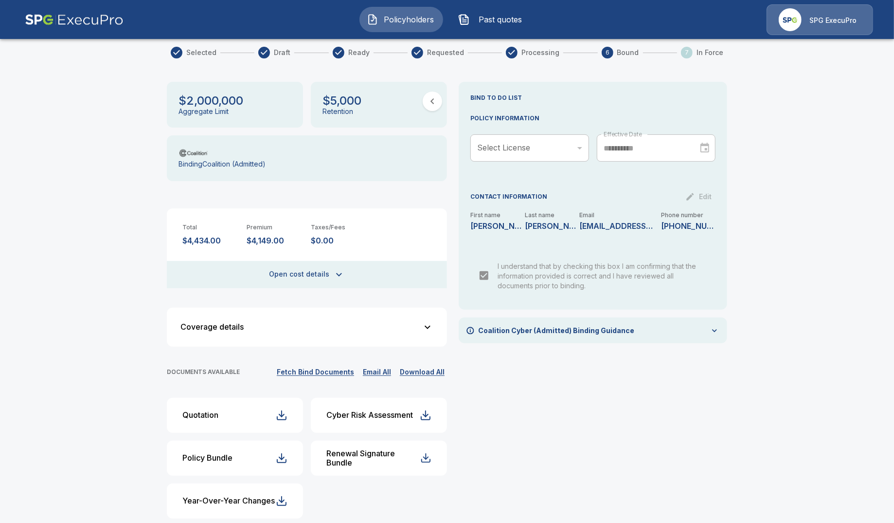
scroll to position [116, 0]
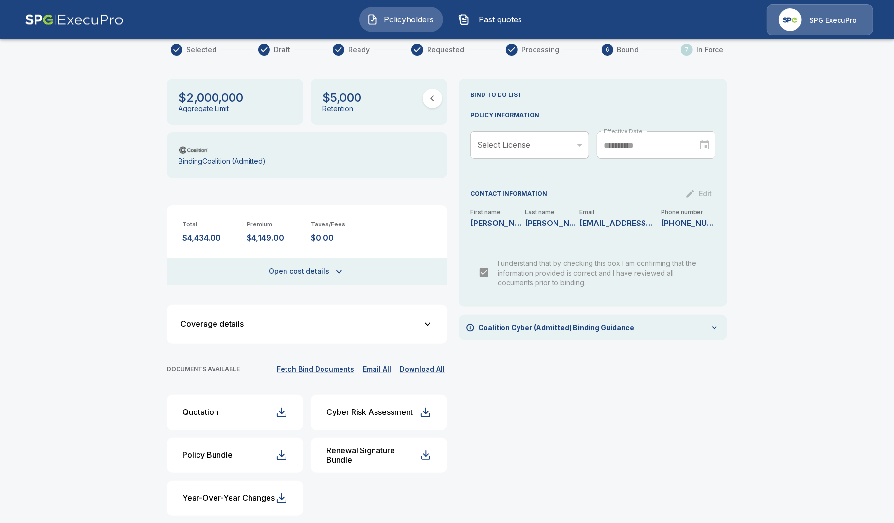
click at [313, 258] on button "Open cost details" at bounding box center [307, 271] width 280 height 27
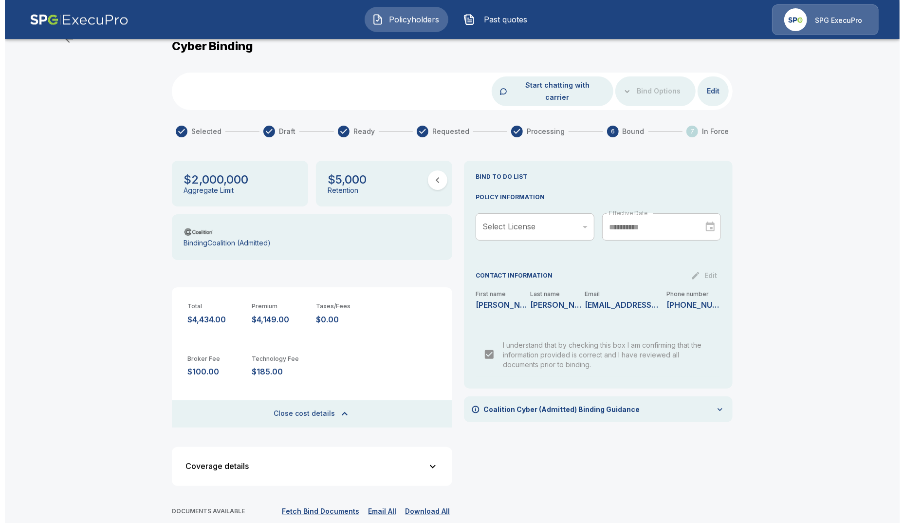
scroll to position [0, 0]
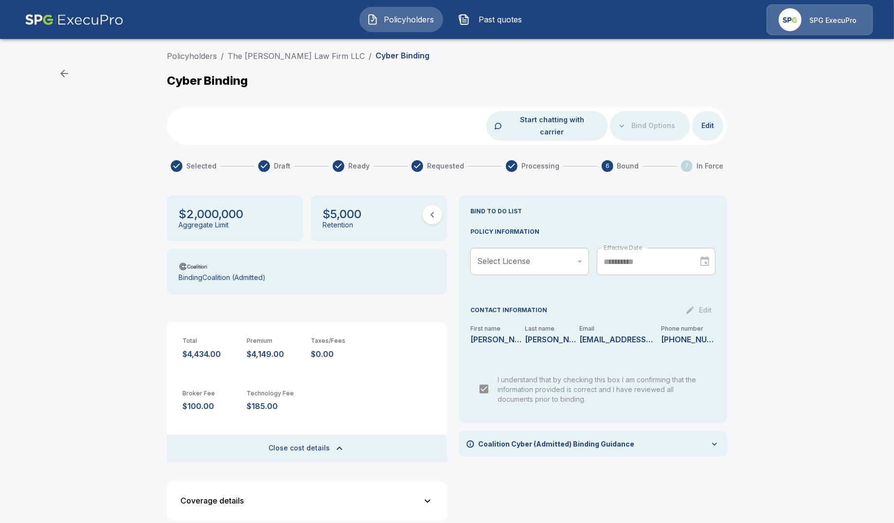
drag, startPoint x: 397, startPoint y: 10, endPoint x: 391, endPoint y: 16, distance: 7.9
click at [397, 11] on button "Policyholders" at bounding box center [402, 19] width 84 height 25
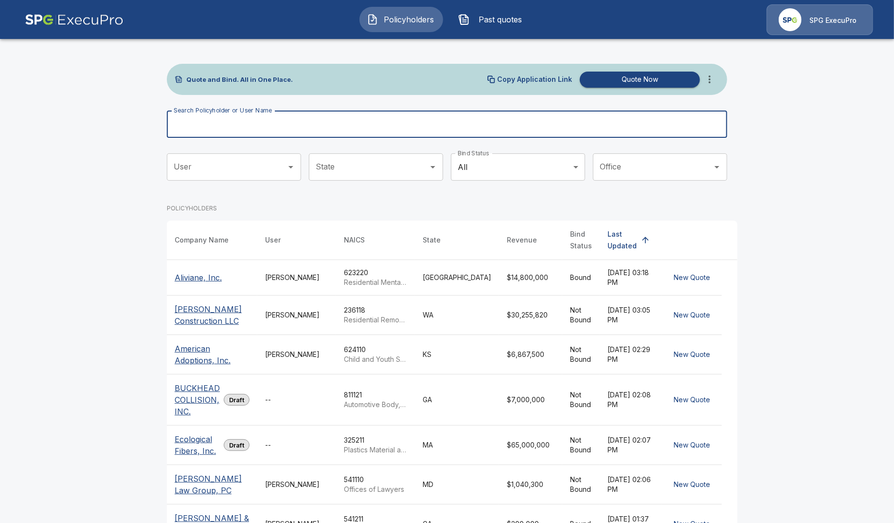
click at [263, 114] on div "Search Policyholder or User Name Search Policyholder or User Name" at bounding box center [447, 123] width 561 height 27
type input "******"
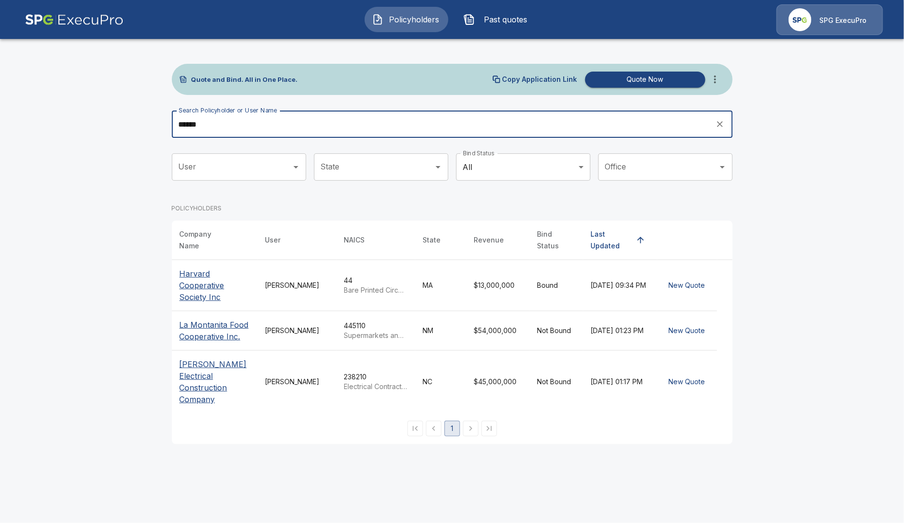
drag, startPoint x: 223, startPoint y: 128, endPoint x: 128, endPoint y: 120, distance: 95.8
click at [128, 120] on main "Quote and Bind. All in One Place. Copy Application Link Quote Now Search Policy…" at bounding box center [452, 228] width 904 height 456
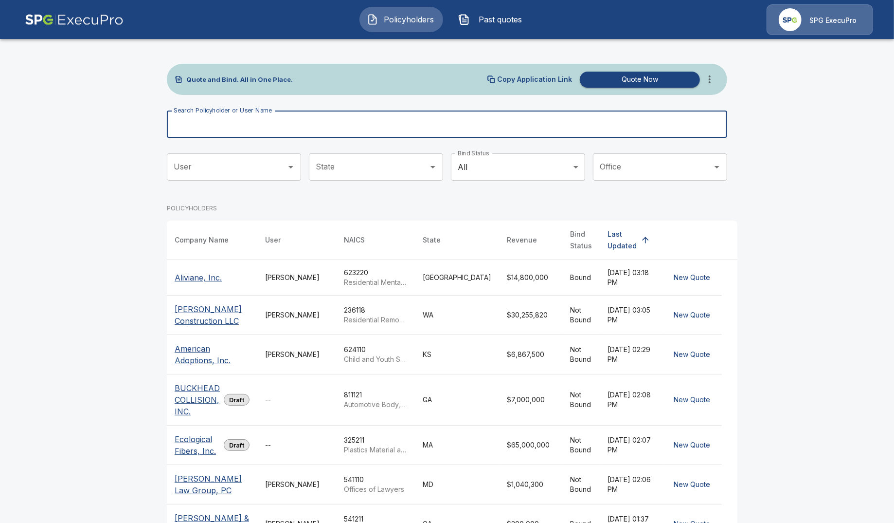
click at [228, 124] on input "Search Policyholder or User Name" at bounding box center [442, 123] width 550 height 27
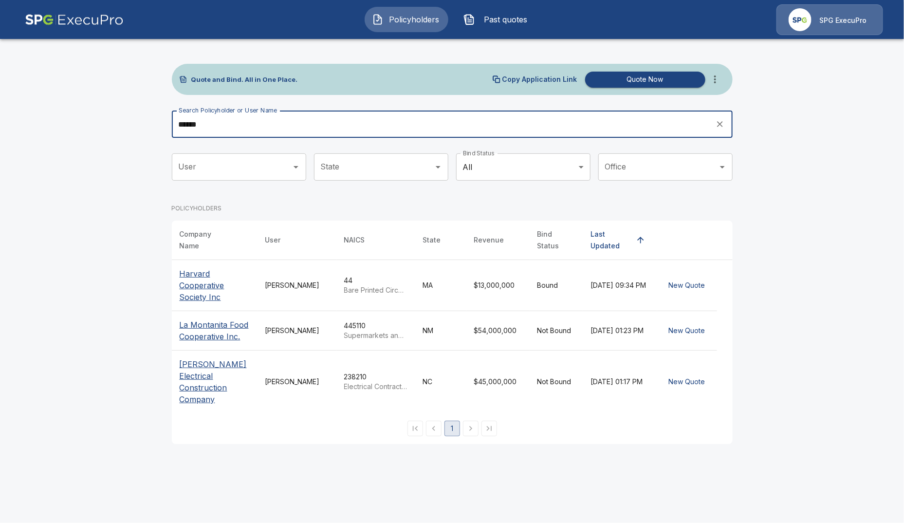
type input "******"
click at [202, 371] on p "Cooper Electrical Construction Company" at bounding box center [215, 381] width 70 height 47
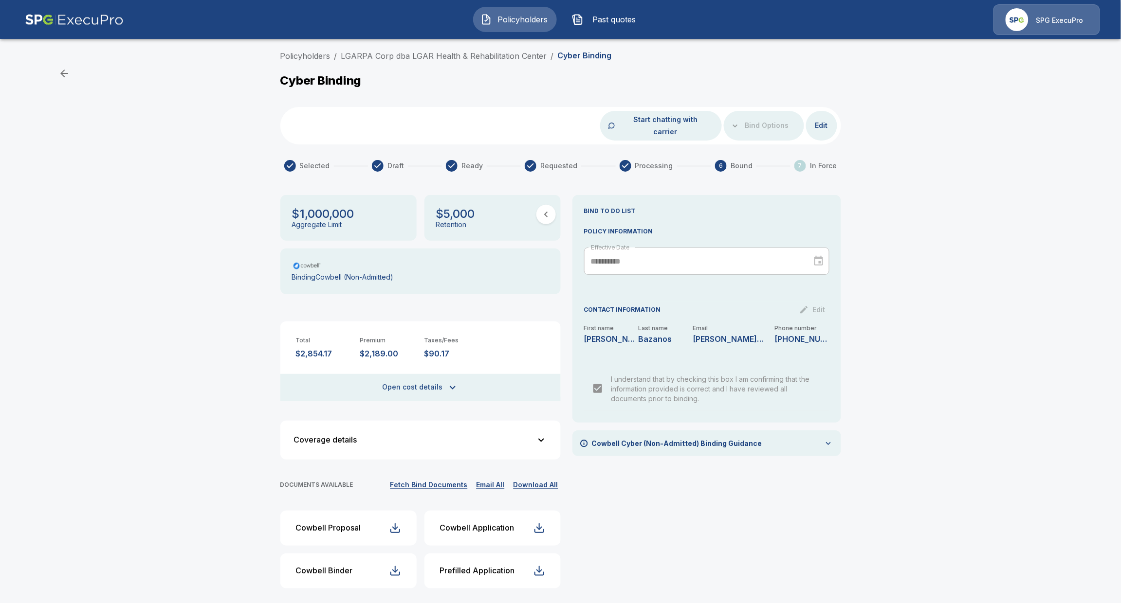
click at [441, 380] on button "Open cost details" at bounding box center [420, 387] width 280 height 27
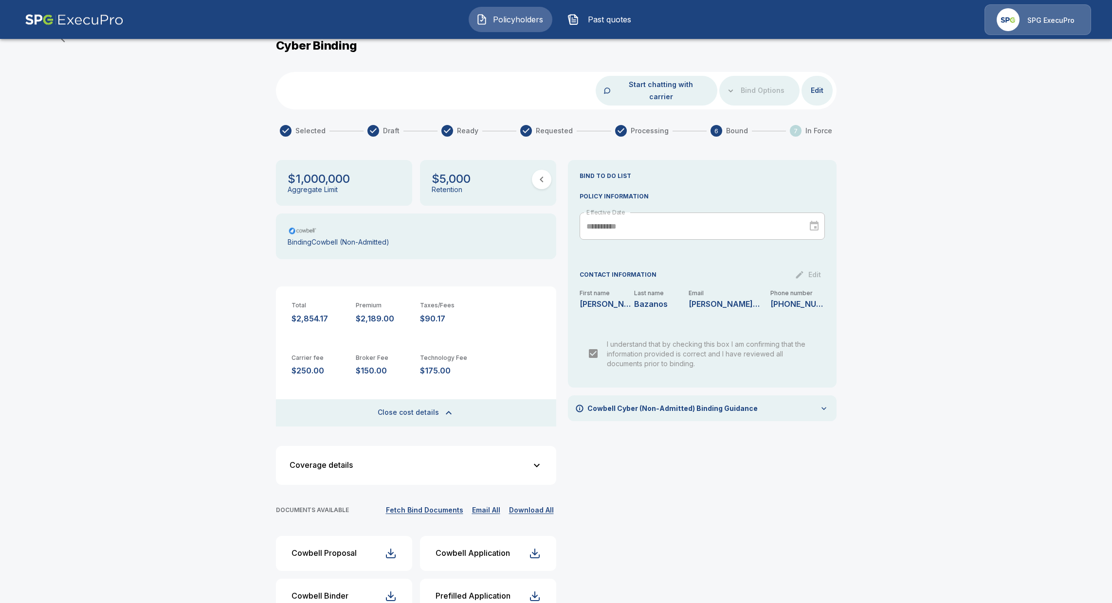
scroll to position [53, 0]
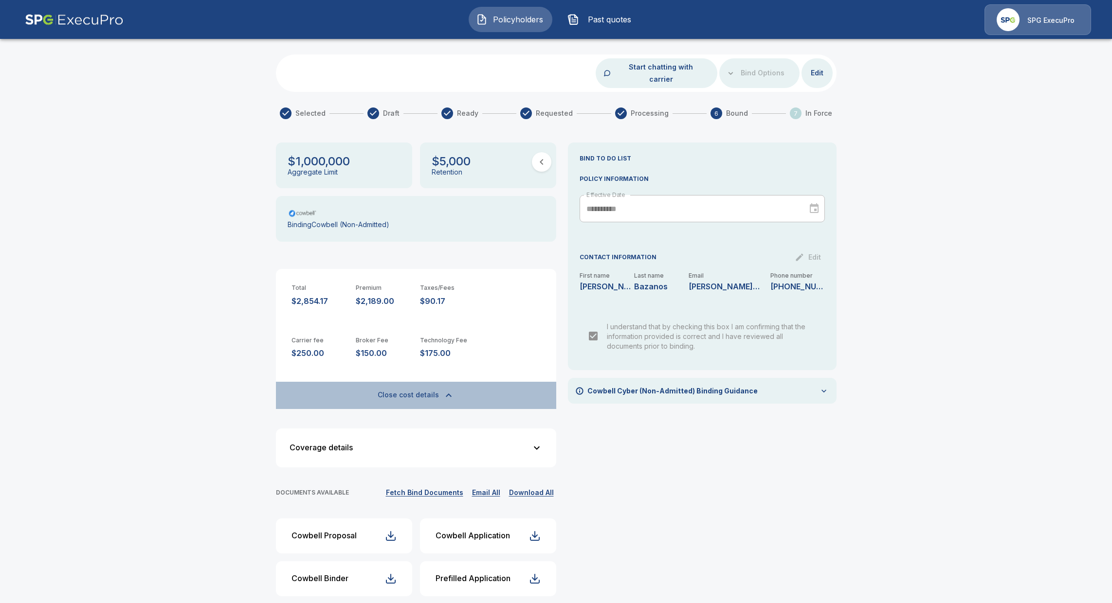
click at [449, 390] on icon "button" at bounding box center [449, 396] width 12 height 12
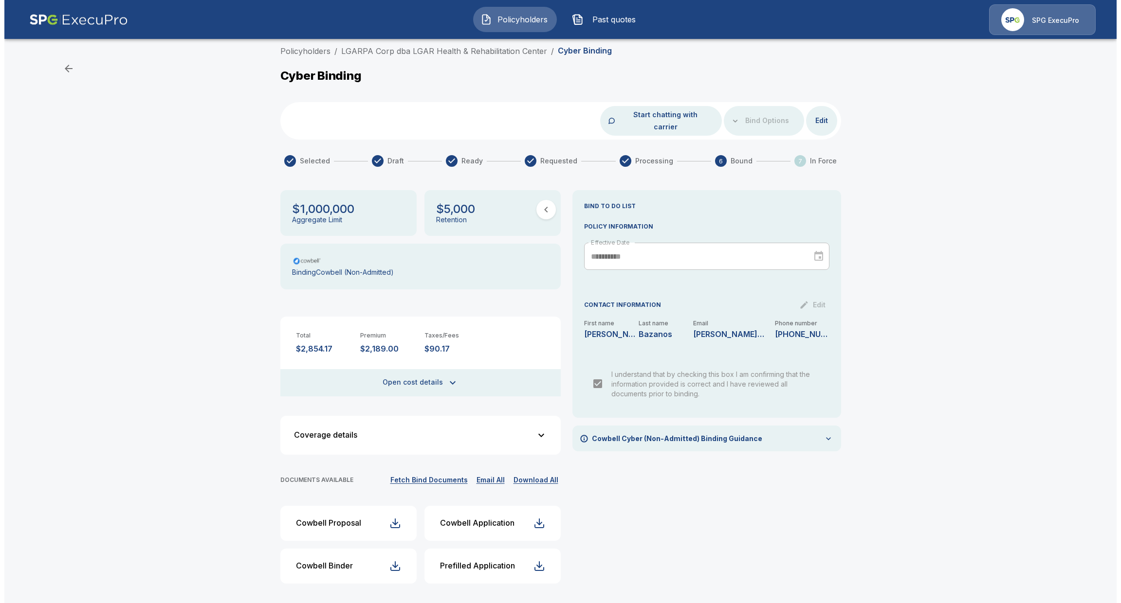
scroll to position [0, 0]
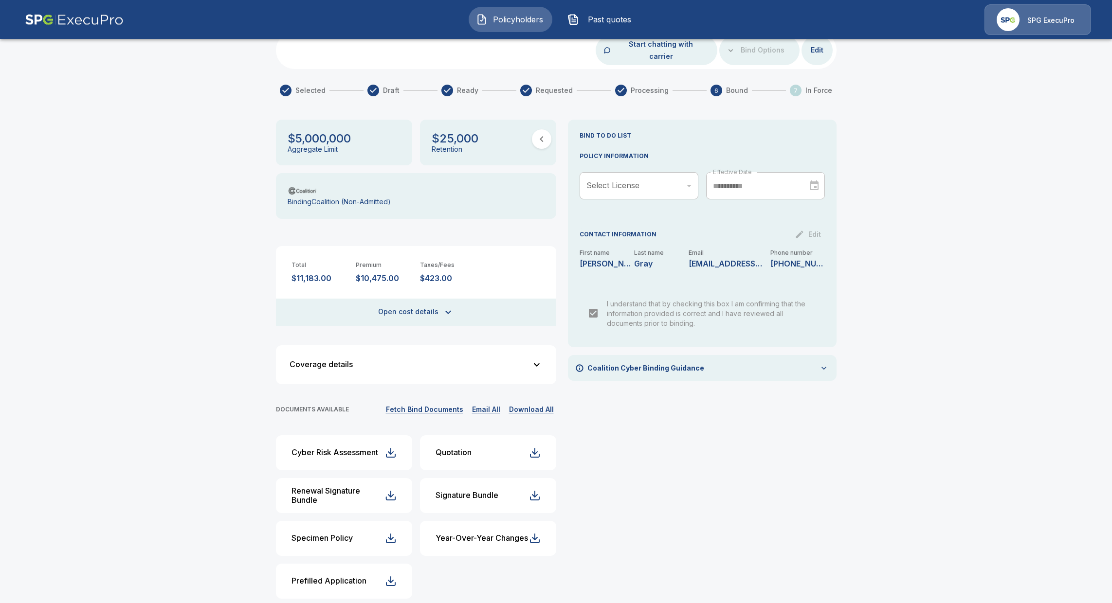
scroll to position [78, 0]
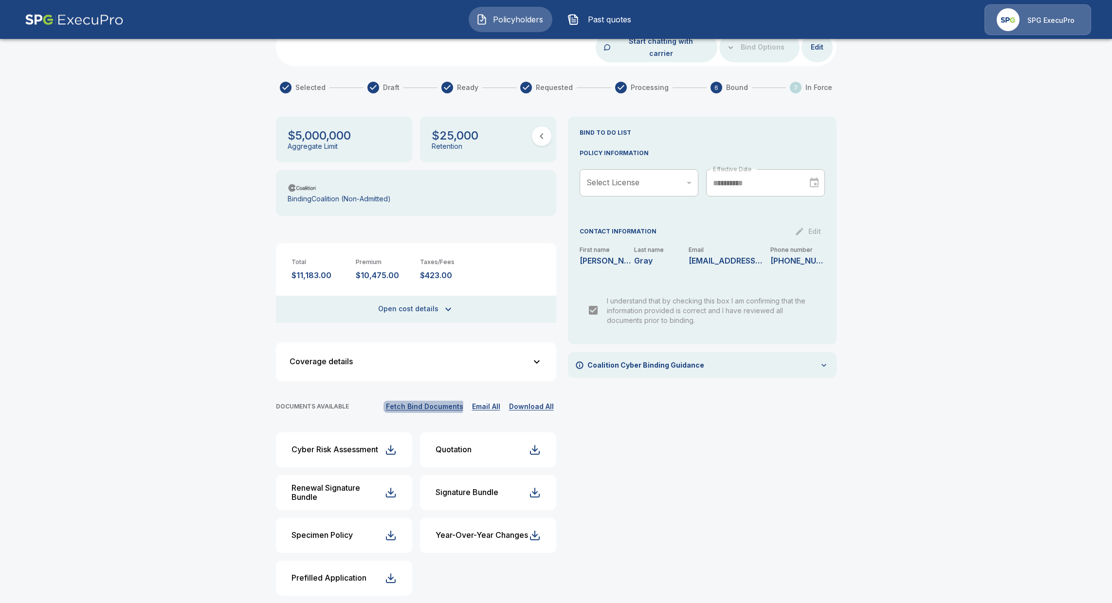
click at [427, 401] on button "Fetch Bind Documents" at bounding box center [424, 407] width 82 height 12
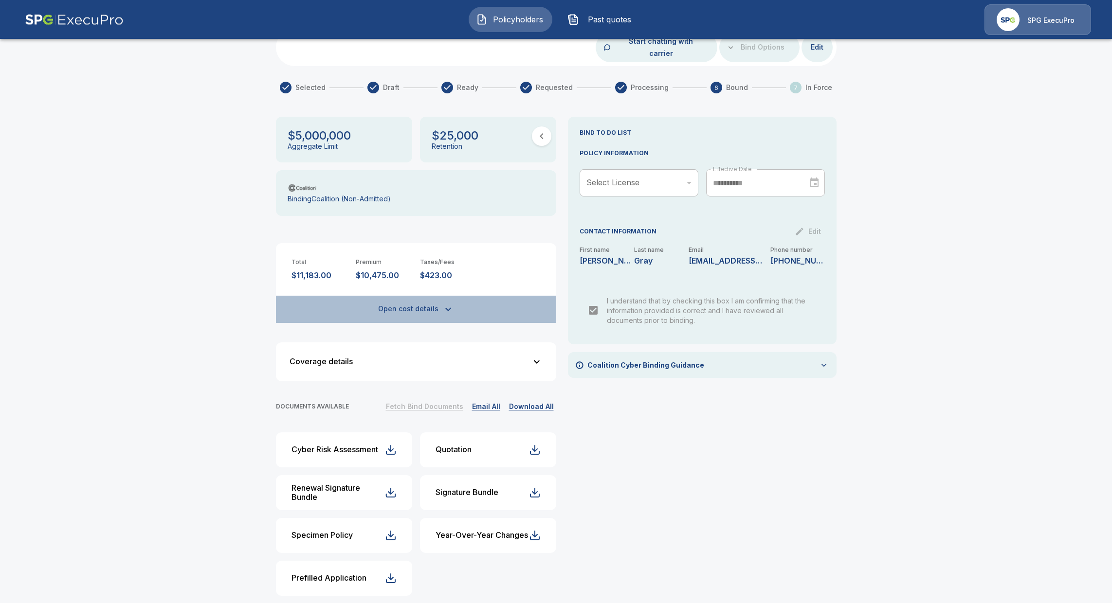
click at [419, 296] on button "Open cost details" at bounding box center [416, 309] width 280 height 27
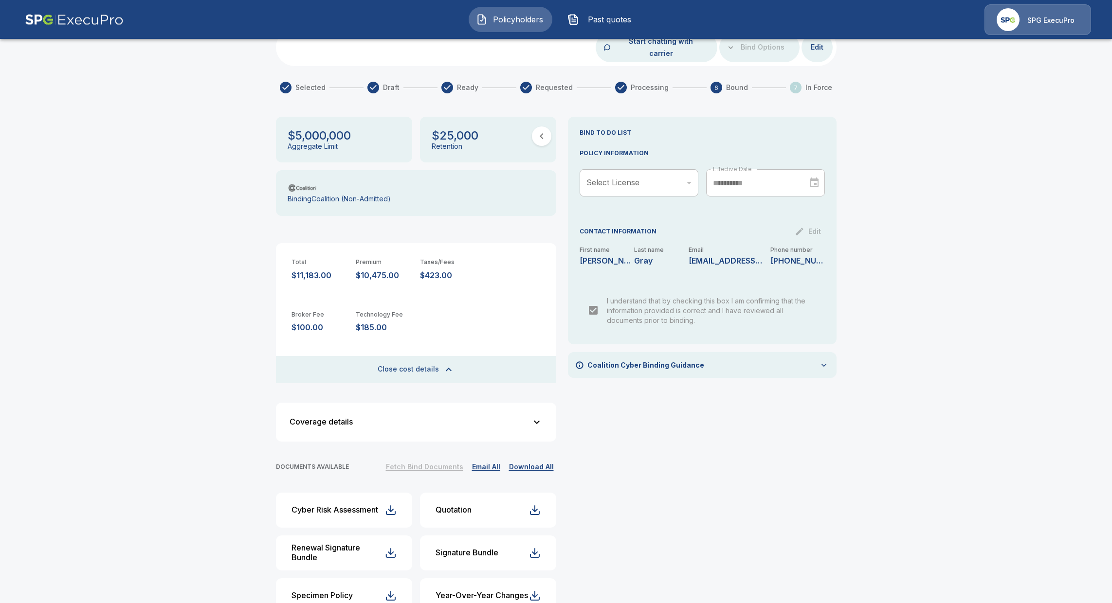
click at [420, 356] on button "Close cost details" at bounding box center [416, 369] width 280 height 27
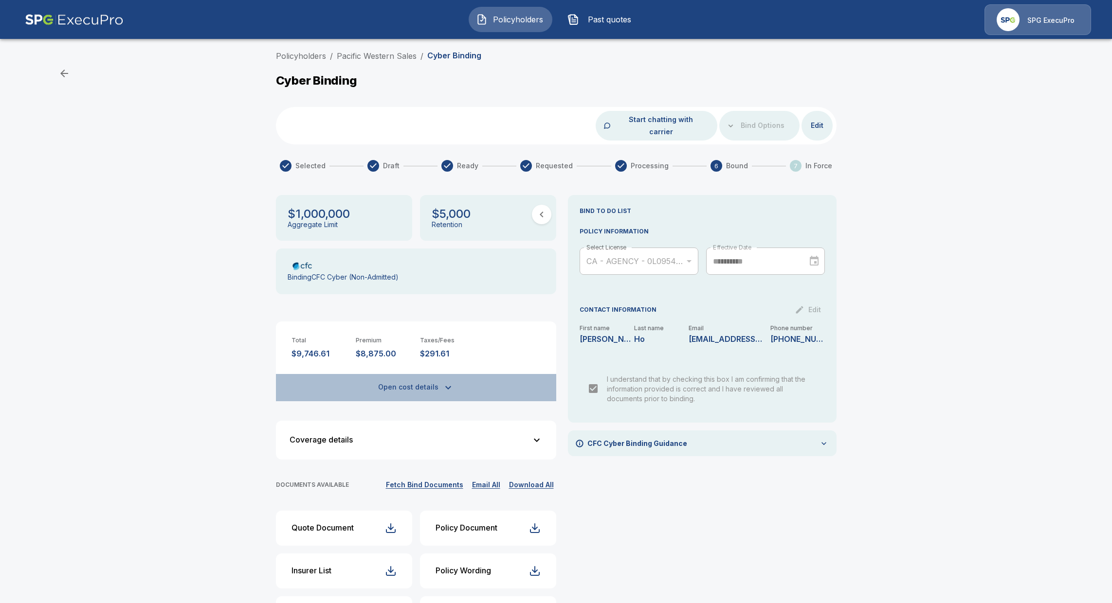
click at [446, 382] on icon "button" at bounding box center [448, 388] width 12 height 12
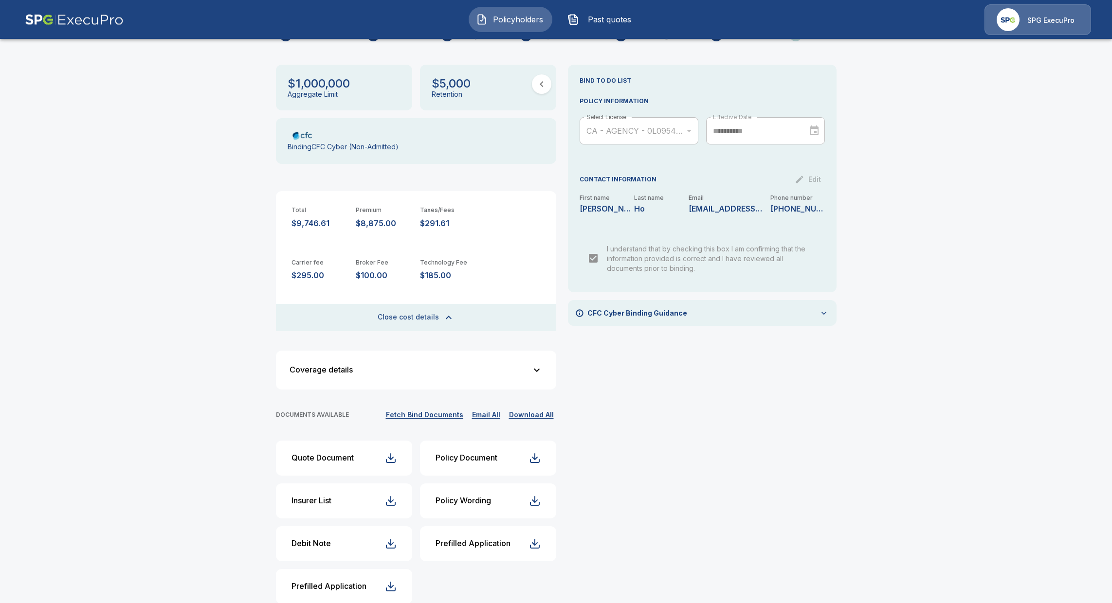
scroll to position [139, 0]
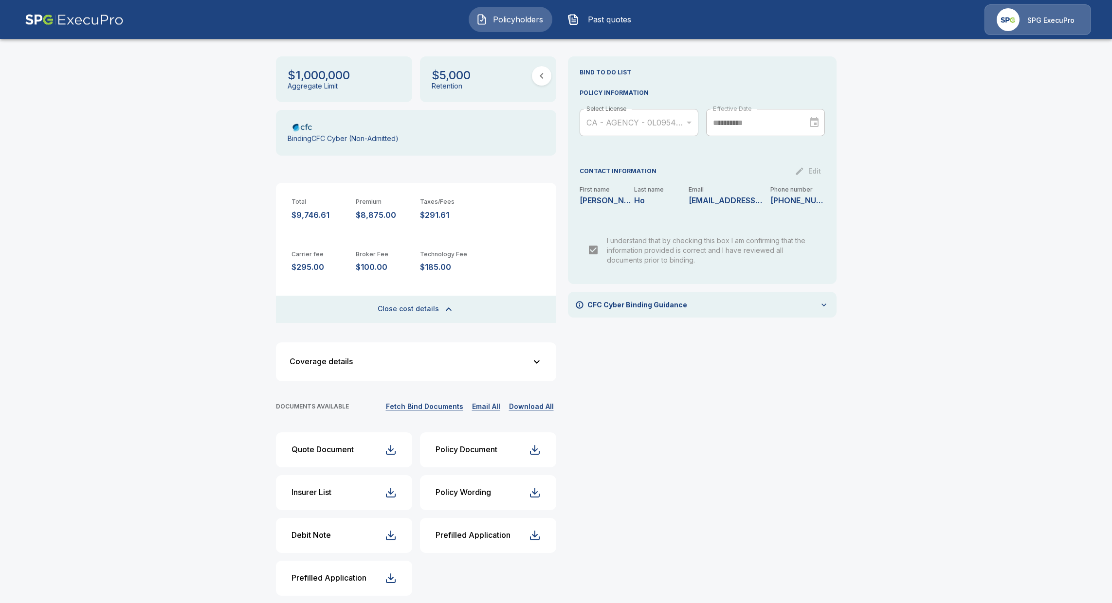
drag, startPoint x: 412, startPoint y: 450, endPoint x: 417, endPoint y: 440, distance: 10.7
click at [409, 441] on button "Quote Document" at bounding box center [344, 450] width 136 height 35
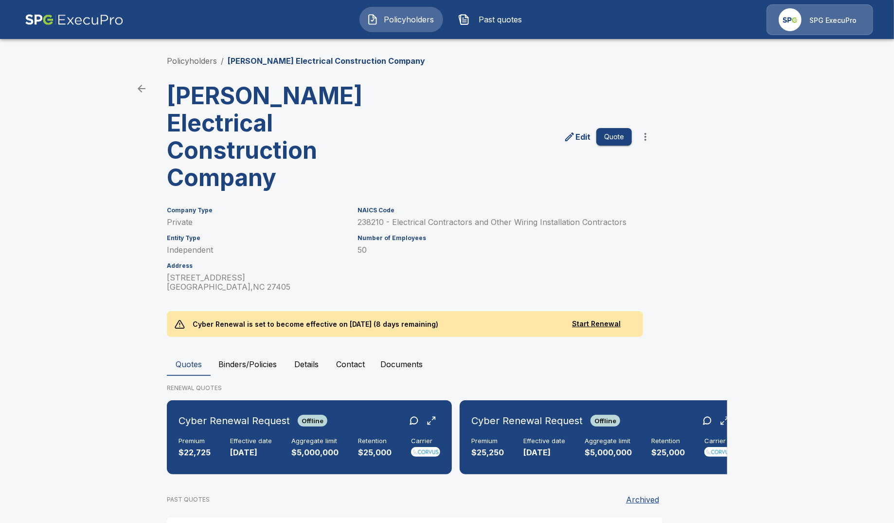
click at [280, 352] on button "Binders/Policies" at bounding box center [248, 363] width 74 height 23
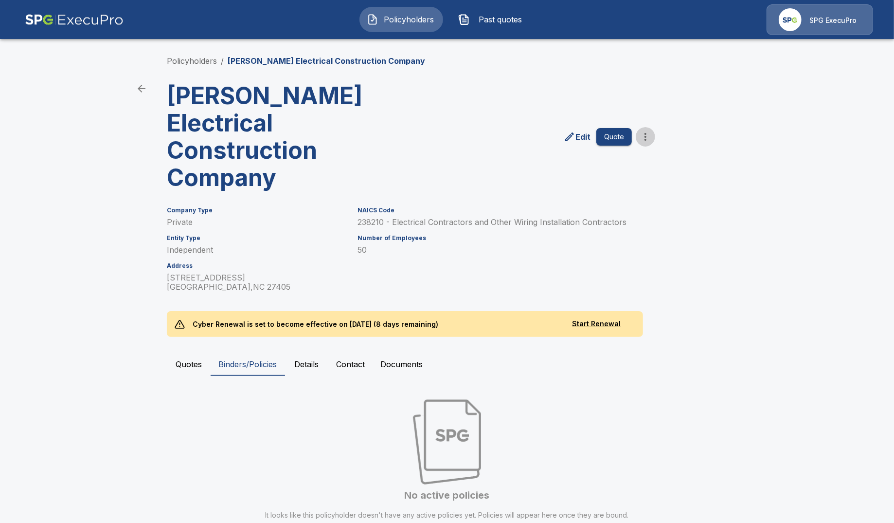
click at [647, 131] on icon "more" at bounding box center [646, 137] width 12 height 12
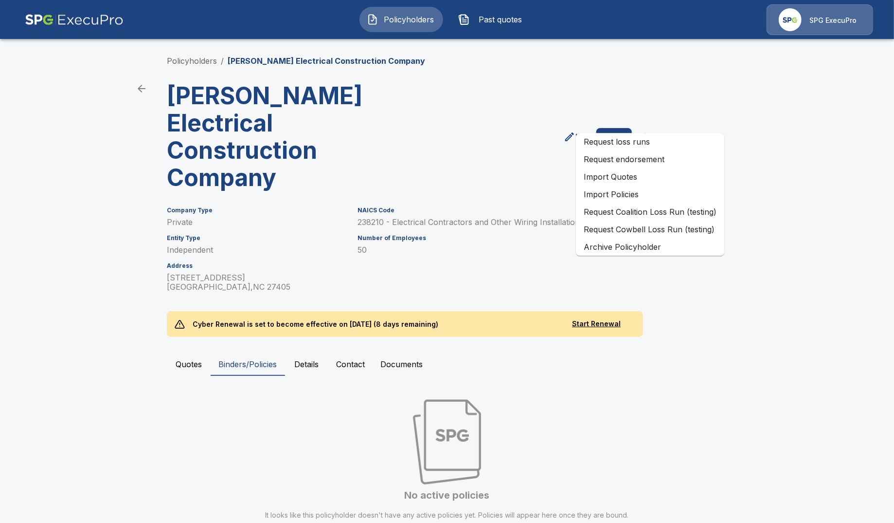
click at [656, 195] on li "Import Policies" at bounding box center [650, 194] width 148 height 18
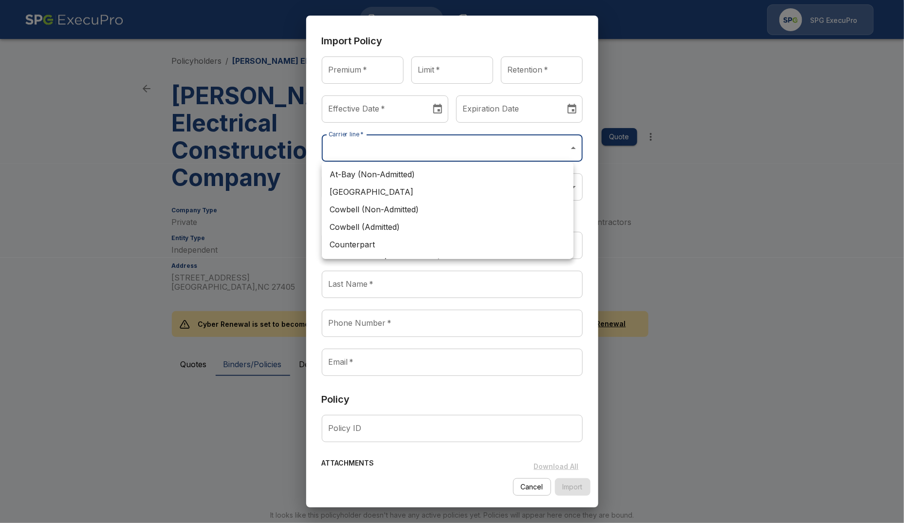
click at [401, 156] on body "Policyholders Past quotes SPG ExecuPro Policyholders / Cooper Electrical Constr…" at bounding box center [452, 289] width 904 height 579
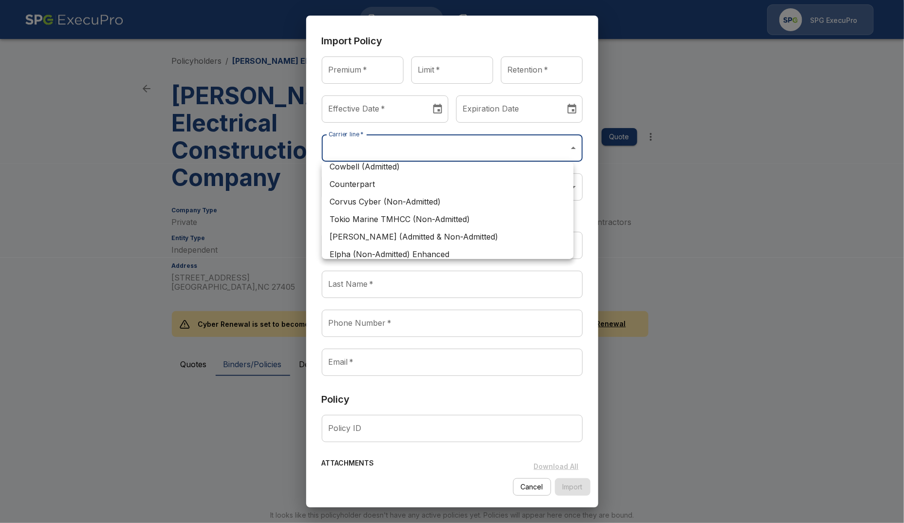
click at [406, 195] on li "Corvus Cyber (Non-Admitted)" at bounding box center [448, 202] width 252 height 18
type input "**********"
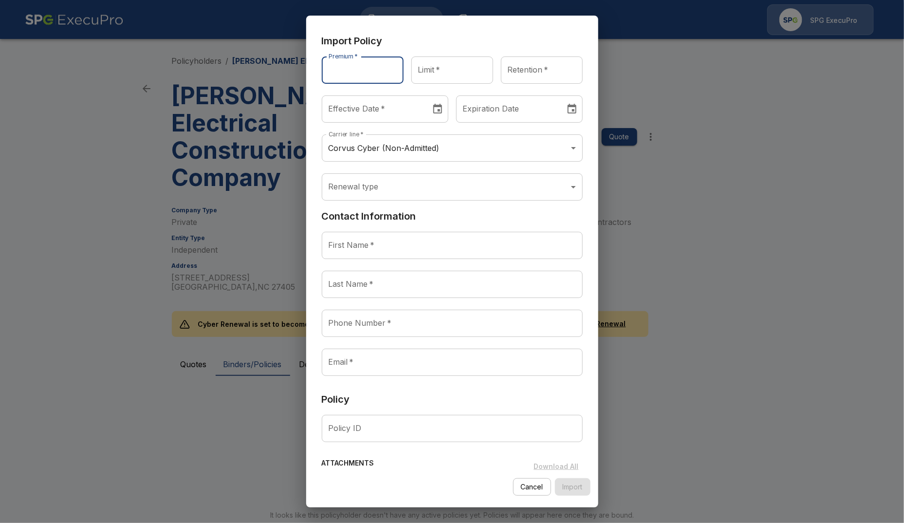
click at [364, 65] on input "Premium   *" at bounding box center [363, 69] width 82 height 27
type input "*******"
click at [471, 67] on input "Limit   *" at bounding box center [452, 69] width 82 height 27
type input "********"
click at [346, 118] on input "********" at bounding box center [373, 108] width 102 height 27
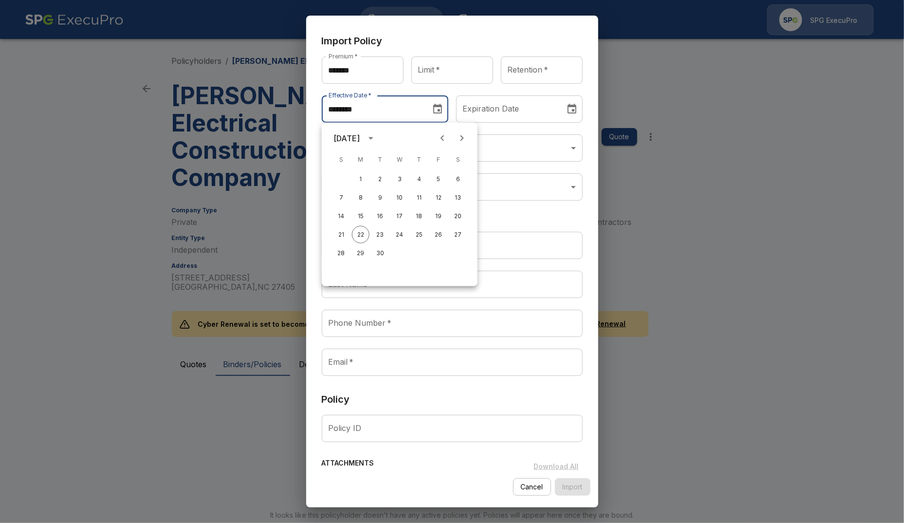
click at [357, 117] on input "********" at bounding box center [373, 108] width 102 height 27
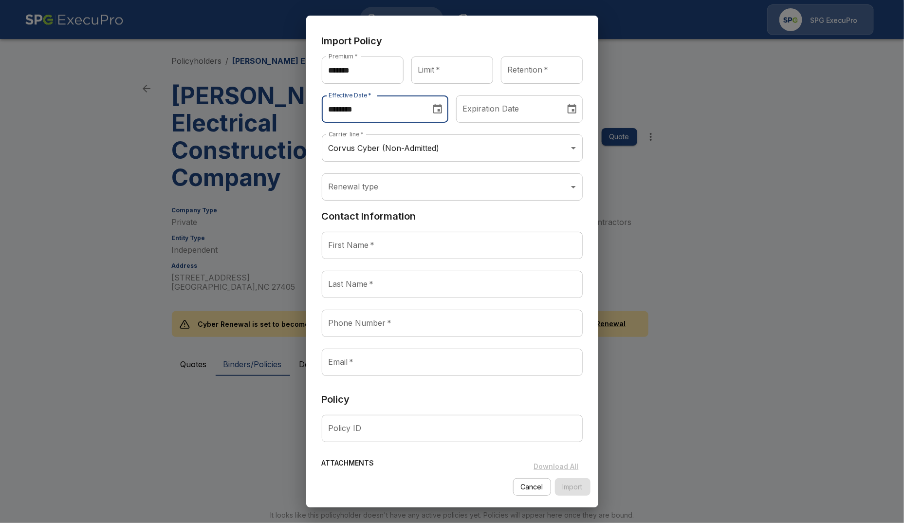
type input "********"
click at [425, 70] on input "Limit   *" at bounding box center [452, 69] width 82 height 27
click at [436, 76] on input "Limit   *" at bounding box center [452, 69] width 82 height 27
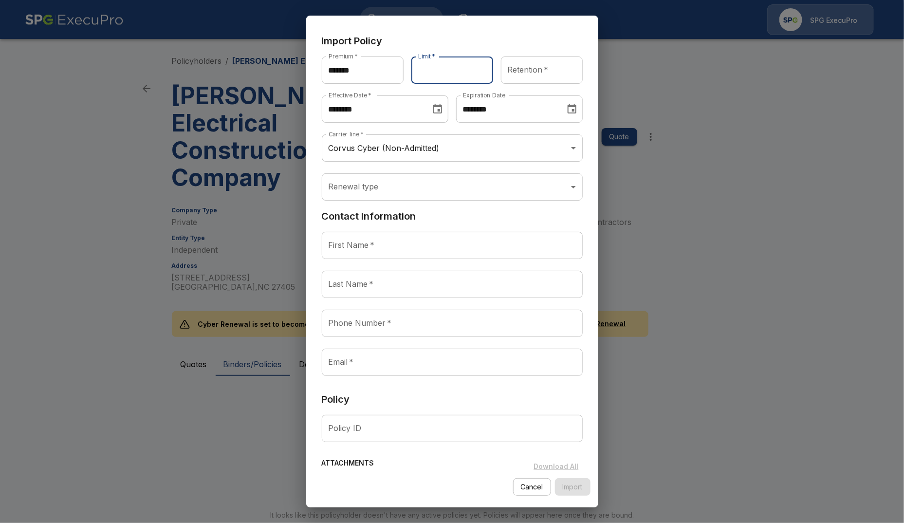
type input "**********"
click at [523, 73] on input "Retention   *" at bounding box center [542, 69] width 82 height 27
type input "*******"
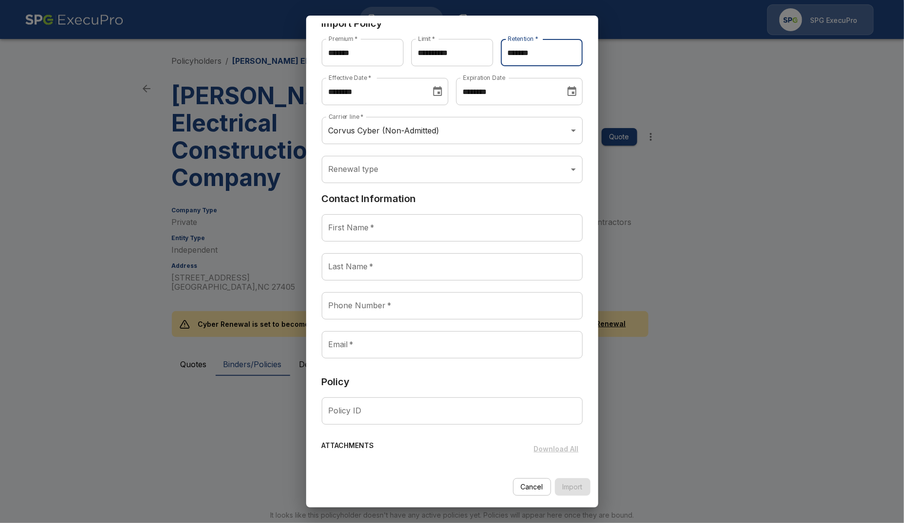
scroll to position [0, 0]
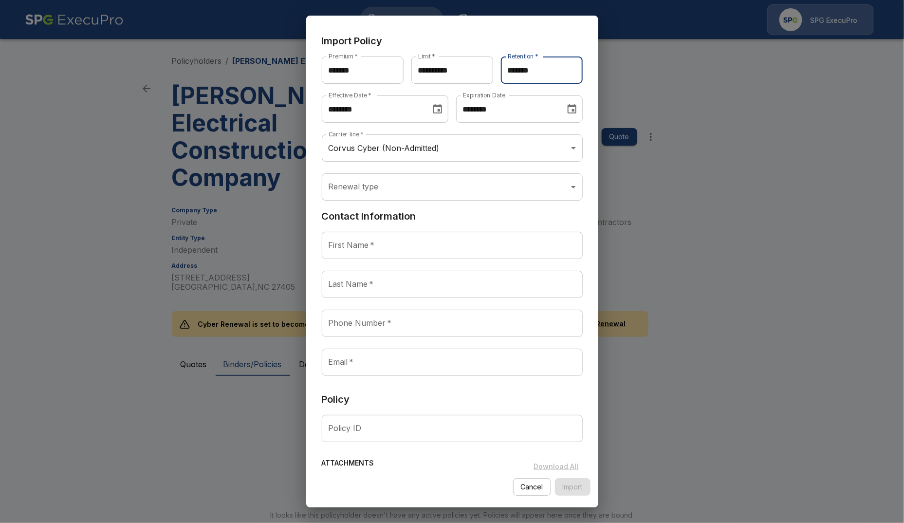
click at [359, 242] on input "First Name   *" at bounding box center [452, 245] width 261 height 27
paste input "**********"
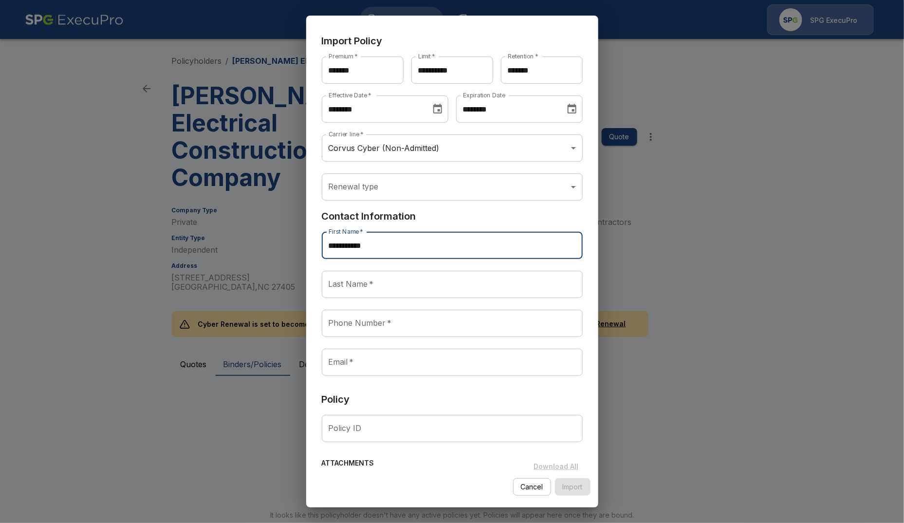
drag, startPoint x: 388, startPoint y: 243, endPoint x: 348, endPoint y: 244, distance: 39.9
click at [348, 244] on input "**********" at bounding box center [452, 245] width 261 height 27
type input "*****"
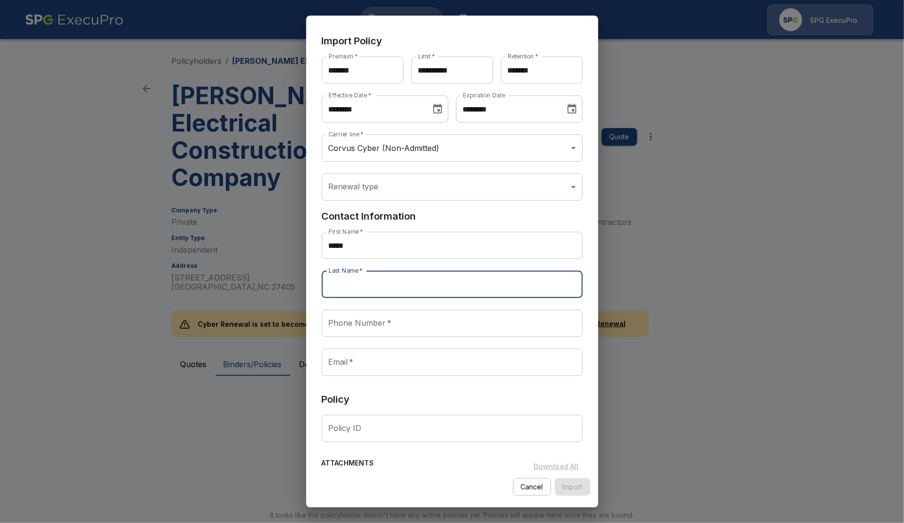
paste input "*****"
type input "*****"
click at [368, 327] on input "Phone Number   *" at bounding box center [452, 323] width 261 height 27
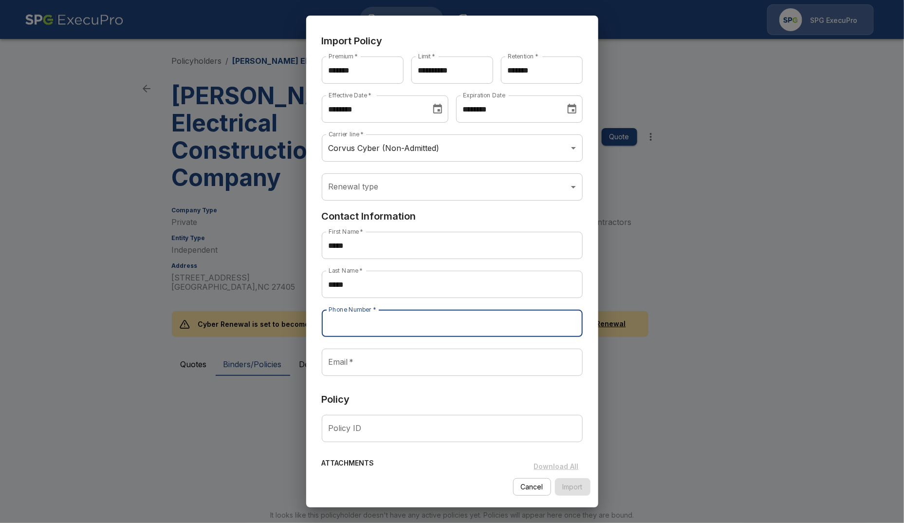
click at [348, 355] on input "Email   *" at bounding box center [452, 361] width 261 height 27
paste input "**********"
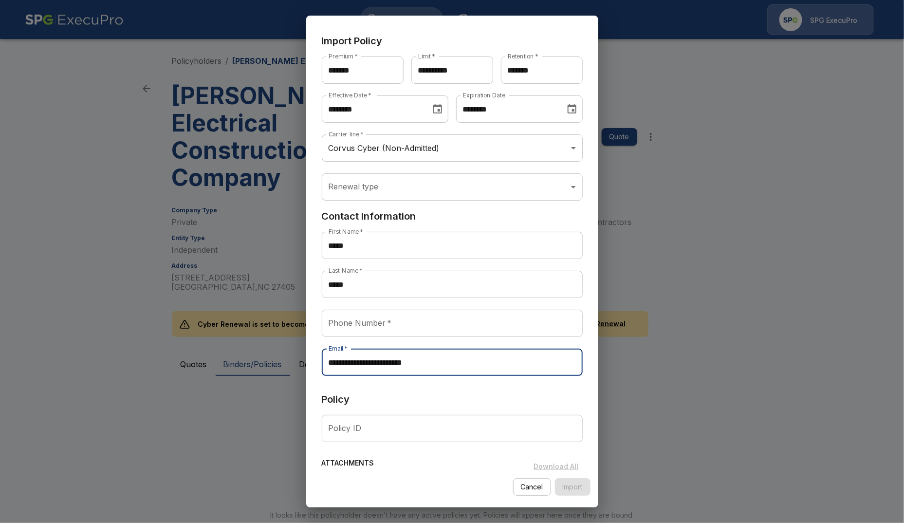
type input "**********"
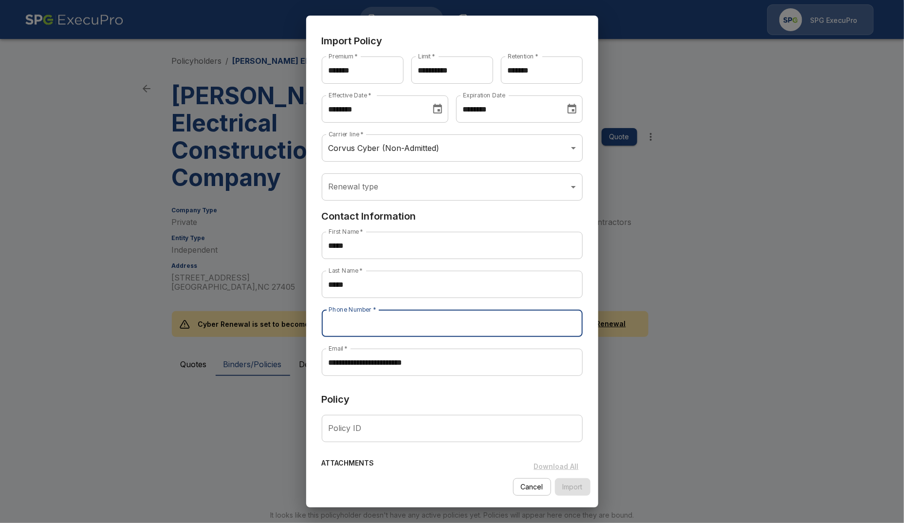
click at [380, 323] on input "Phone Number   *" at bounding box center [452, 323] width 261 height 27
paste input "**********"
type input "**********"
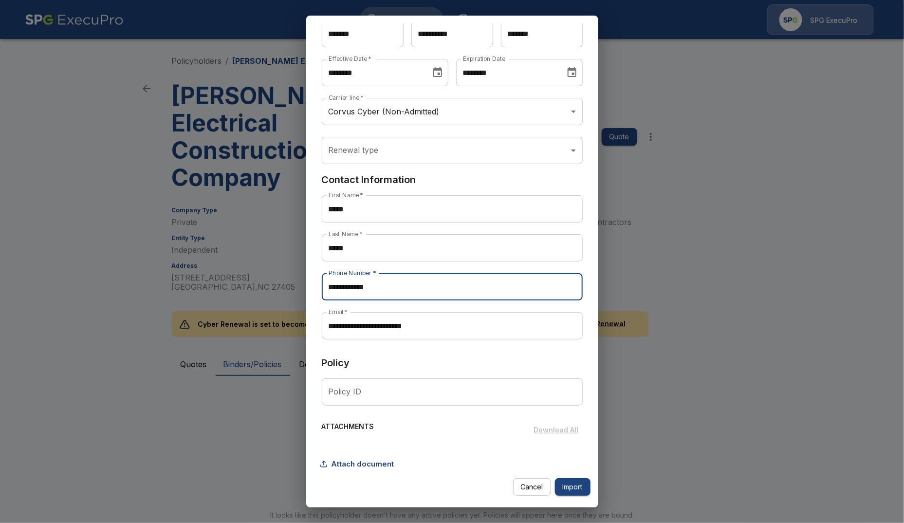
scroll to position [53, 0]
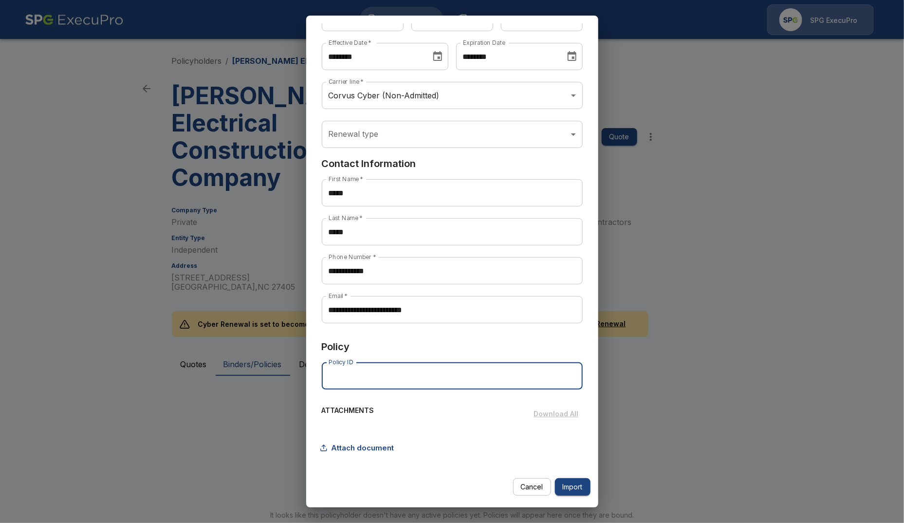
click at [382, 386] on input "Policy ID" at bounding box center [452, 375] width 261 height 27
paste input "**********"
type input "**********"
click at [383, 446] on button "Attach document" at bounding box center [360, 447] width 76 height 18
click at [367, 447] on button "Attach document" at bounding box center [360, 447] width 76 height 18
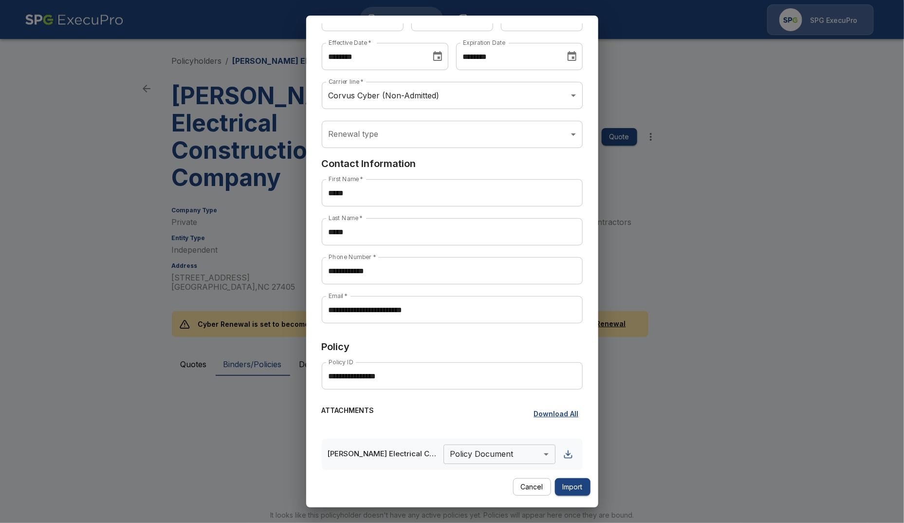
click at [489, 455] on body "**********" at bounding box center [452, 289] width 904 height 579
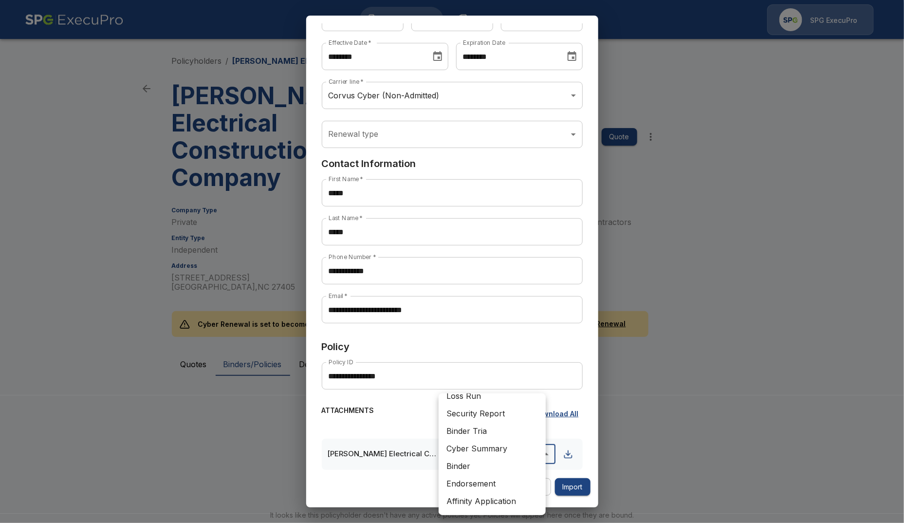
scroll to position [166, 0]
click at [500, 449] on li "Binder" at bounding box center [491, 450] width 107 height 18
type input "******"
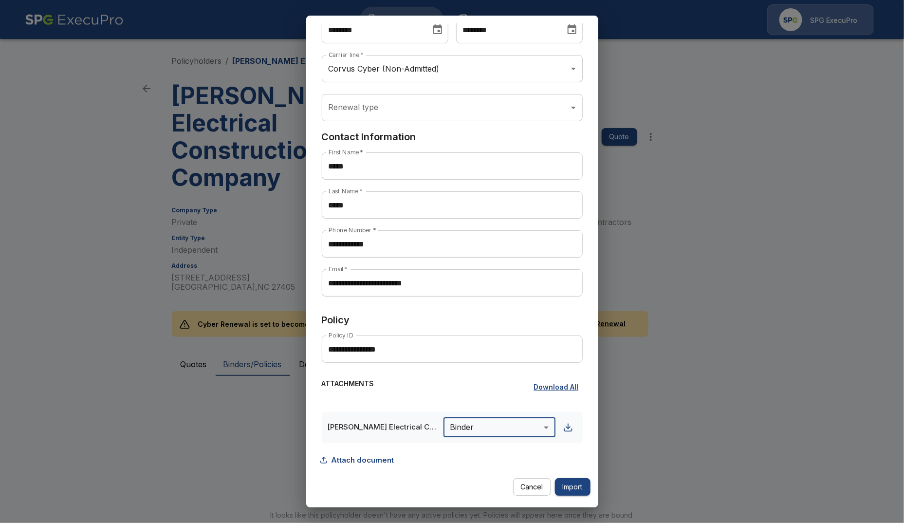
scroll to position [91, 0]
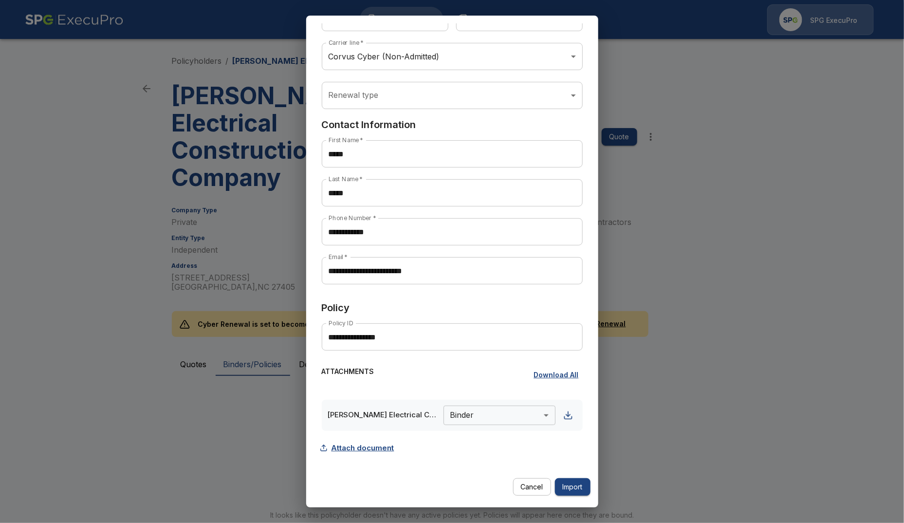
click at [357, 451] on button "Attach document" at bounding box center [360, 447] width 76 height 18
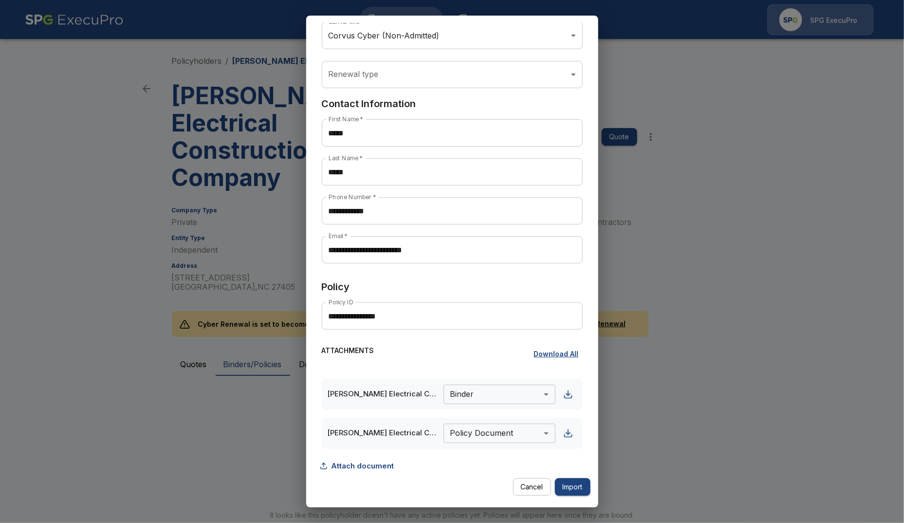
scroll to position [130, 0]
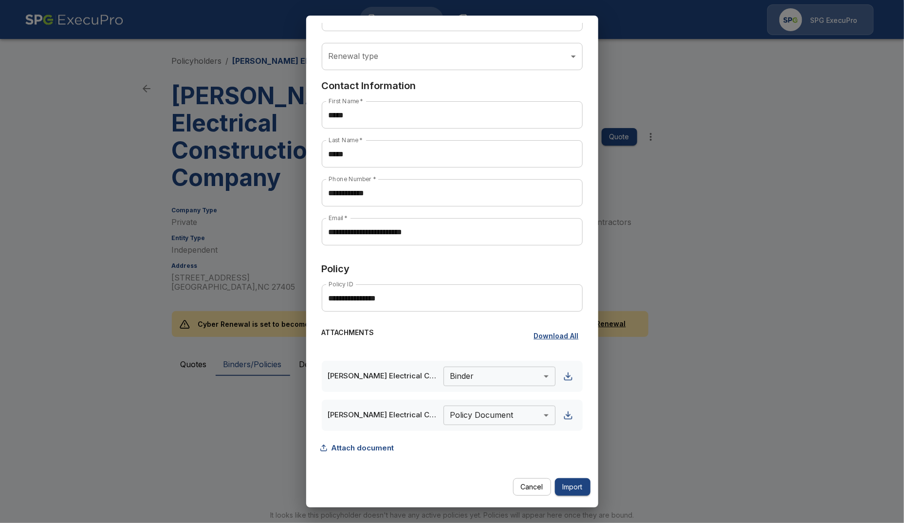
click at [473, 415] on body "**********" at bounding box center [452, 289] width 904 height 579
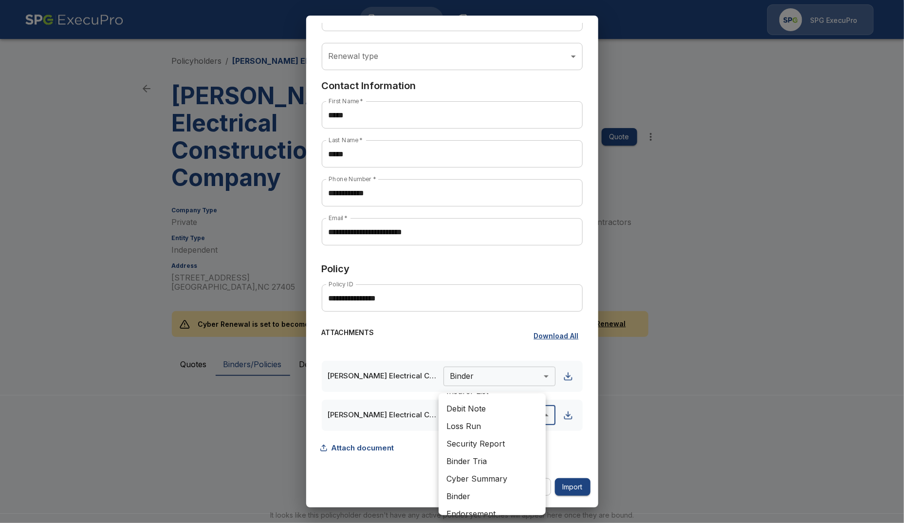
scroll to position [121, 0]
click at [491, 412] on li "Debit Note" at bounding box center [491, 408] width 107 height 18
type input "**********"
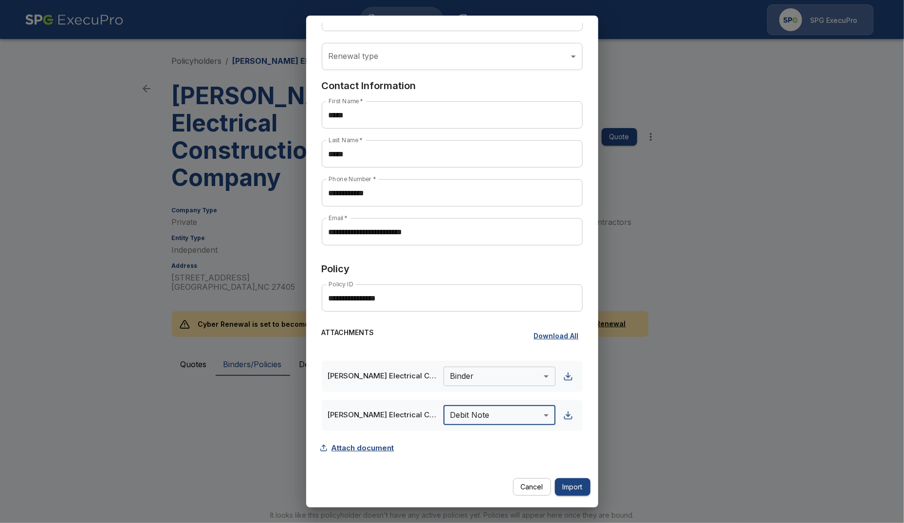
click at [328, 448] on button "Attach document" at bounding box center [360, 447] width 76 height 18
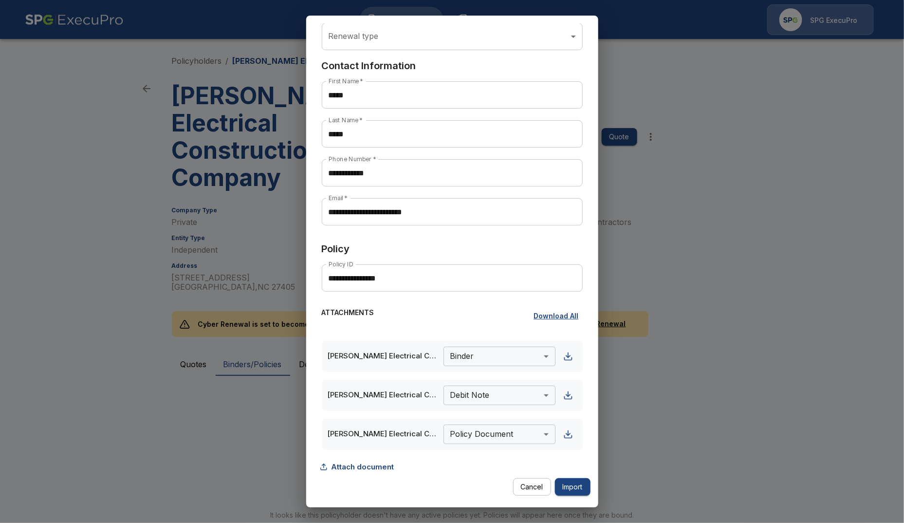
scroll to position [169, 0]
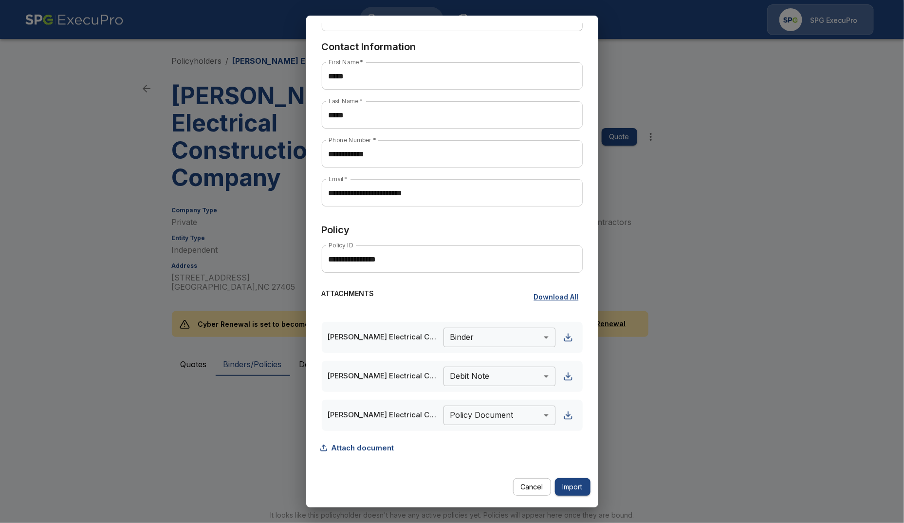
click at [483, 413] on body "**********" at bounding box center [452, 289] width 904 height 579
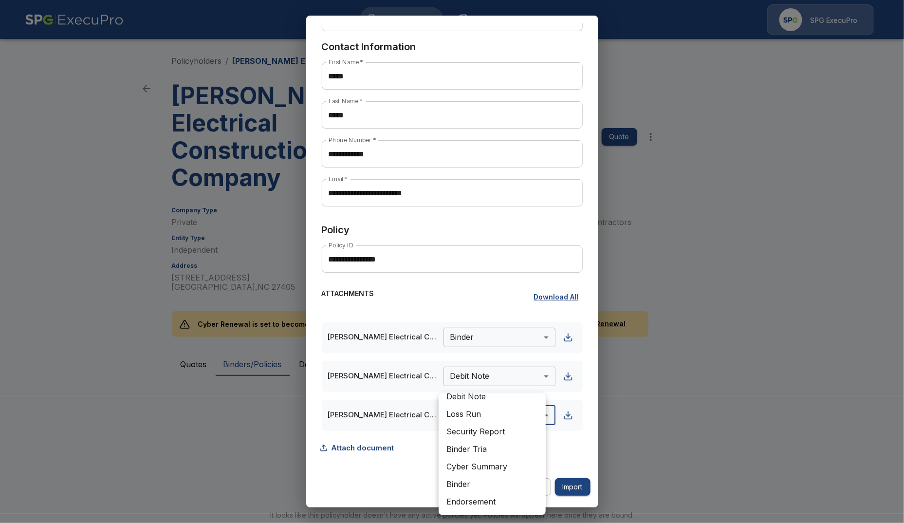
scroll to position [105, 0]
click at [474, 458] on li "Security Report" at bounding box center [491, 459] width 107 height 18
type input "**********"
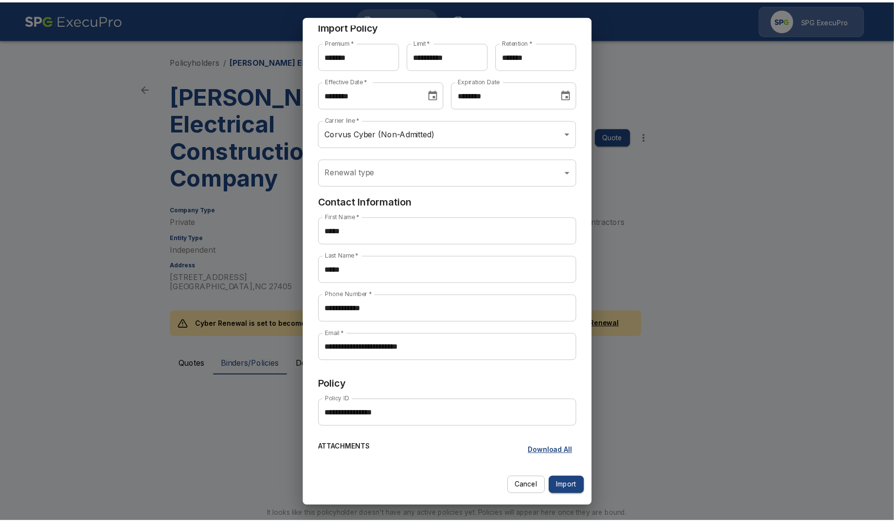
scroll to position [0, 0]
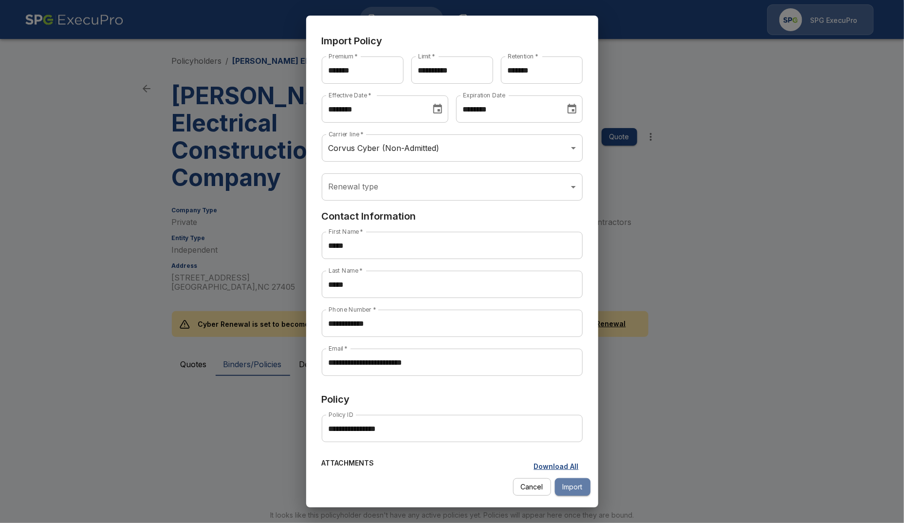
click at [567, 486] on button "Import" at bounding box center [573, 487] width 36 height 18
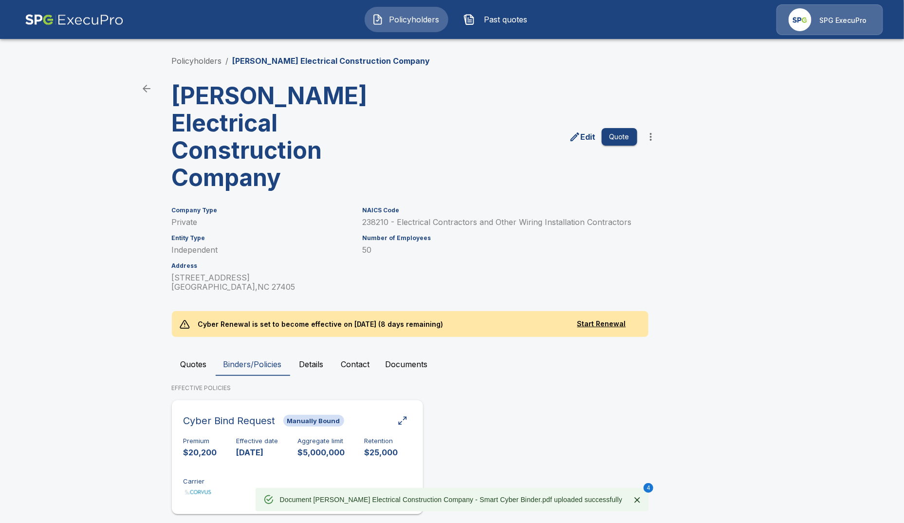
click at [263, 444] on div "Premium $20,200 Effective date 9/30/2025 Aggregate limit $5,000,000 Retention $…" at bounding box center [297, 467] width 228 height 61
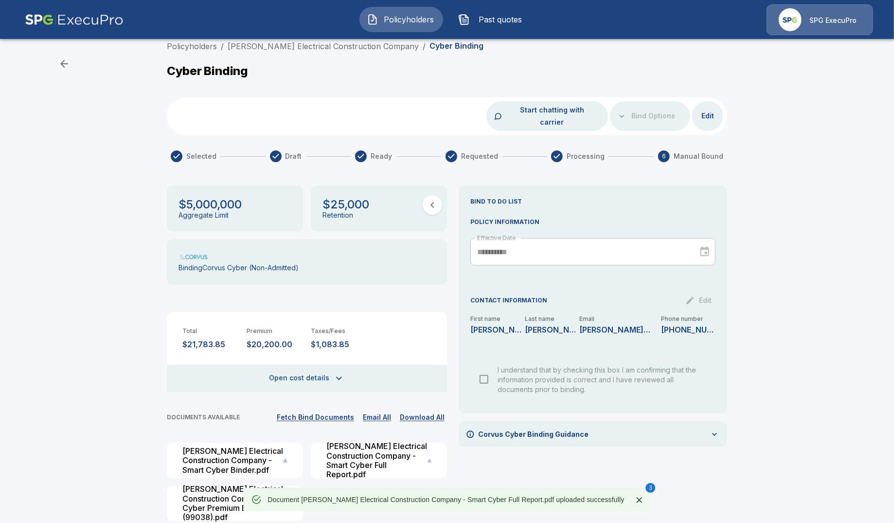
scroll to position [15, 0]
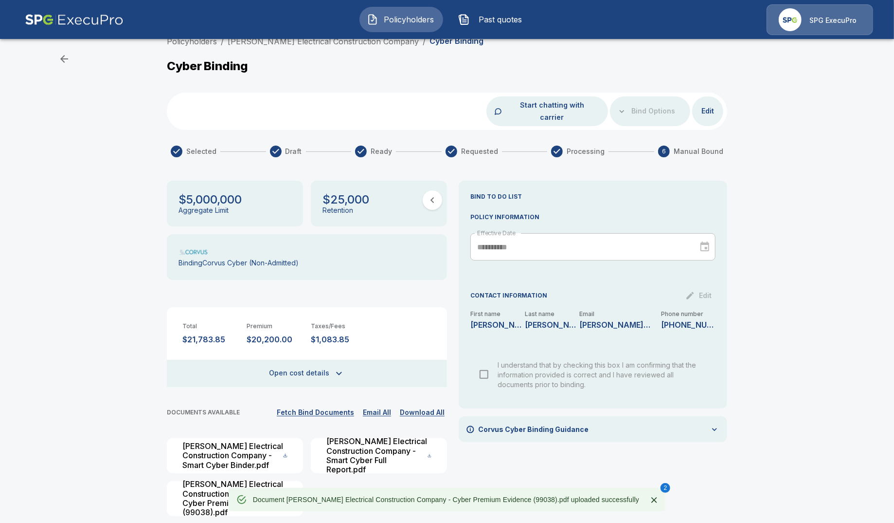
click at [324, 361] on button "Open cost details" at bounding box center [307, 373] width 280 height 27
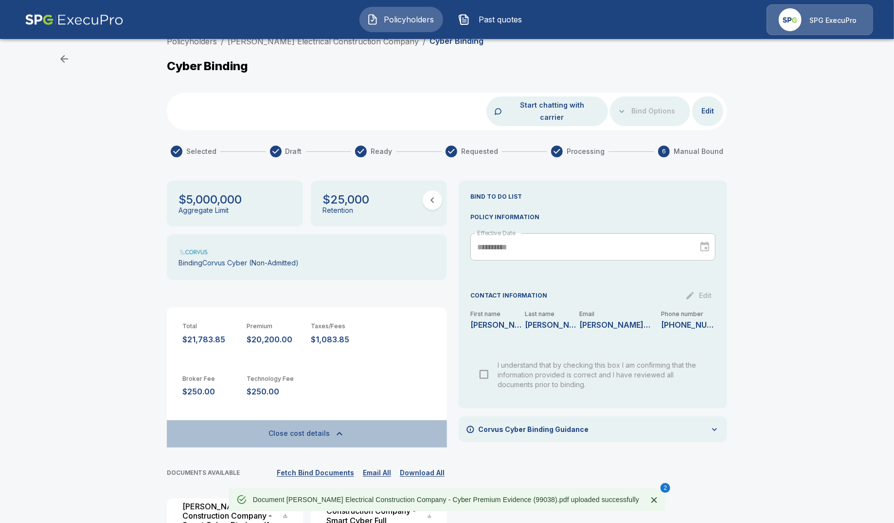
click at [337, 428] on icon "button" at bounding box center [340, 434] width 12 height 12
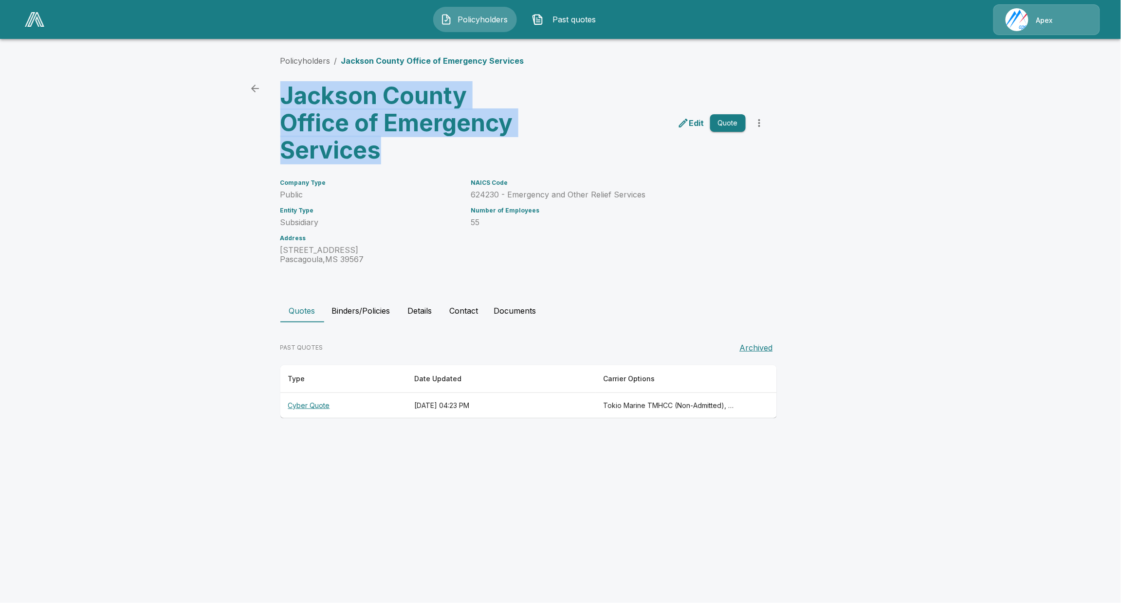
drag, startPoint x: 456, startPoint y: 148, endPoint x: 283, endPoint y: 98, distance: 179.9
click at [283, 98] on h3 "Jackson County Office of Emergency Services" at bounding box center [400, 123] width 240 height 82
copy h3 "Jackson County Office of Emergency Services"
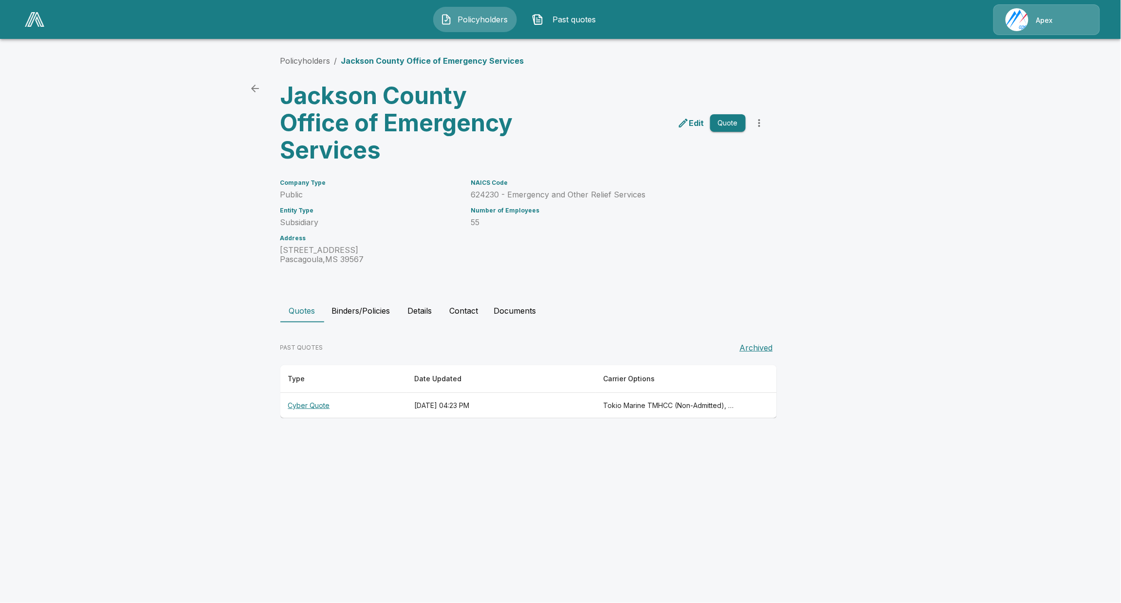
click at [310, 405] on th "Cyber Quote" at bounding box center [343, 406] width 126 height 26
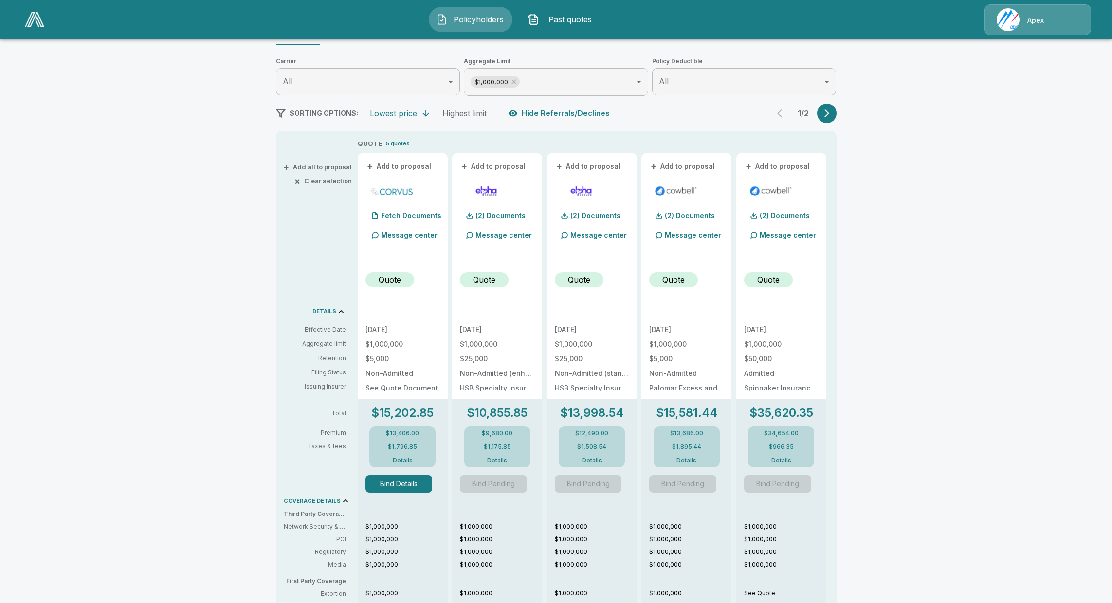
scroll to position [122, 0]
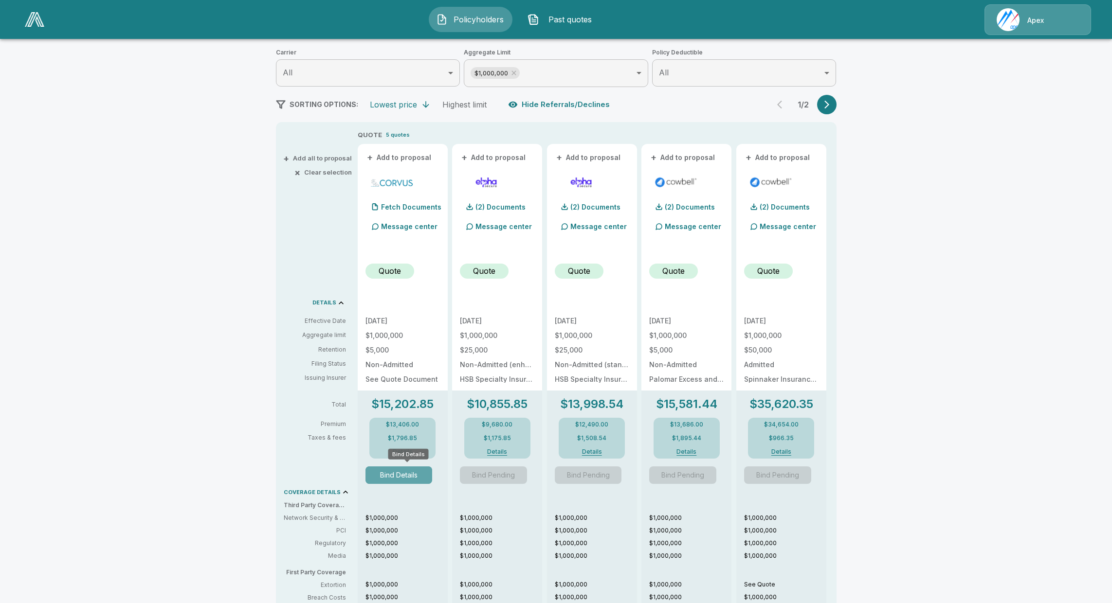
click at [424, 473] on button "Bind Details" at bounding box center [398, 476] width 67 height 18
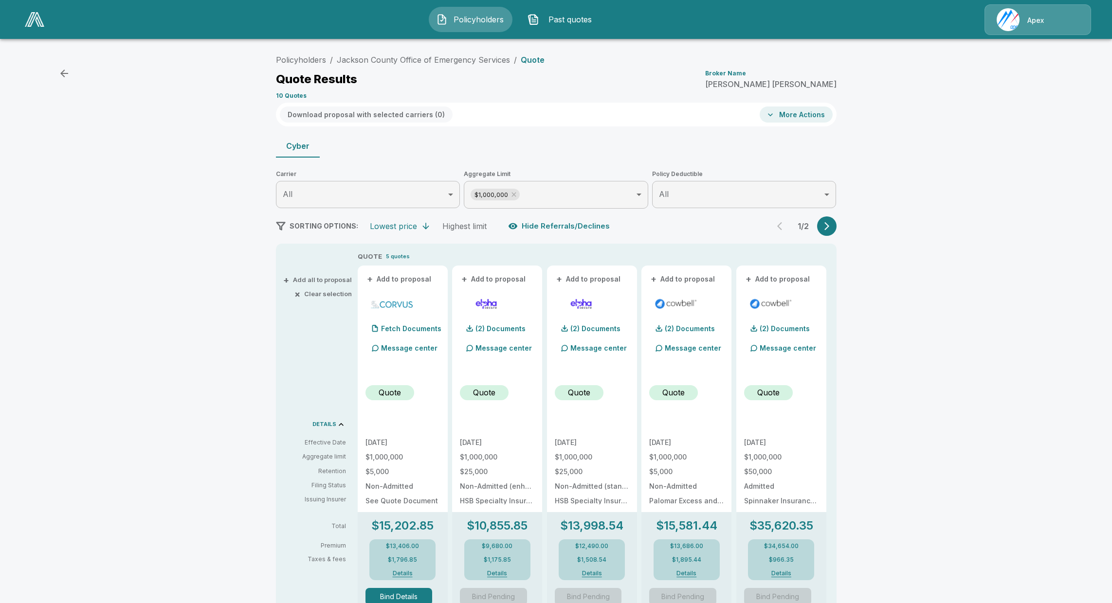
click at [407, 67] on div "Policyholders / Jackson County Office of Emergency Services / Quote Quote Resul…" at bounding box center [556, 76] width 561 height 53
click at [415, 61] on link "Jackson County Office of Emergency Services" at bounding box center [423, 60] width 173 height 10
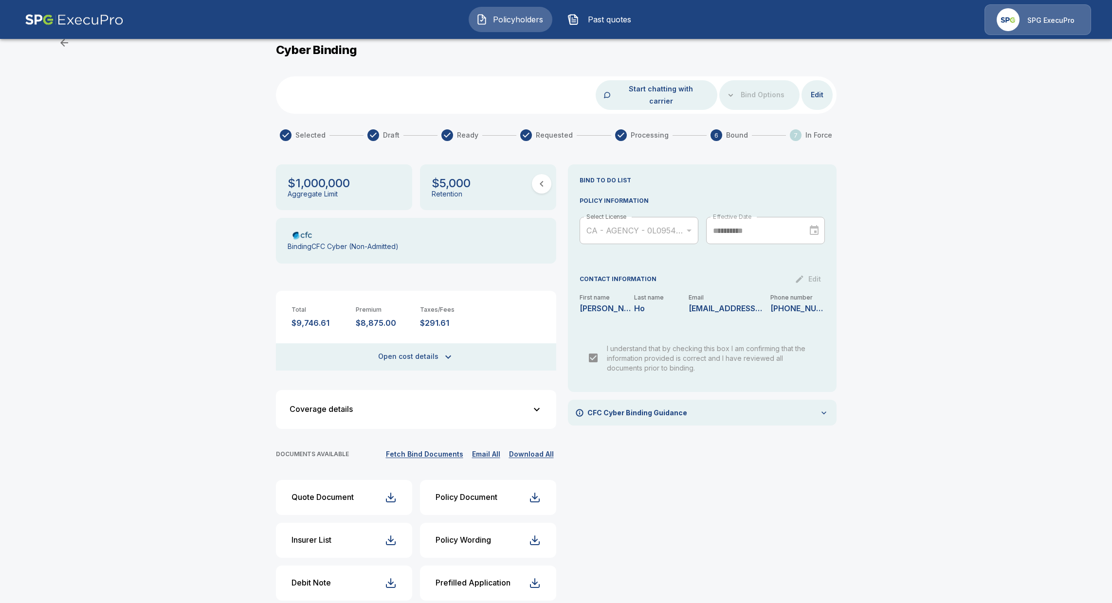
scroll to position [78, 0]
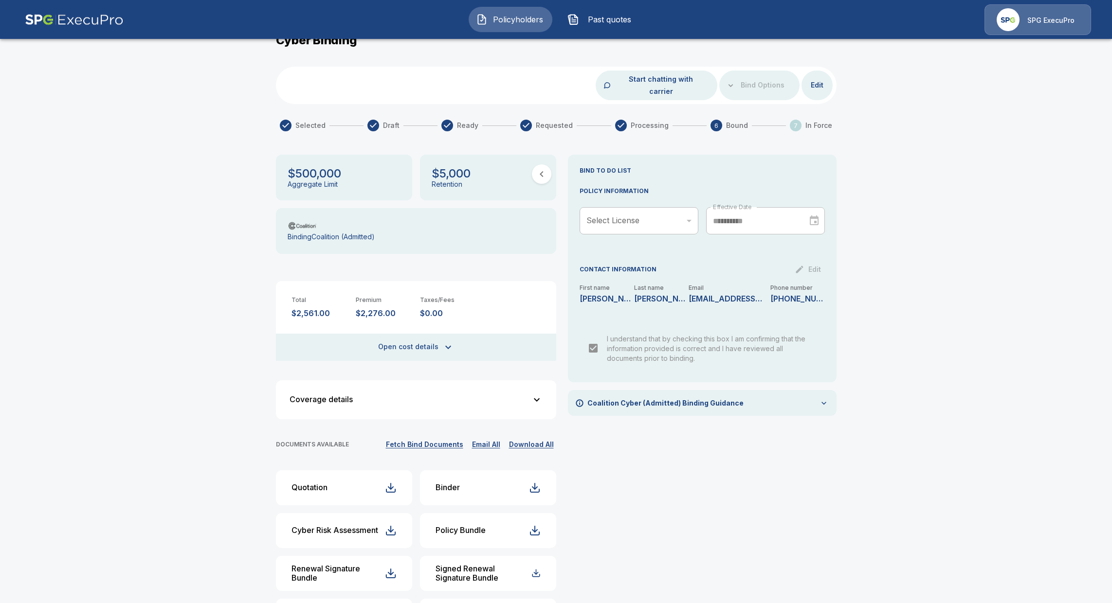
scroll to position [78, 0]
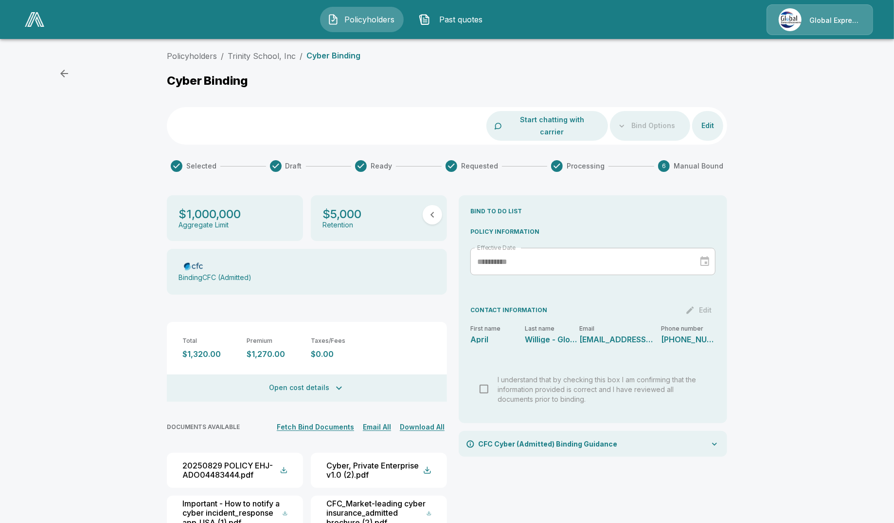
click at [34, 19] on img at bounding box center [34, 19] width 19 height 15
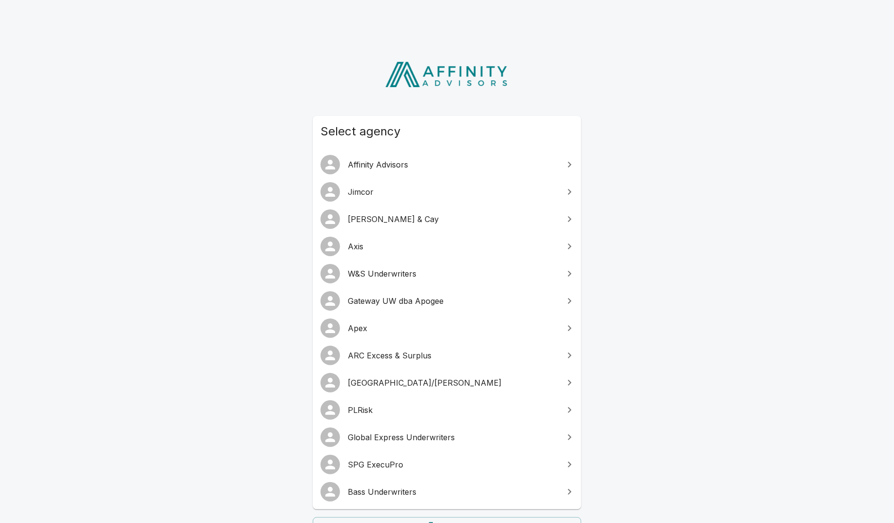
click at [392, 463] on span "SPG ExecuPro" at bounding box center [453, 464] width 210 height 12
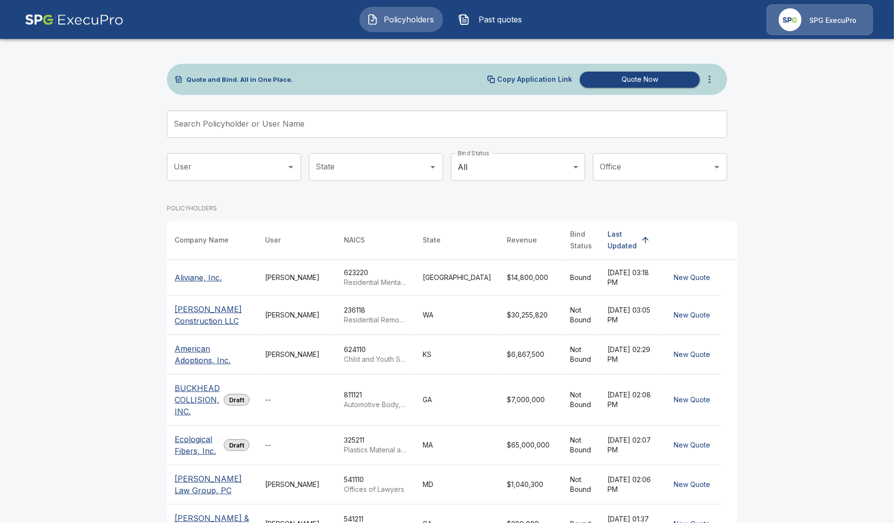
click at [272, 119] on input "Search Policyholder or User Name" at bounding box center [442, 123] width 550 height 27
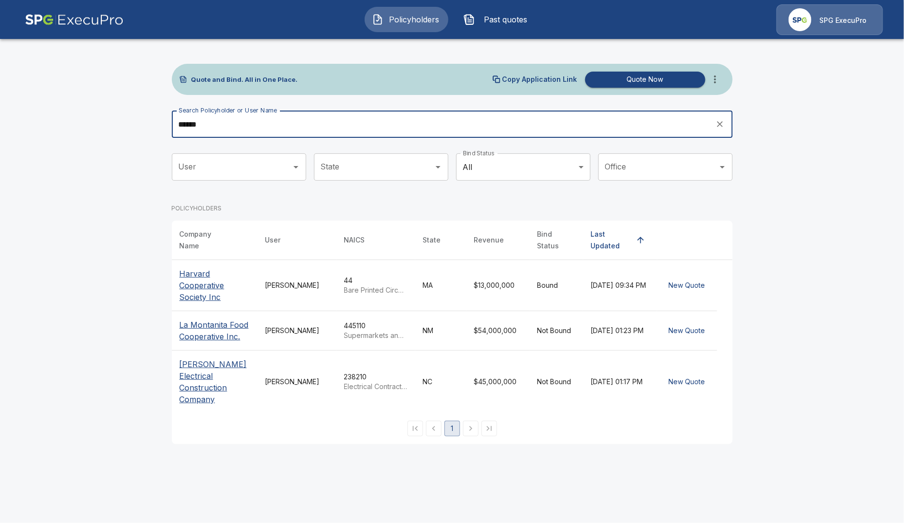
type input "******"
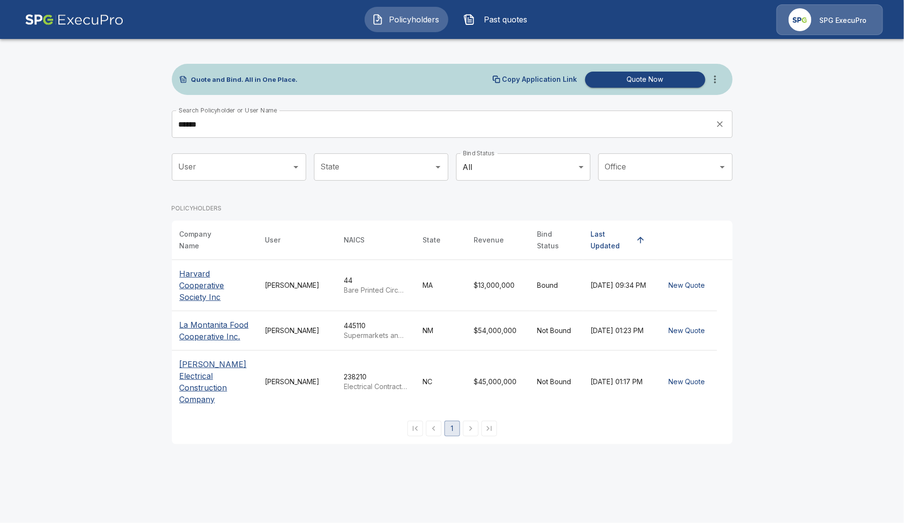
click at [213, 378] on p "[PERSON_NAME] Electrical Construction Company" at bounding box center [215, 381] width 70 height 47
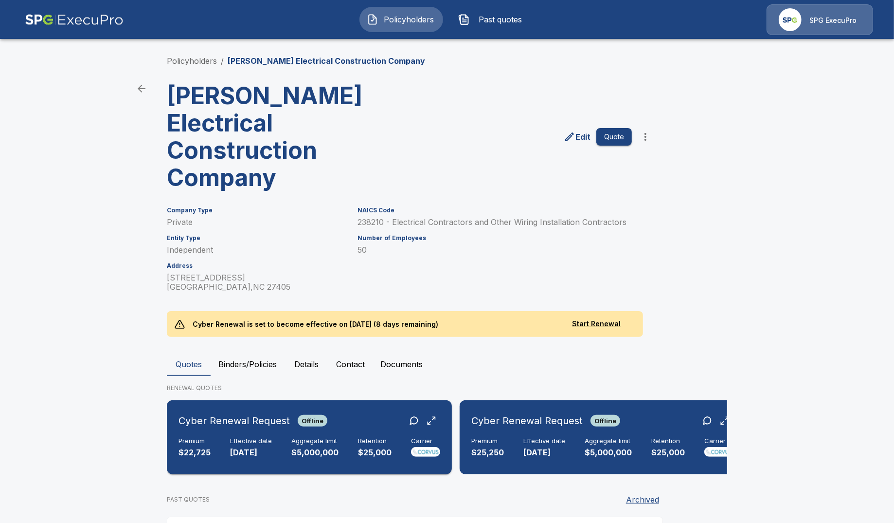
scroll to position [60, 0]
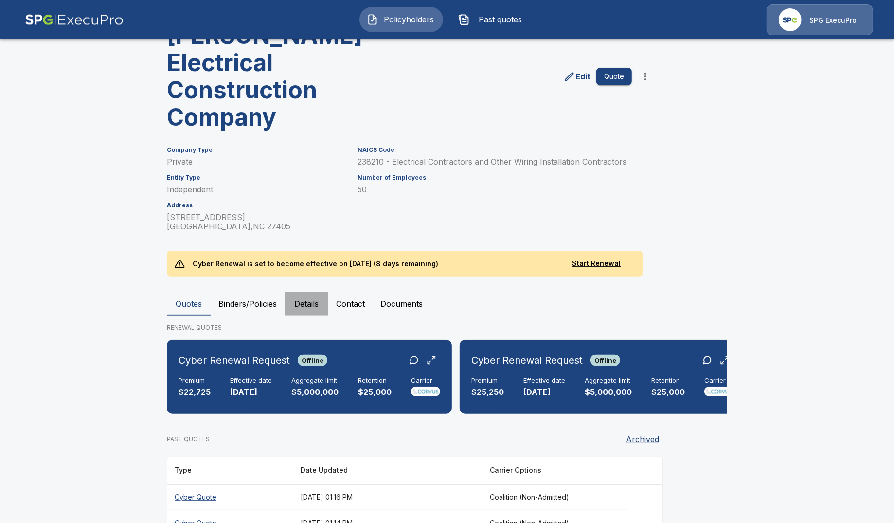
click at [304, 292] on button "Details" at bounding box center [307, 303] width 44 height 23
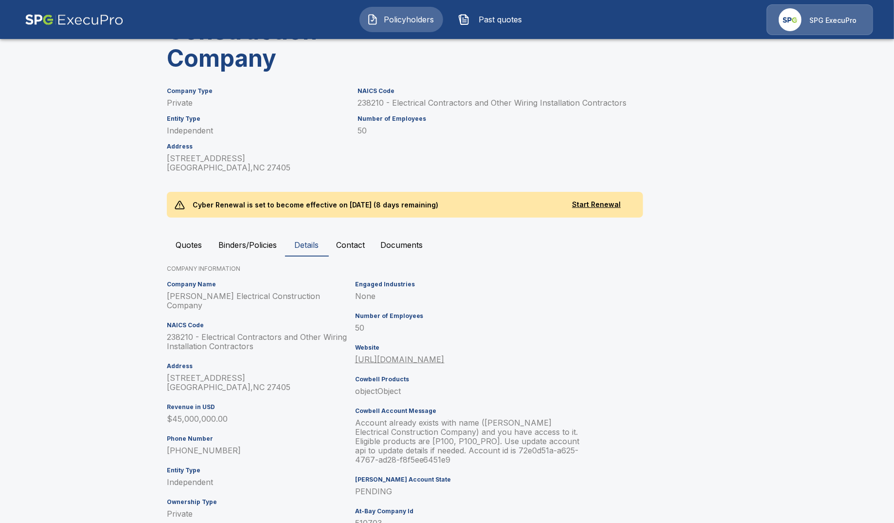
scroll to position [121, 0]
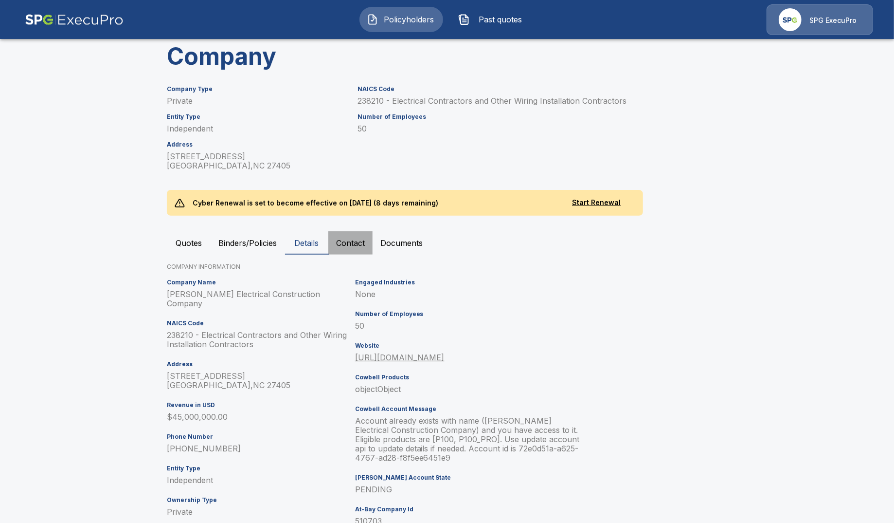
click at [345, 231] on button "Contact" at bounding box center [350, 242] width 44 height 23
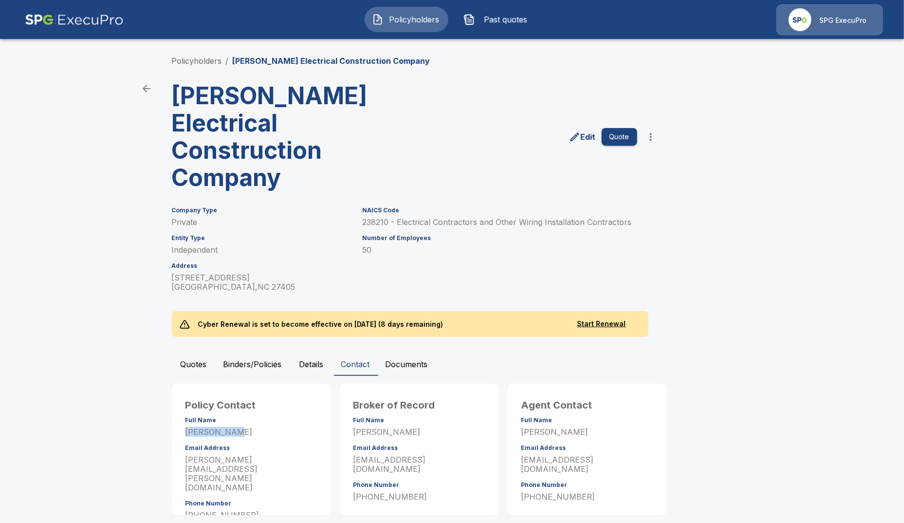
drag, startPoint x: 236, startPoint y: 405, endPoint x: 175, endPoint y: 405, distance: 60.8
click at [175, 405] on div "Policy Contact Full Name Erica Brady Email Address erica.brady@coopereic.com Ph…" at bounding box center [251, 448] width 159 height 131
copy p "Erica Brady"
drag, startPoint x: 292, startPoint y: 432, endPoint x: 182, endPoint y: 433, distance: 109.5
click at [182, 433] on div "Policy Contact Full Name Erica Brady Email Address erica.brady@coopereic.com Ph…" at bounding box center [251, 460] width 147 height 142
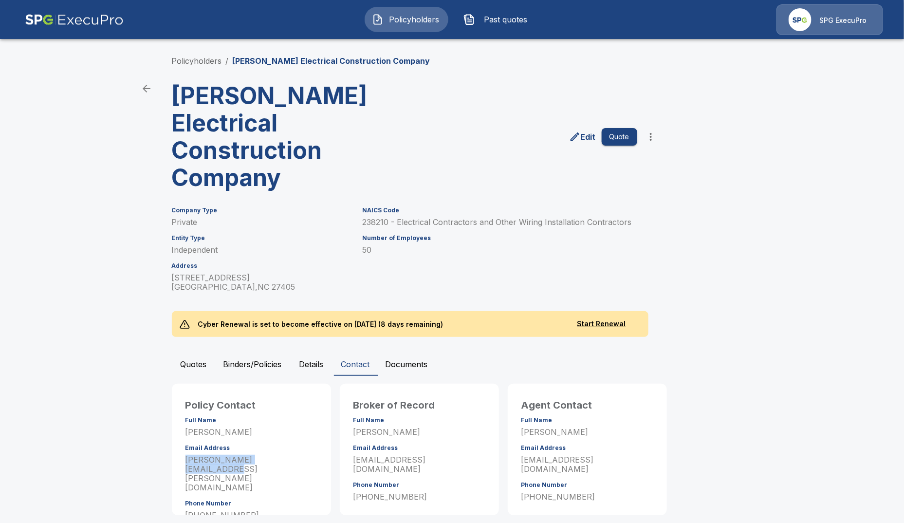
copy p "erica.brady@coopereic.com"
drag, startPoint x: 238, startPoint y: 453, endPoint x: 175, endPoint y: 455, distance: 63.3
click at [175, 455] on div "Policy Contact Full Name Erica Brady Email Address erica.brady@coopereic.com Ph…" at bounding box center [251, 448] width 159 height 131
copy p "336-275-8439"
click at [489, 22] on span "Past quotes" at bounding box center [506, 20] width 54 height 12
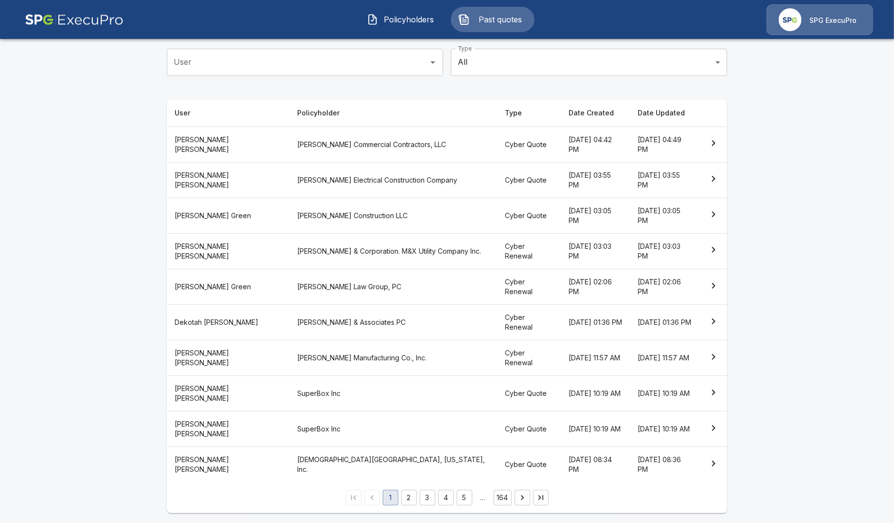
scroll to position [100, 0]
click at [348, 393] on th "SuperBox Inc" at bounding box center [394, 393] width 208 height 36
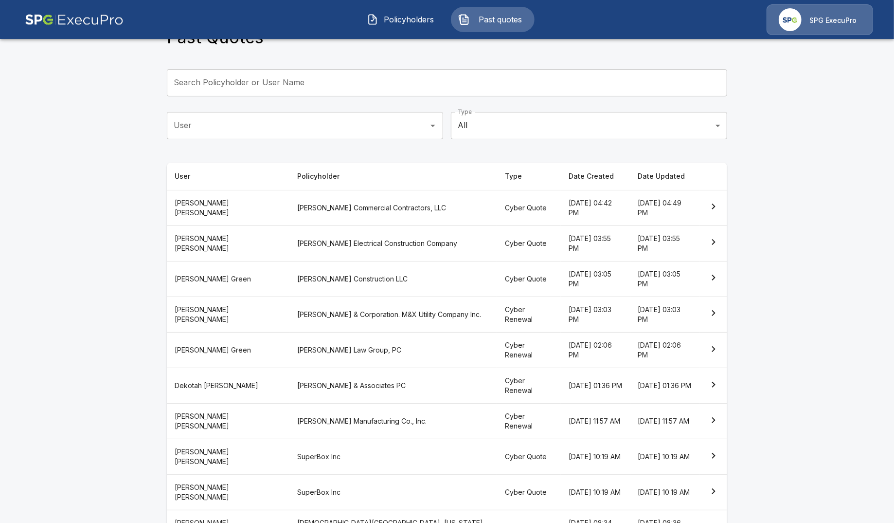
scroll to position [100, 0]
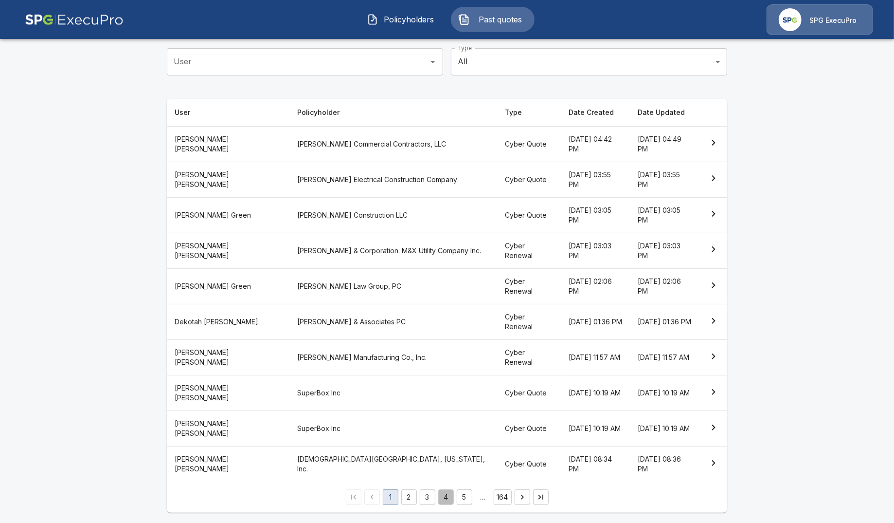
click at [448, 495] on button "4" at bounding box center [446, 497] width 16 height 16
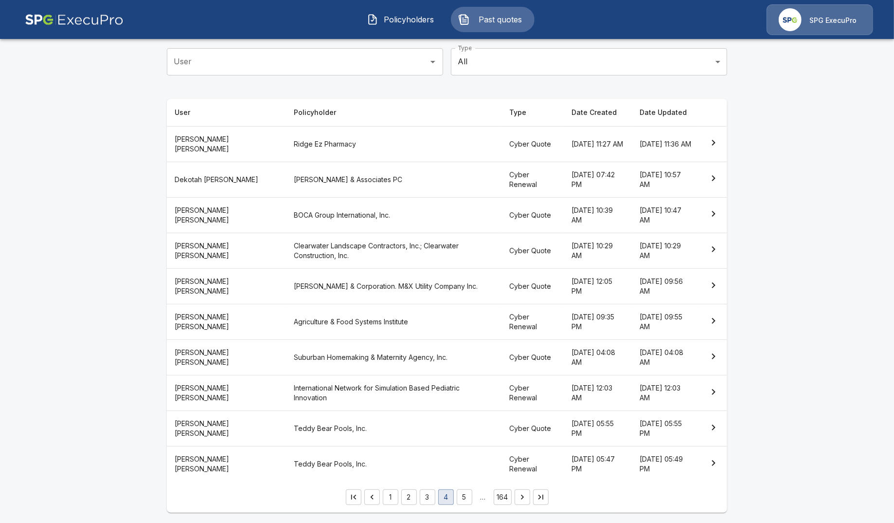
click at [502, 391] on th "Cyber Renewal" at bounding box center [533, 393] width 62 height 36
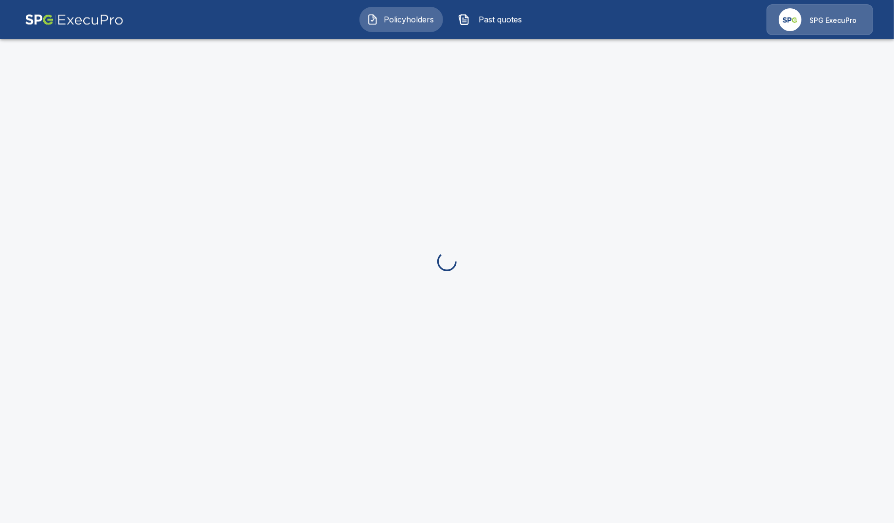
scroll to position [100, 0]
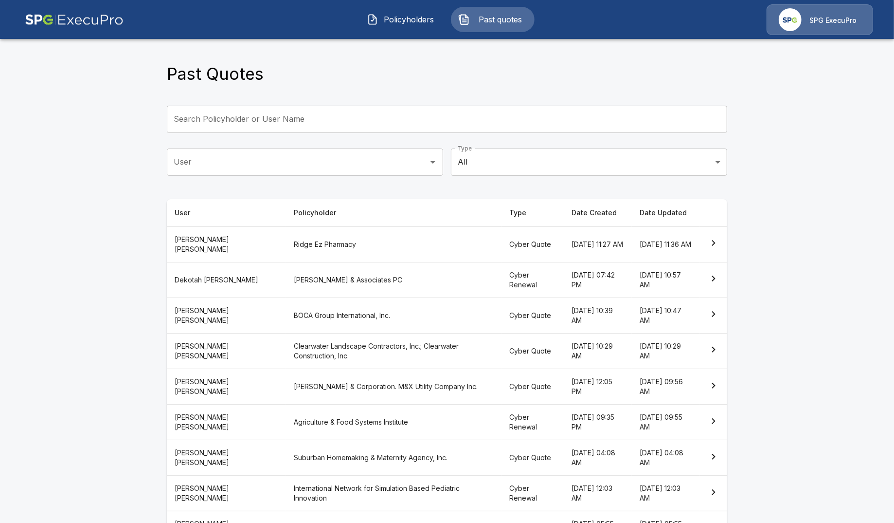
click at [411, 4] on div "Policyholders Past quotes SPG ExecuPro" at bounding box center [447, 19] width 876 height 31
click at [410, 8] on button "Policyholders" at bounding box center [402, 19] width 84 height 25
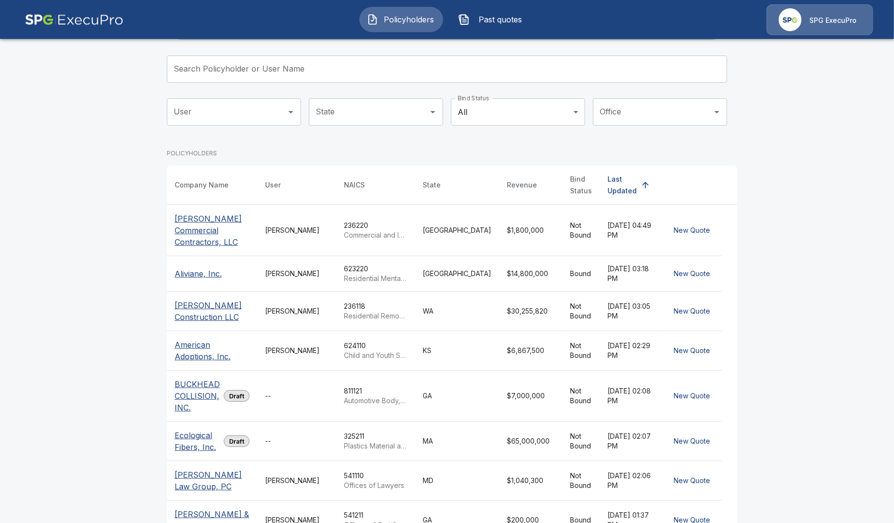
scroll to position [121, 0]
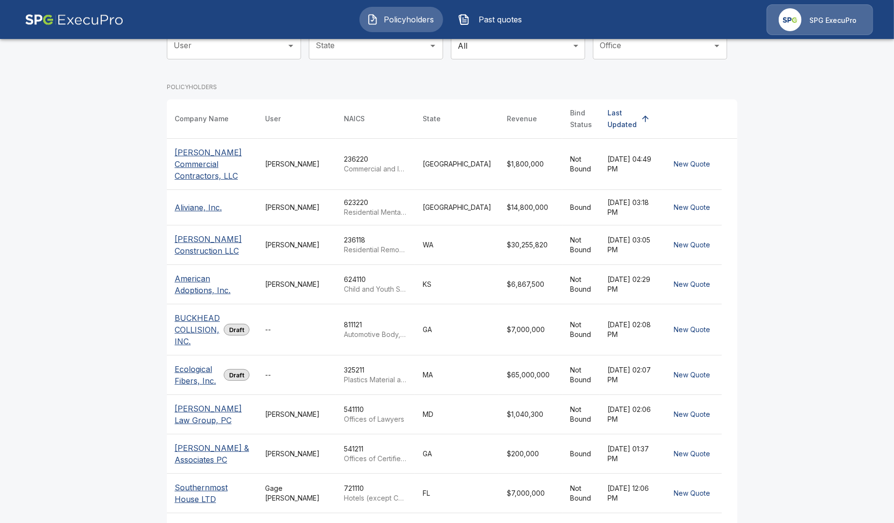
click at [213, 210] on p "Aliviane, Inc." at bounding box center [198, 207] width 47 height 12
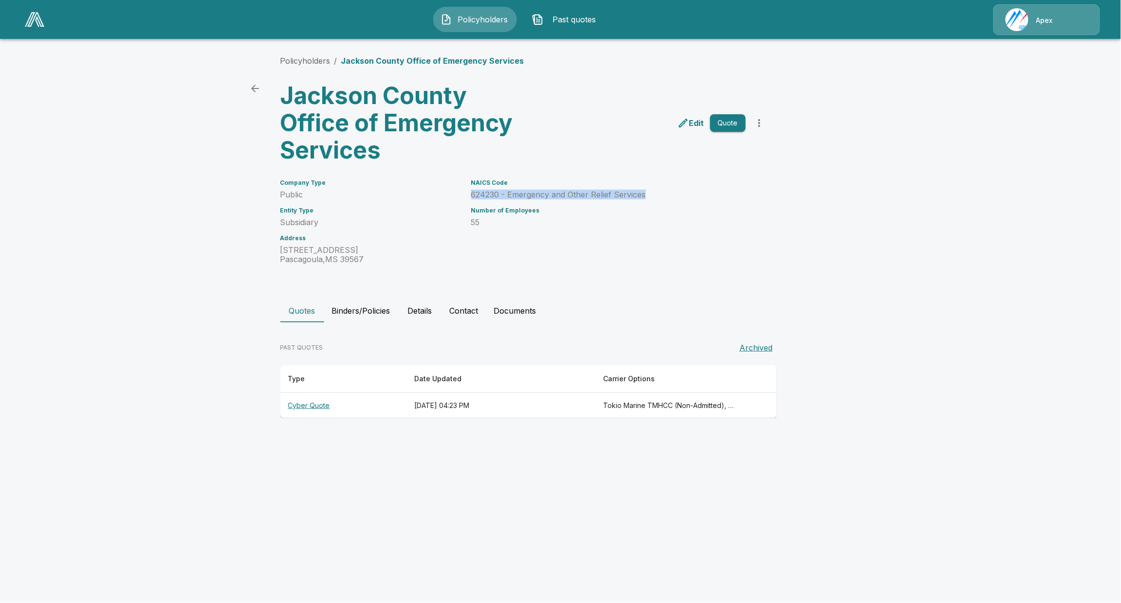
drag, startPoint x: 620, startPoint y: 195, endPoint x: 470, endPoint y: 191, distance: 150.9
click at [470, 191] on div "NAICS Code 624230 - Emergency and Other Relief Services Number of Employees 55" at bounding box center [602, 216] width 286 height 96
click at [378, 151] on h3 "Jackson County Office of Emergency Services" at bounding box center [400, 123] width 240 height 82
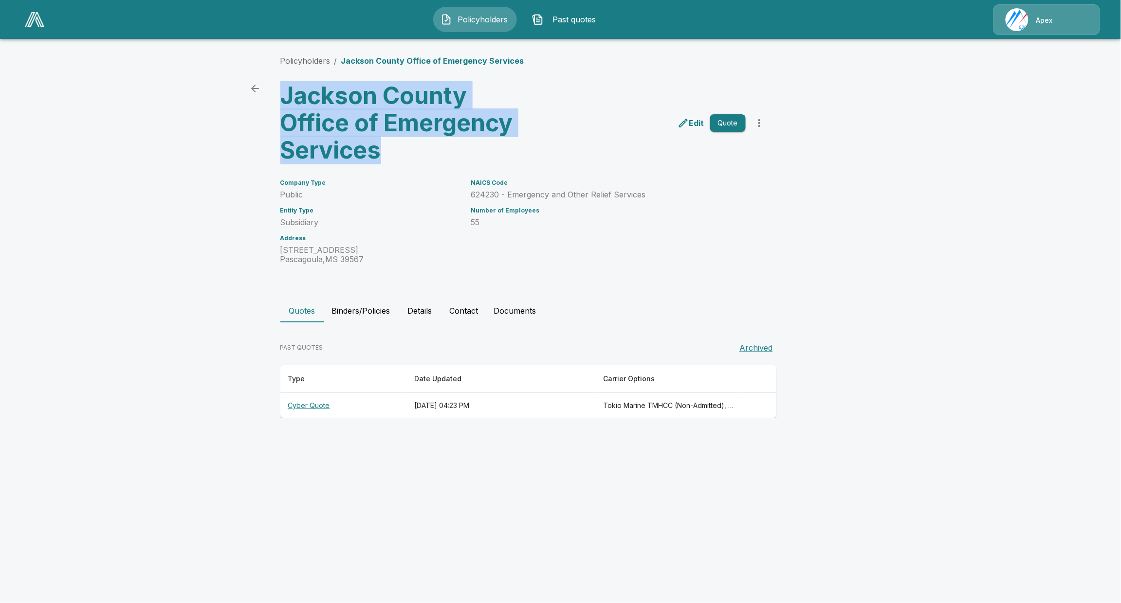
drag, startPoint x: 288, startPoint y: 94, endPoint x: 385, endPoint y: 162, distance: 118.9
click at [385, 162] on h3 "Jackson County Office of Emergency Services" at bounding box center [400, 123] width 240 height 82
copy h3 "Jackson County Office of Emergency Services"
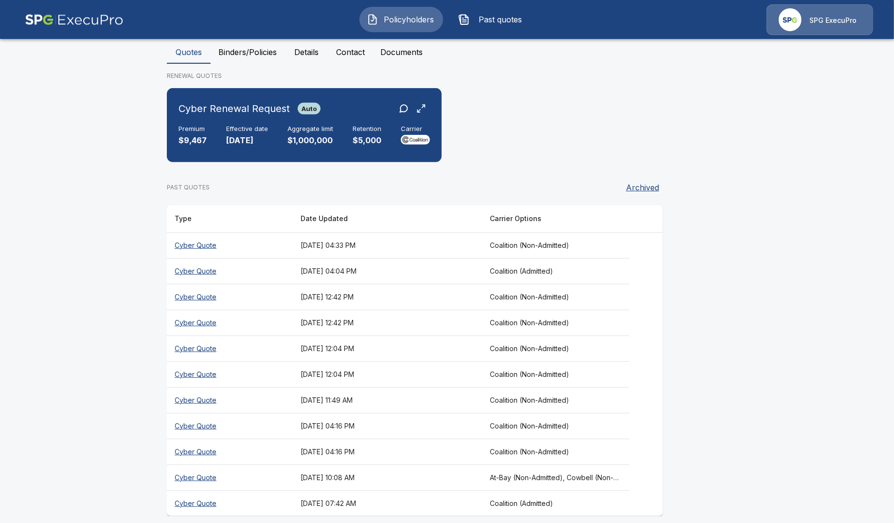
scroll to position [251, 0]
click at [214, 466] on th "Cyber Quote" at bounding box center [230, 476] width 126 height 26
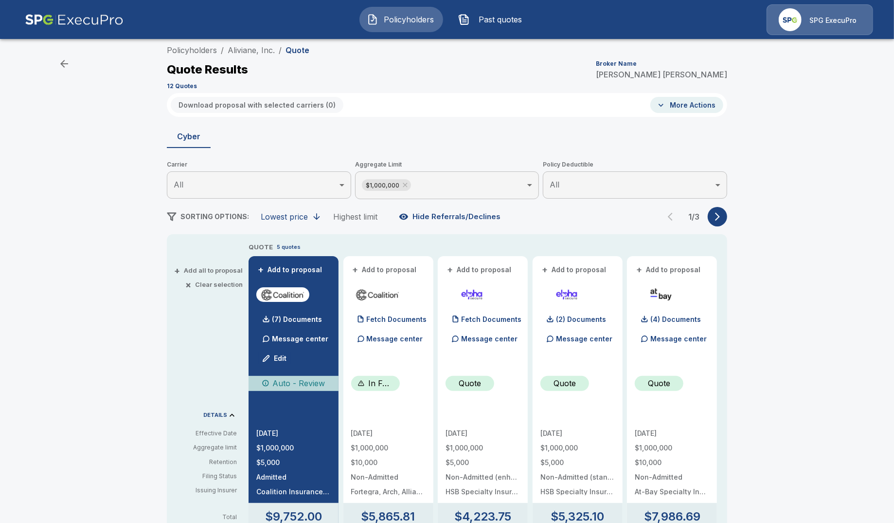
scroll to position [7, 0]
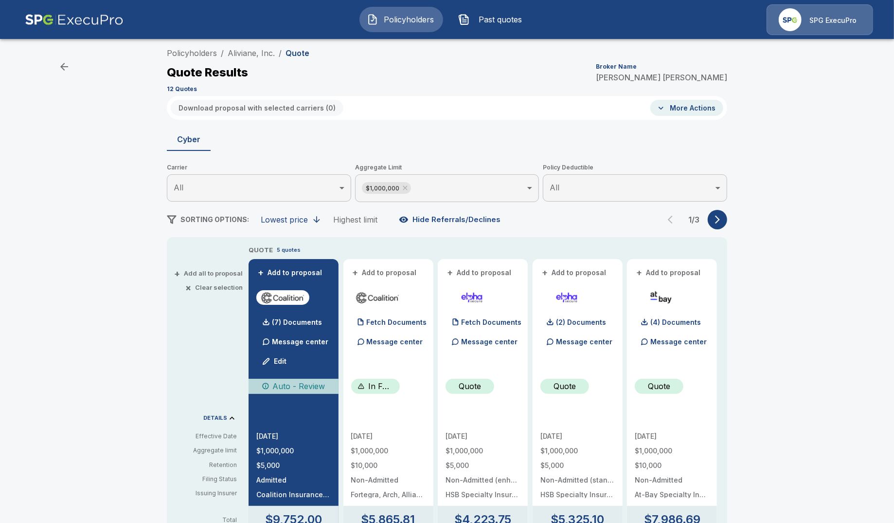
click at [723, 222] on icon "button" at bounding box center [718, 220] width 10 height 10
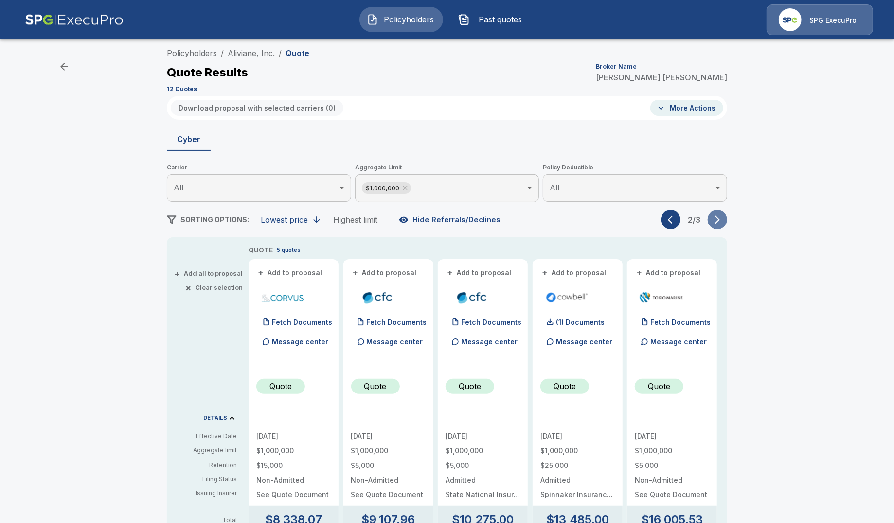
click at [723, 222] on icon "button" at bounding box center [718, 220] width 10 height 10
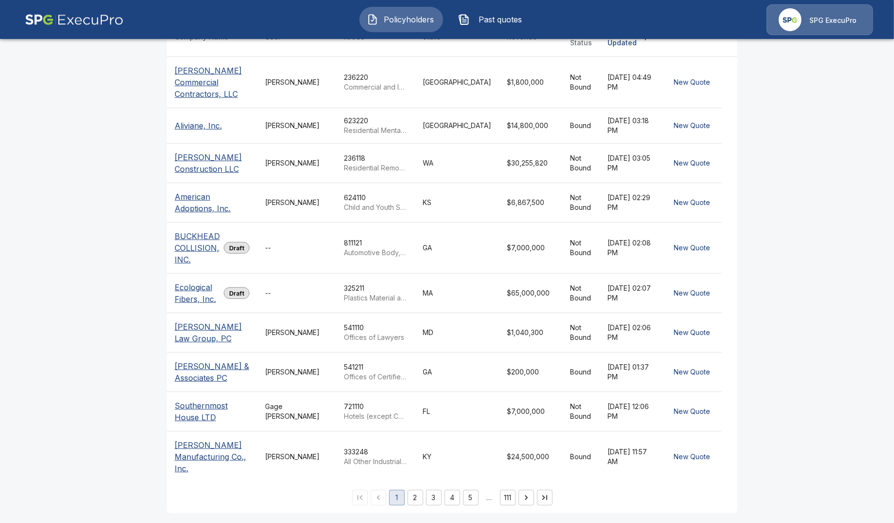
scroll to position [204, 0]
click at [202, 404] on p "Southernmost House LTD" at bounding box center [212, 410] width 75 height 23
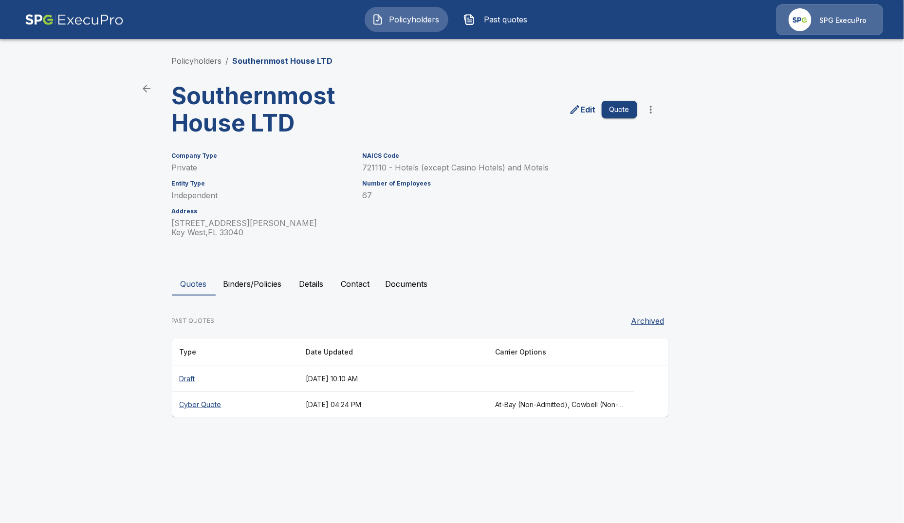
click at [186, 404] on th "Cyber Quote" at bounding box center [235, 405] width 126 height 26
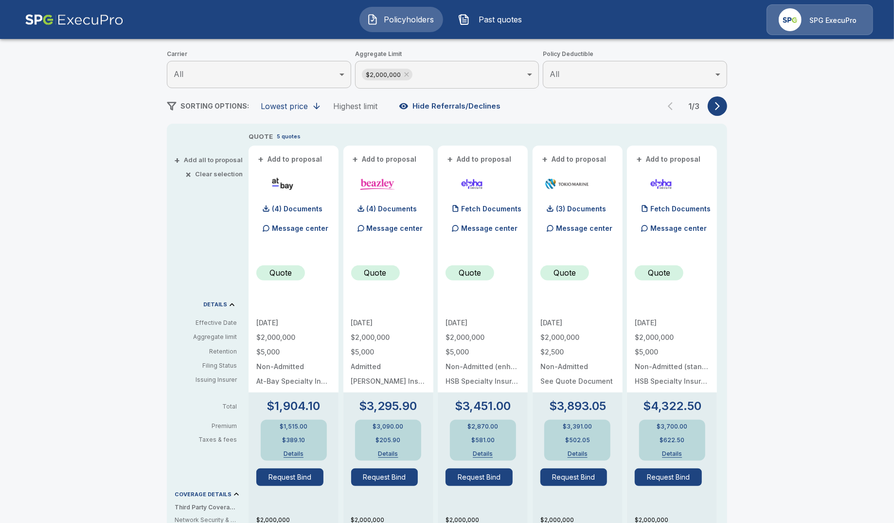
scroll to position [121, 0]
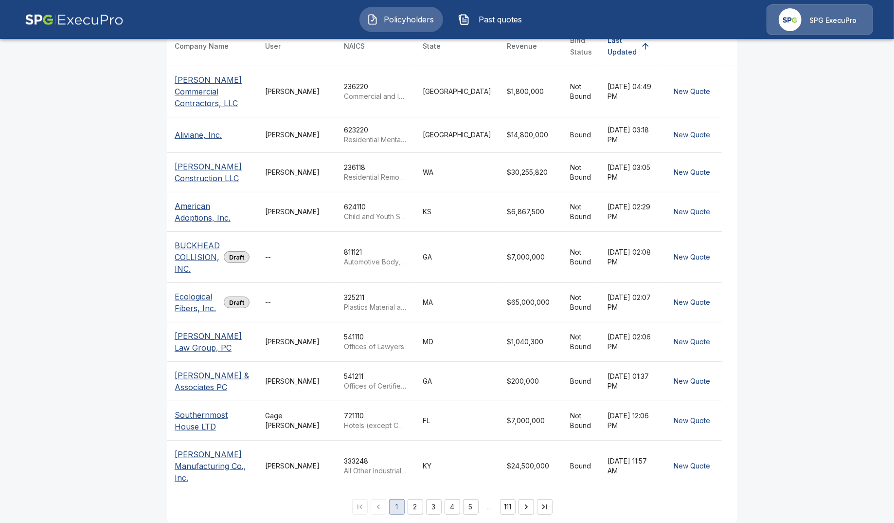
scroll to position [204, 0]
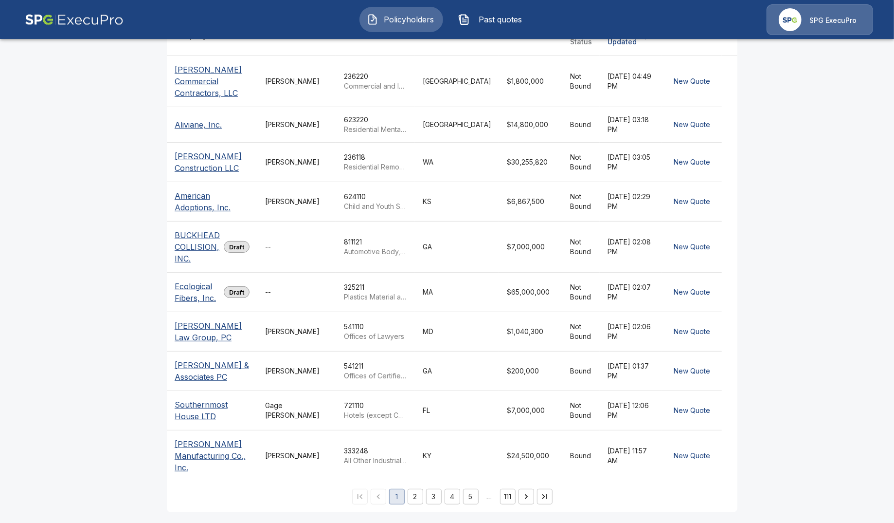
click at [438, 497] on button "3" at bounding box center [434, 497] width 16 height 16
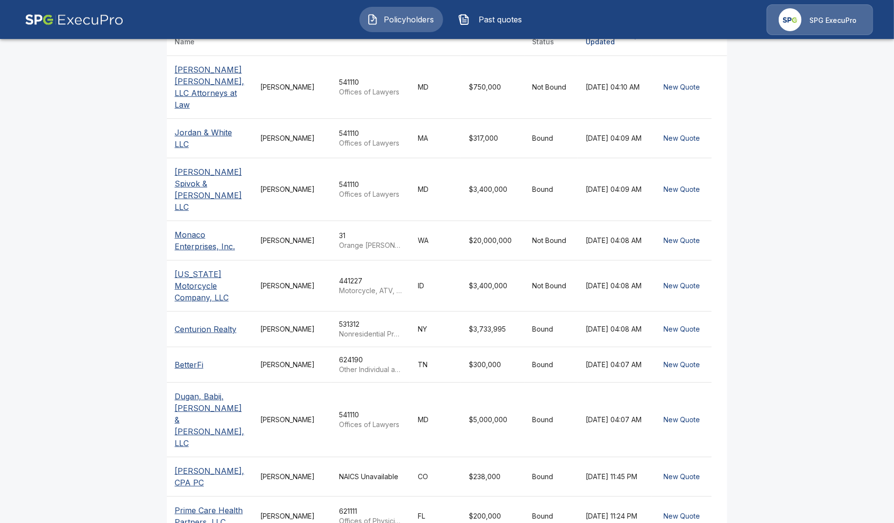
scroll to position [182, 0]
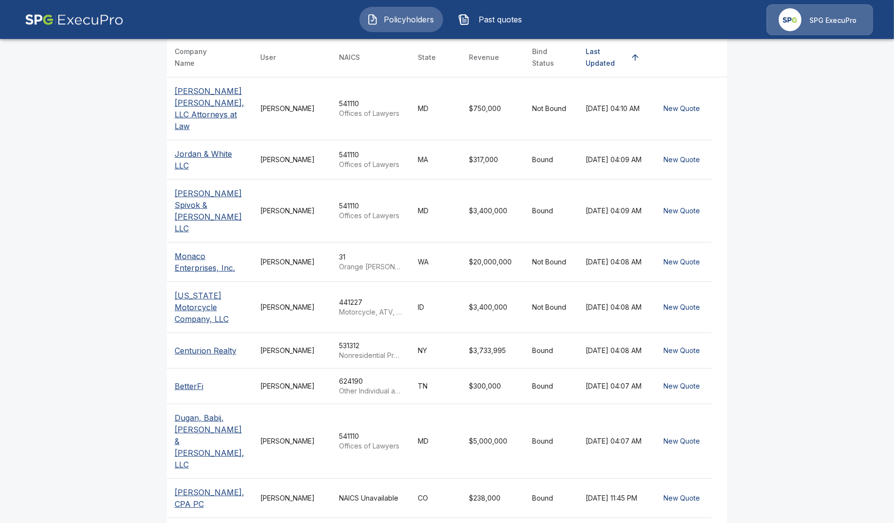
click at [203, 380] on p "BetterFi" at bounding box center [189, 386] width 29 height 12
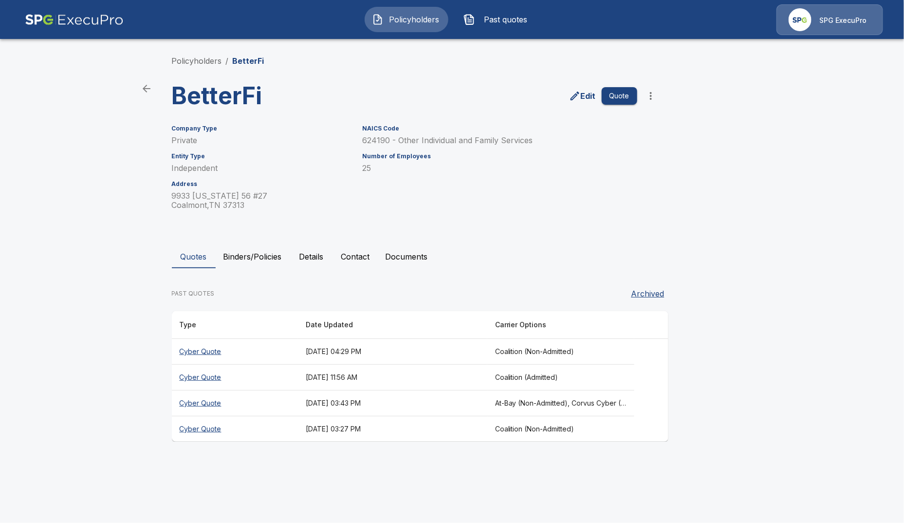
click at [200, 405] on th "Cyber Quote" at bounding box center [235, 403] width 126 height 26
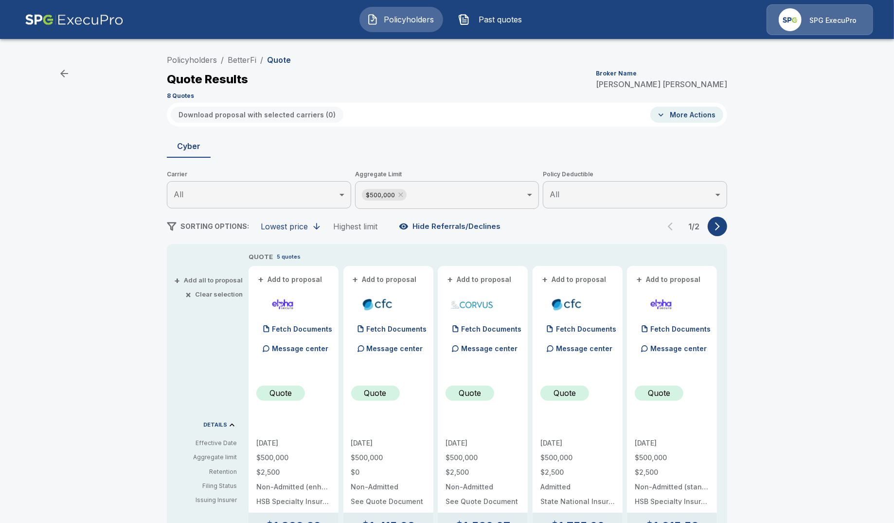
click at [725, 220] on button "button" at bounding box center [717, 226] width 19 height 19
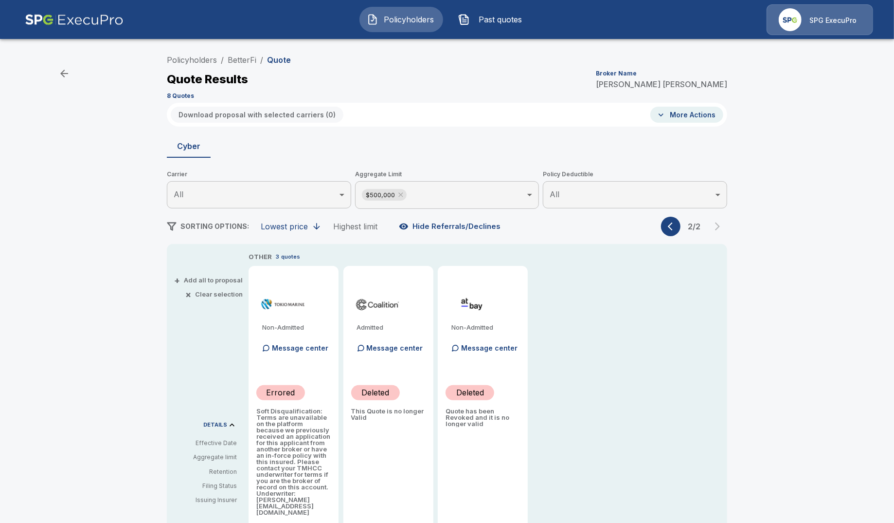
click at [672, 222] on button "button" at bounding box center [670, 226] width 19 height 19
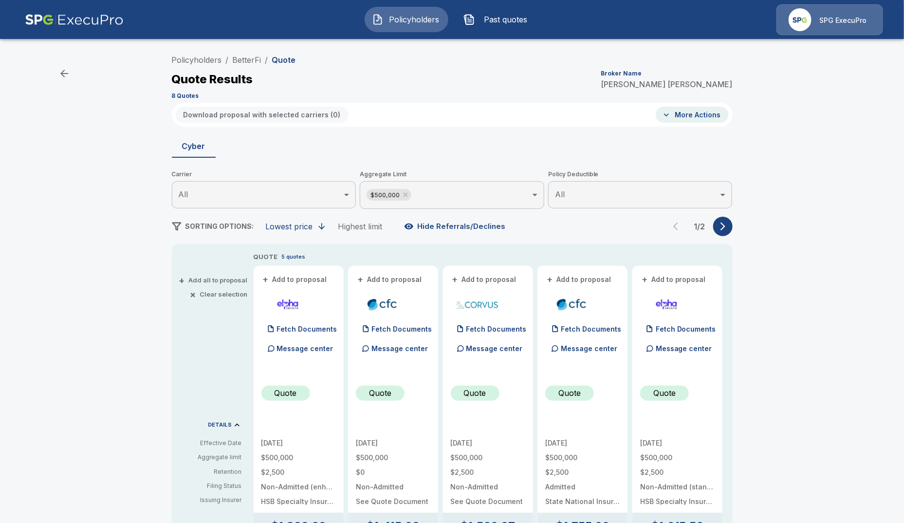
click at [404, 190] on body "Policyholders Past quotes SPG ExecuPro Policyholders / BetterFi / Quote Quote R…" at bounding box center [452, 492] width 904 height 984
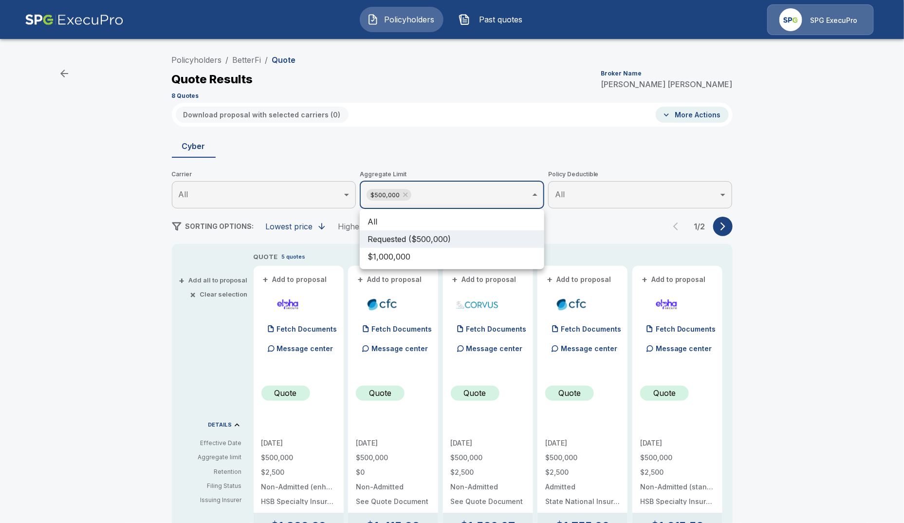
click at [405, 194] on div at bounding box center [452, 261] width 904 height 523
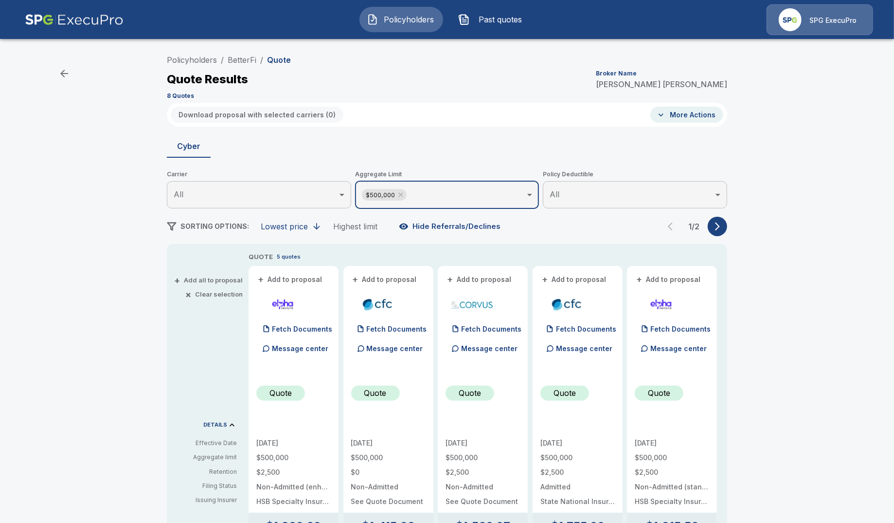
click at [405, 194] on icon at bounding box center [401, 195] width 8 height 8
click at [717, 230] on icon "button" at bounding box center [718, 226] width 10 height 10
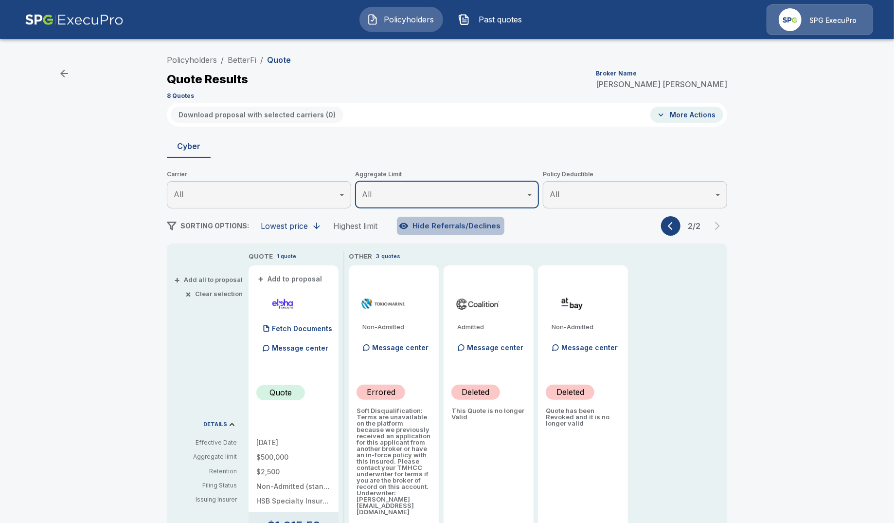
click at [462, 227] on button "Hide Referrals/Declines" at bounding box center [451, 226] width 108 height 18
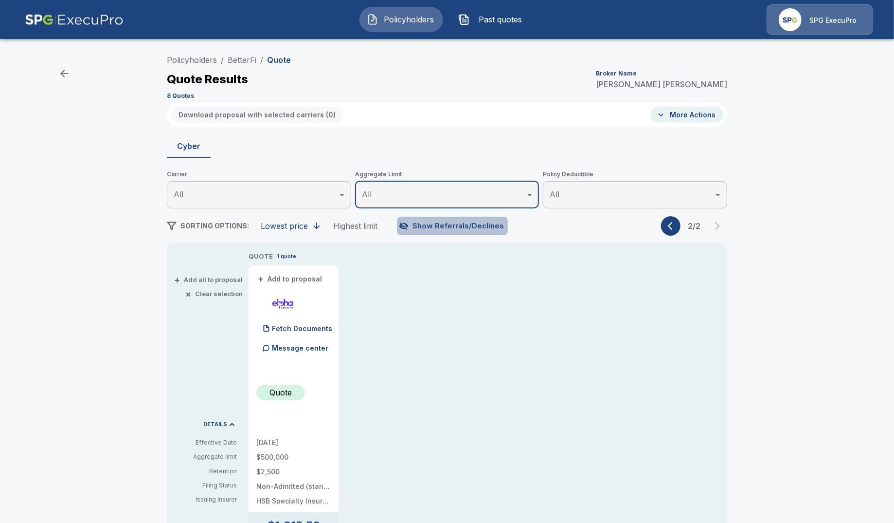
click at [462, 227] on button "Show Referrals/Declines" at bounding box center [452, 226] width 111 height 18
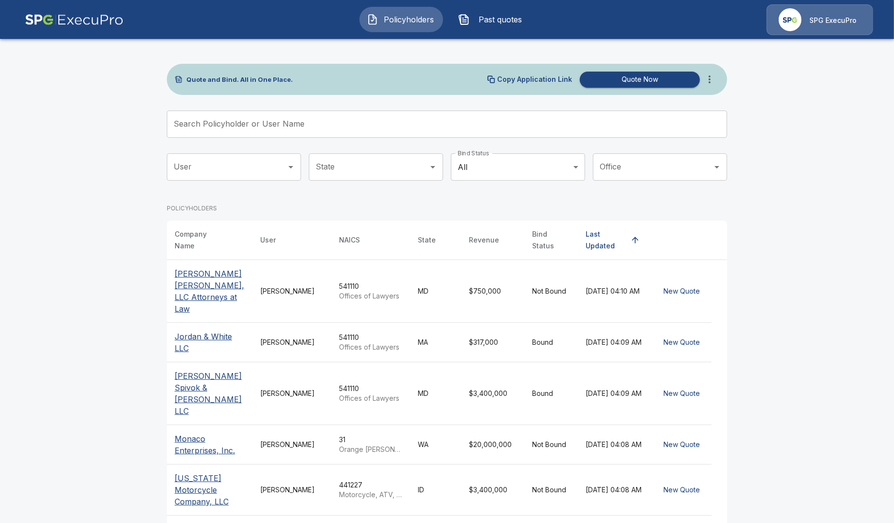
click at [594, 197] on div "POLICYHOLDERS" at bounding box center [447, 208] width 561 height 24
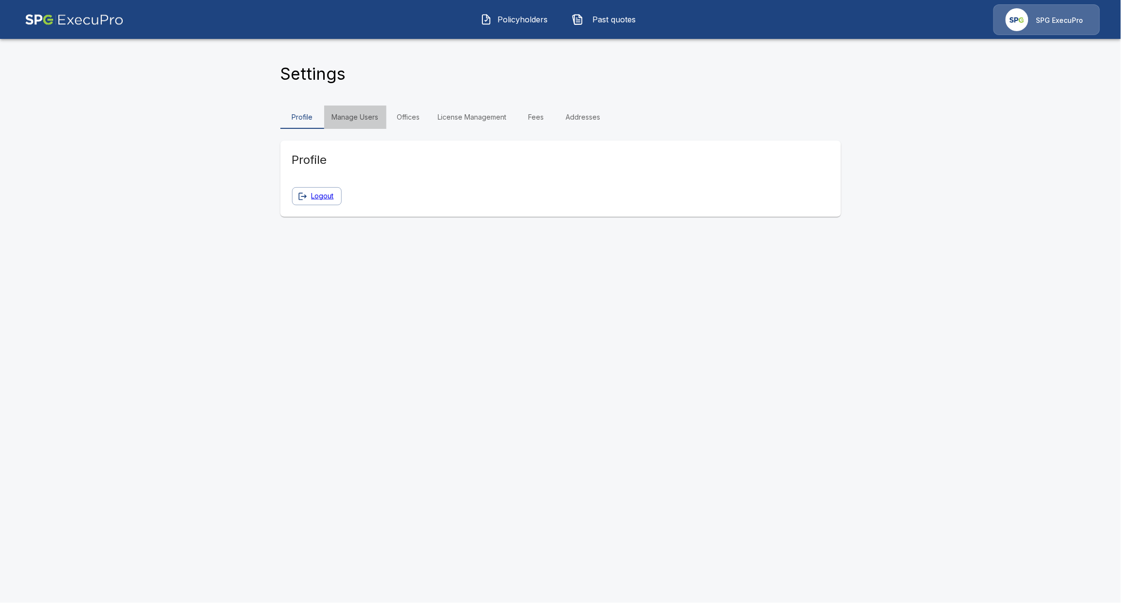
click at [380, 117] on link "Manage Users" at bounding box center [355, 117] width 62 height 23
